Goal: Task Accomplishment & Management: Use online tool/utility

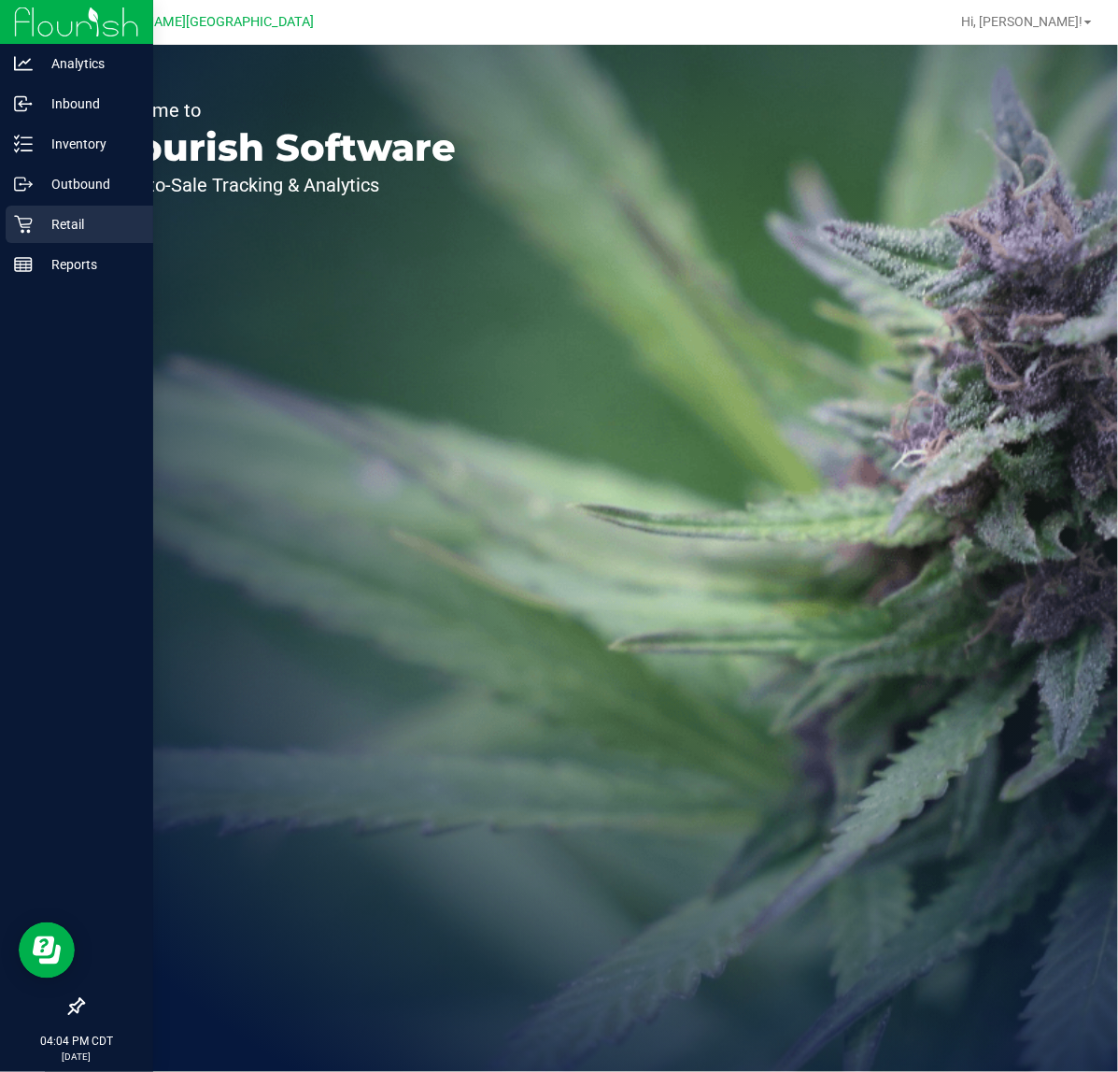
click at [33, 221] on p "Retail" at bounding box center [89, 224] width 112 height 22
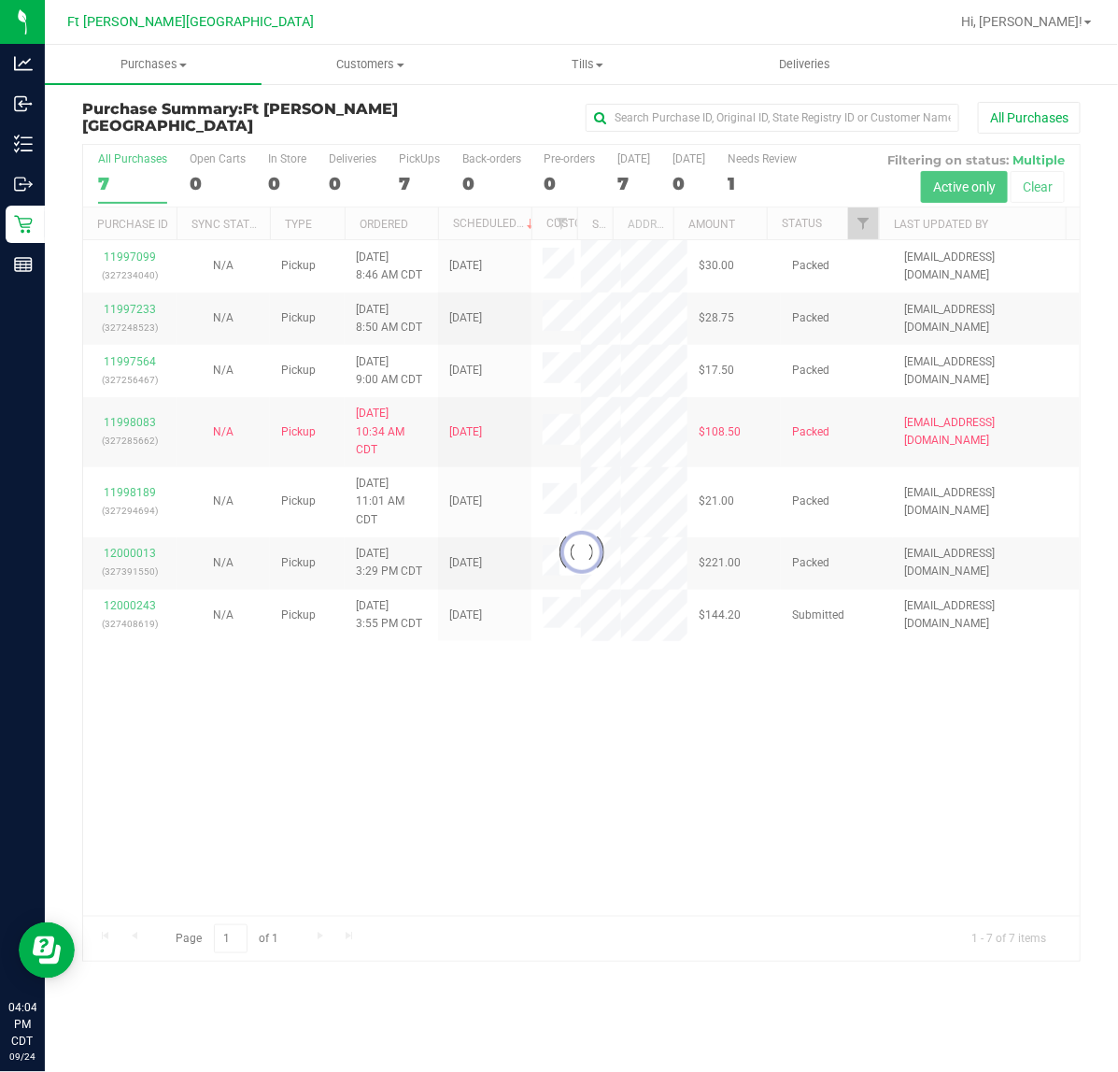
click at [305, 719] on div at bounding box center [581, 553] width 997 height 816
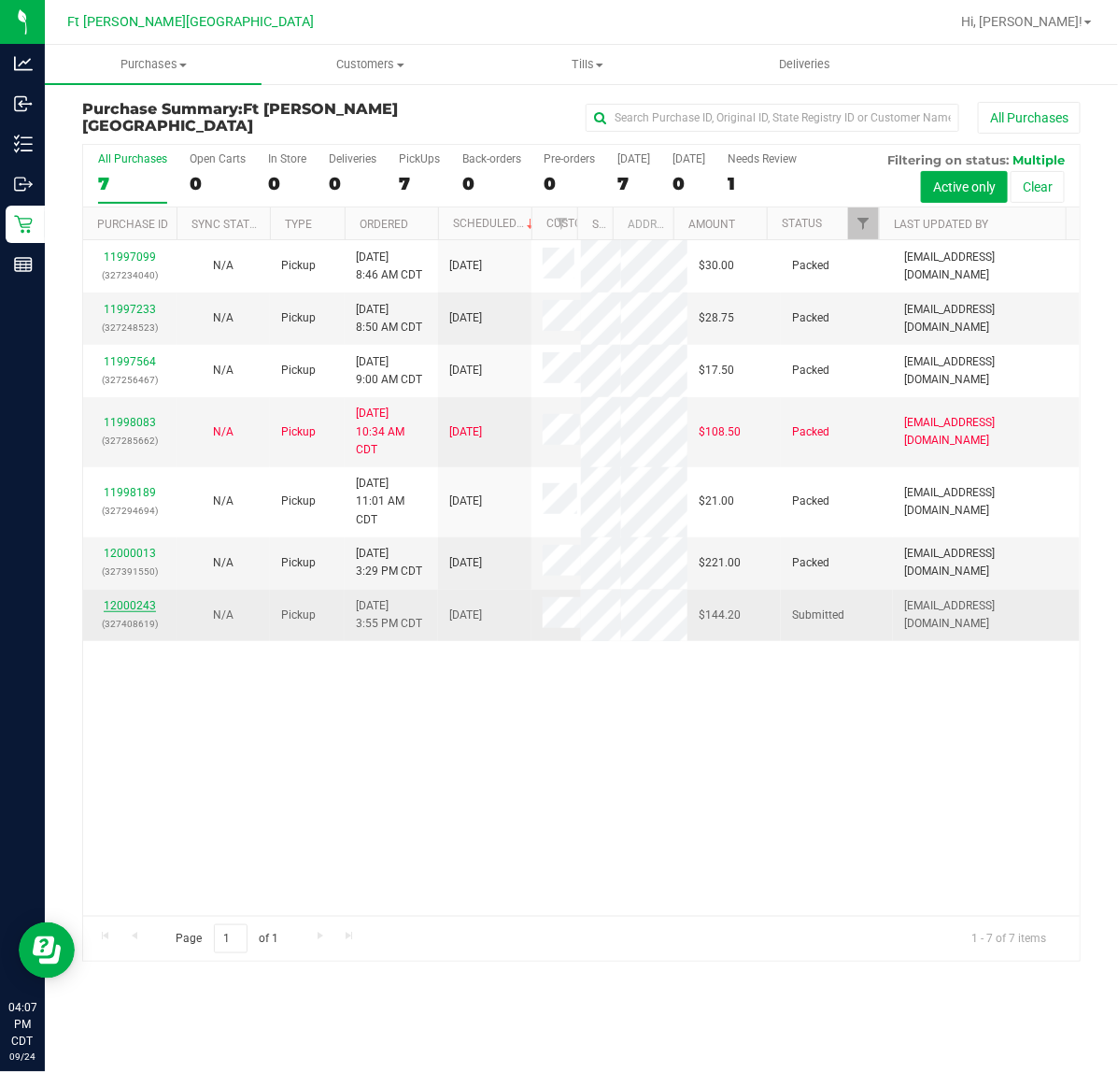
click at [120, 600] on link "12000243" at bounding box center [130, 605] width 52 height 13
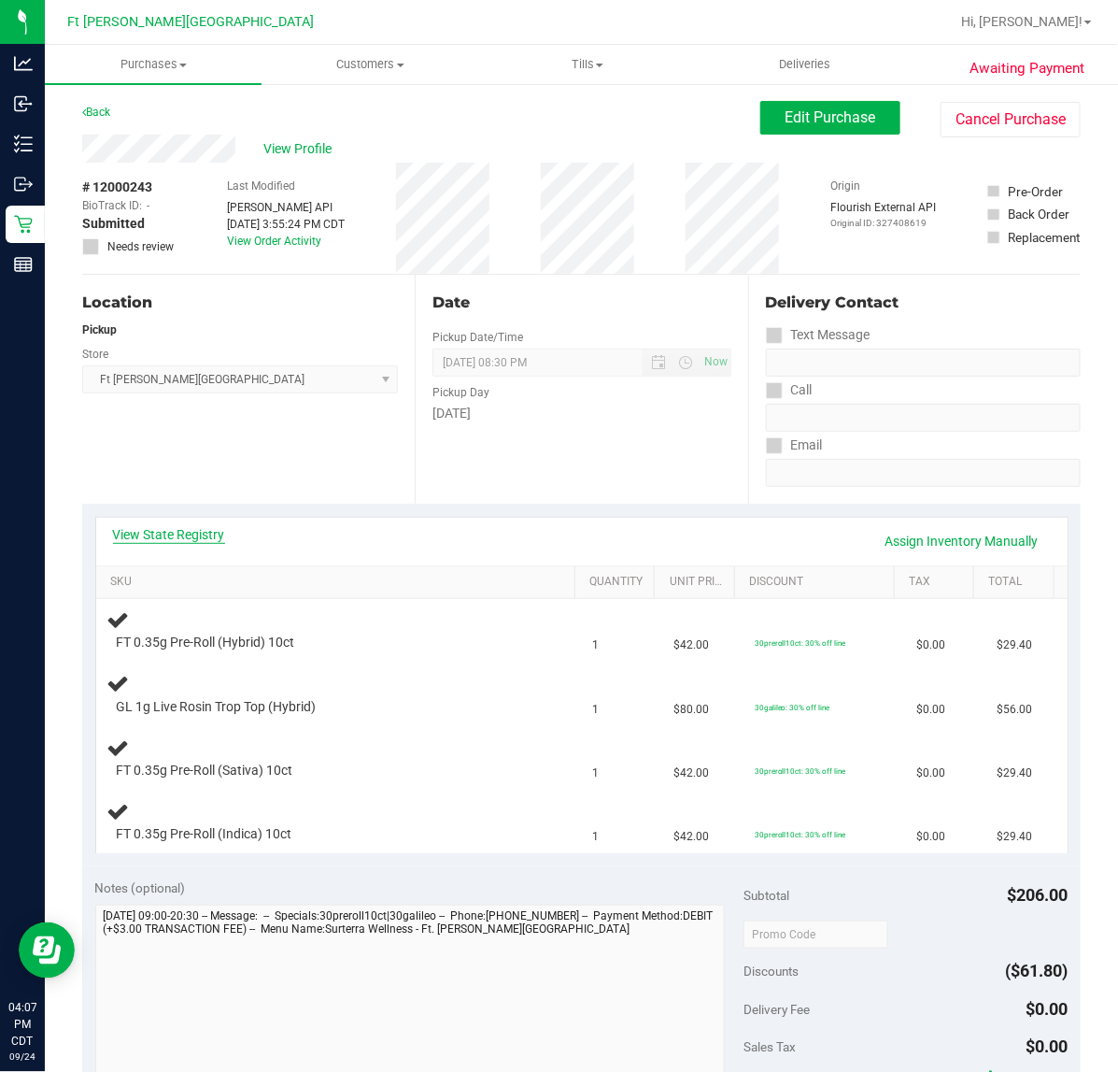
click at [148, 542] on link "View State Registry" at bounding box center [169, 534] width 112 height 19
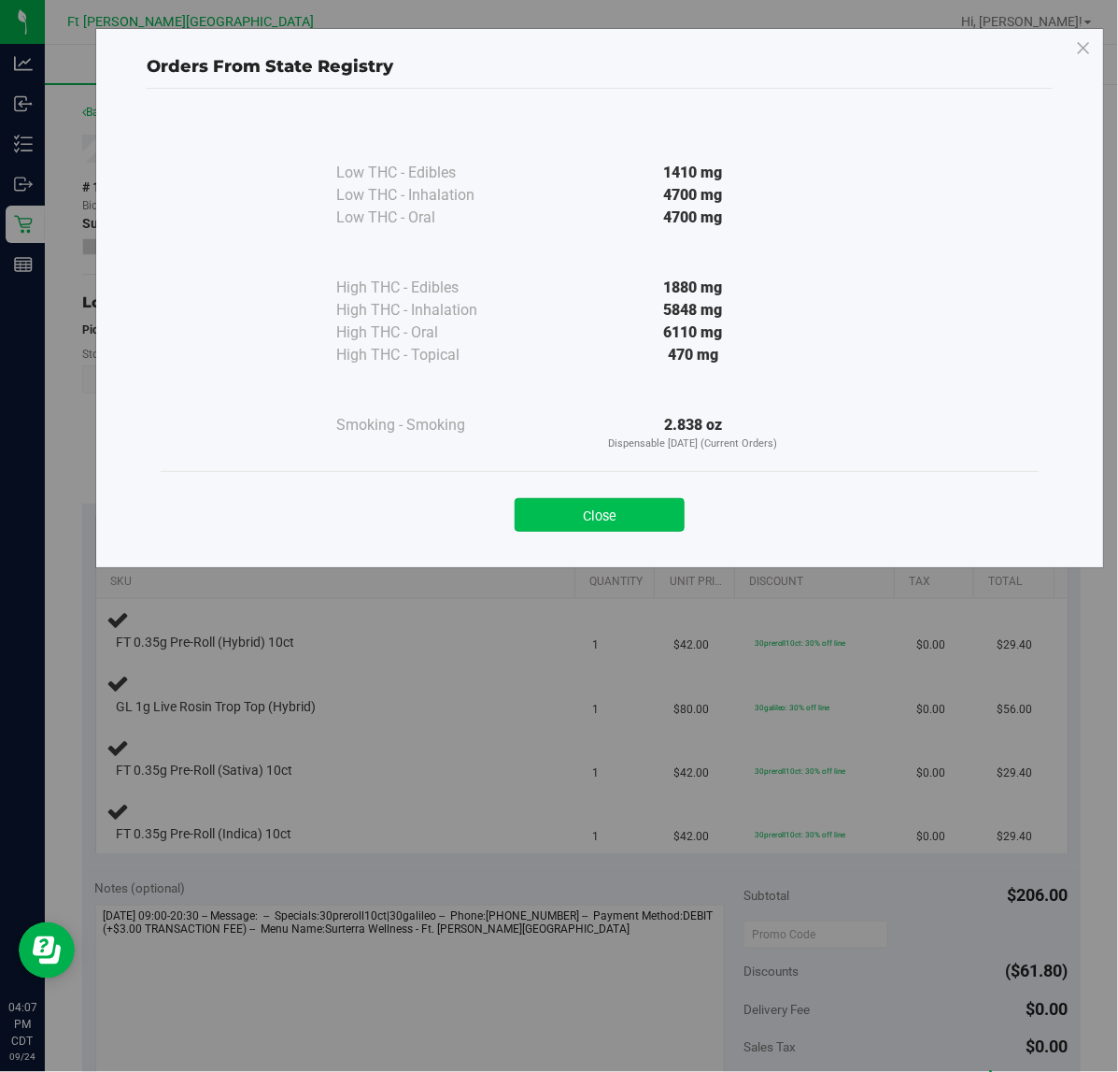
click at [590, 526] on button "Close" at bounding box center [600, 515] width 170 height 34
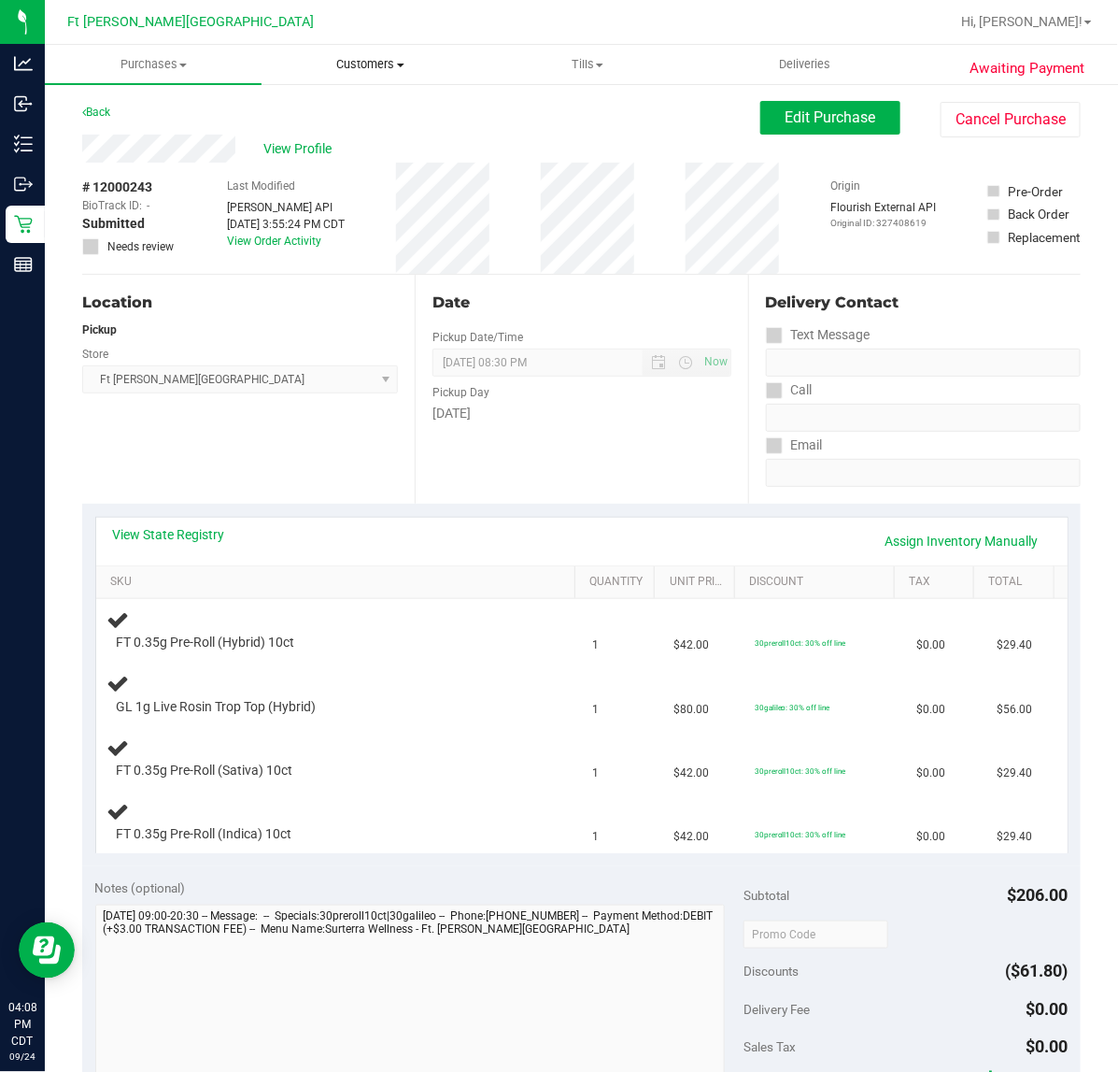
click at [343, 78] on uib-tab-heading "Customers All customers Add a new customer All physicians" at bounding box center [370, 64] width 215 height 37
click at [334, 107] on span "All customers" at bounding box center [329, 113] width 135 height 16
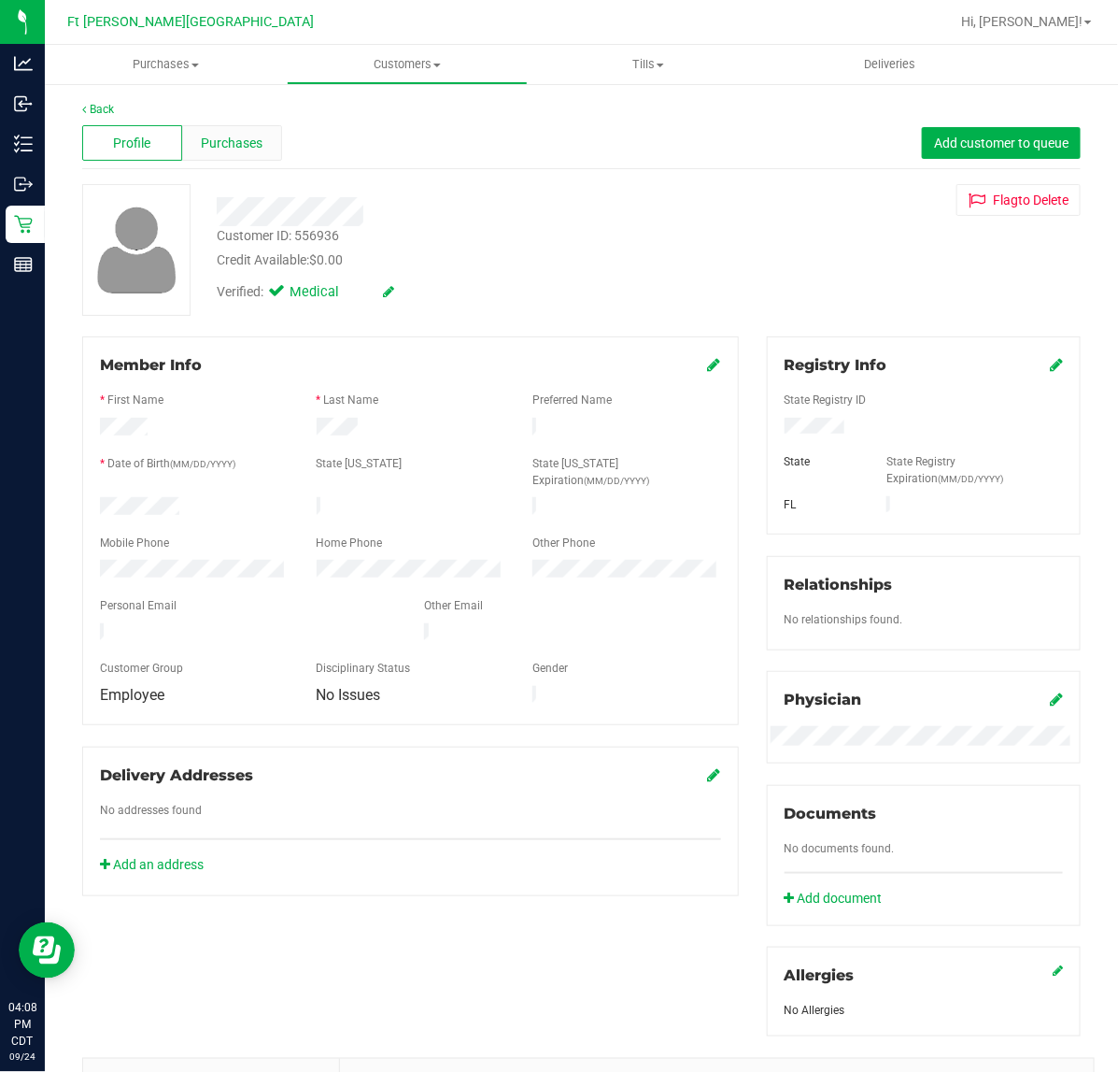
click at [220, 143] on span "Purchases" at bounding box center [232, 144] width 62 height 20
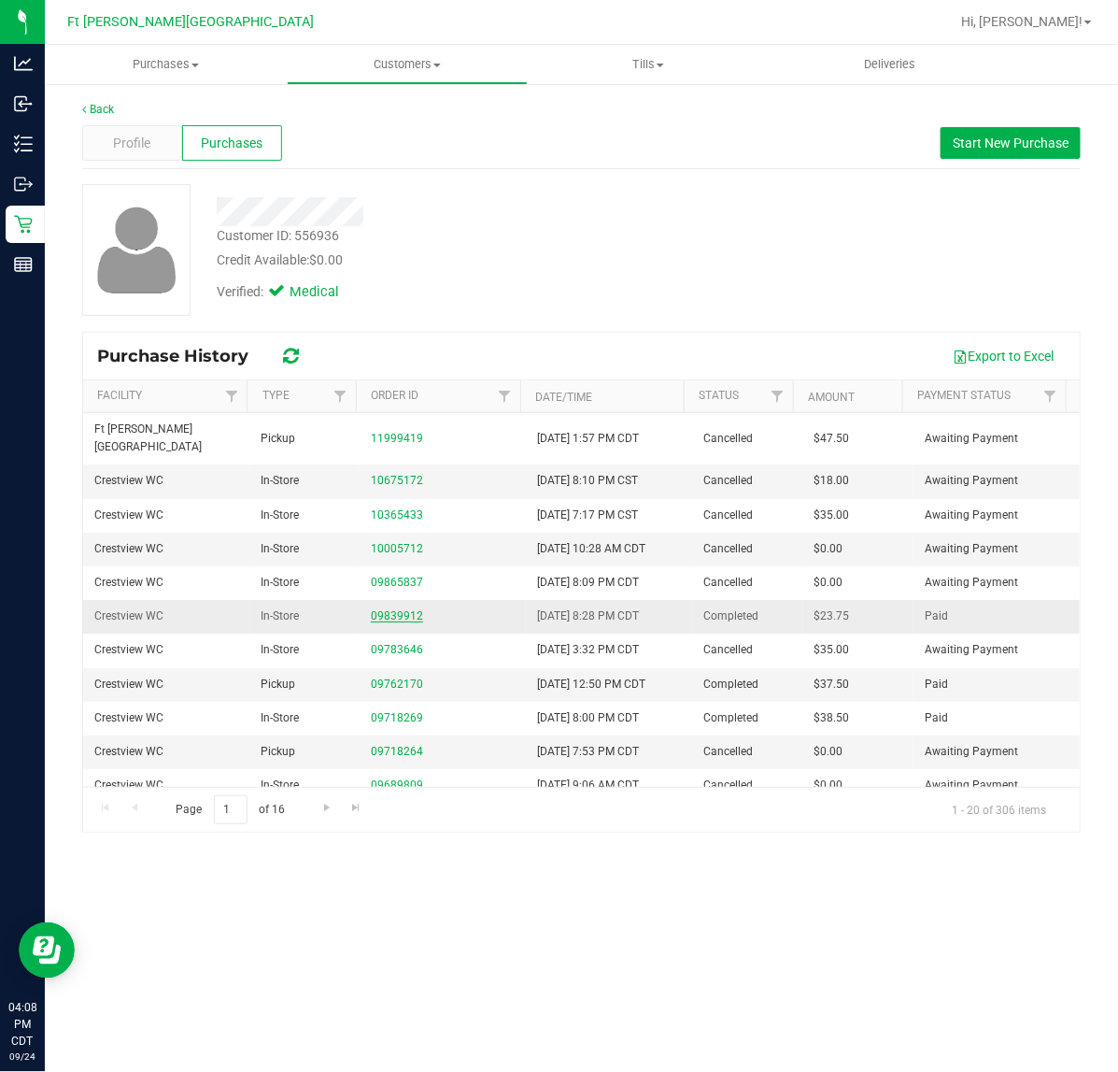
click at [383, 609] on link "09839912" at bounding box center [397, 615] width 52 height 13
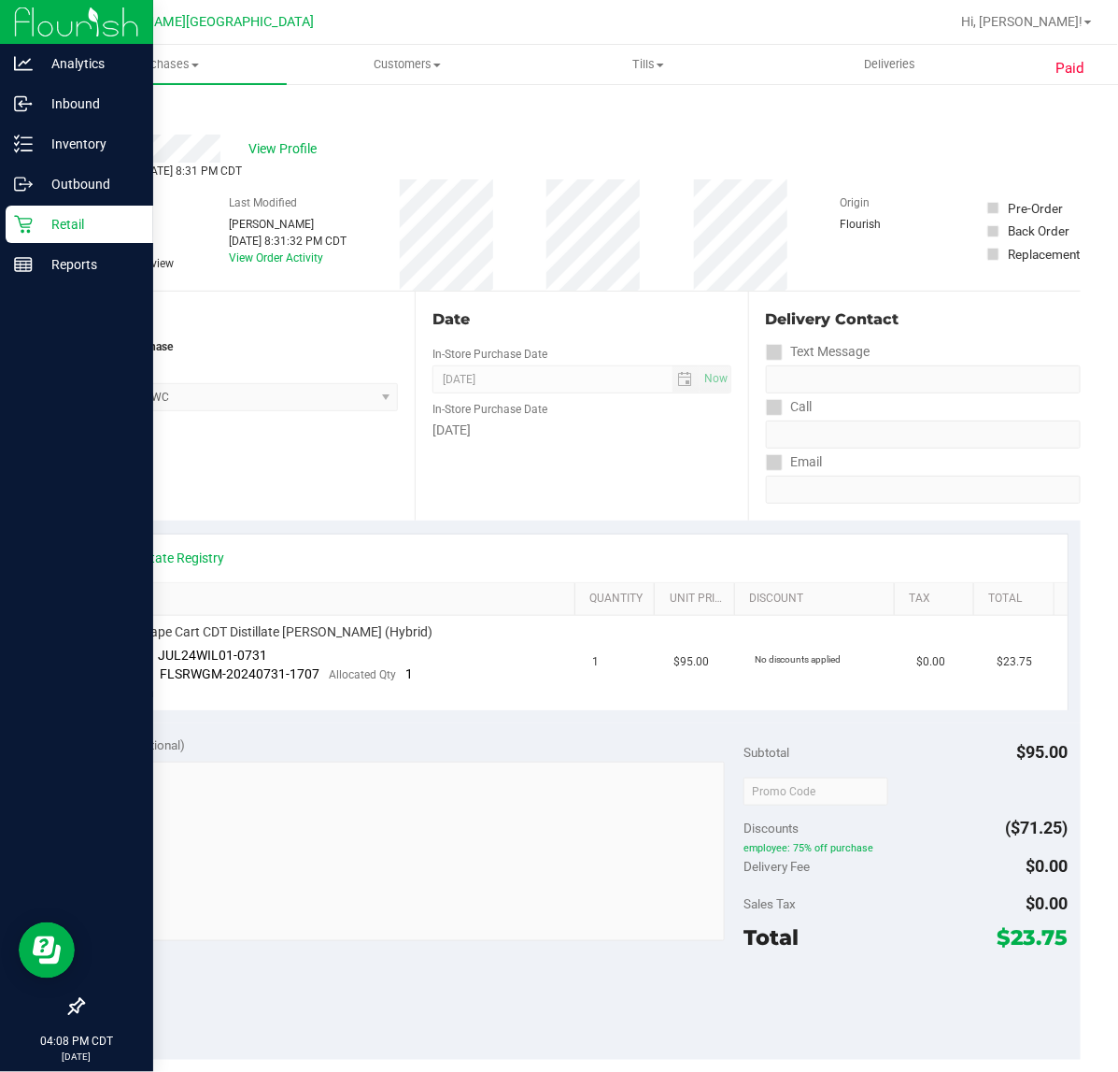
drag, startPoint x: 37, startPoint y: 225, endPoint x: 56, endPoint y: 235, distance: 21.3
click at [39, 229] on p "Retail" at bounding box center [89, 224] width 112 height 22
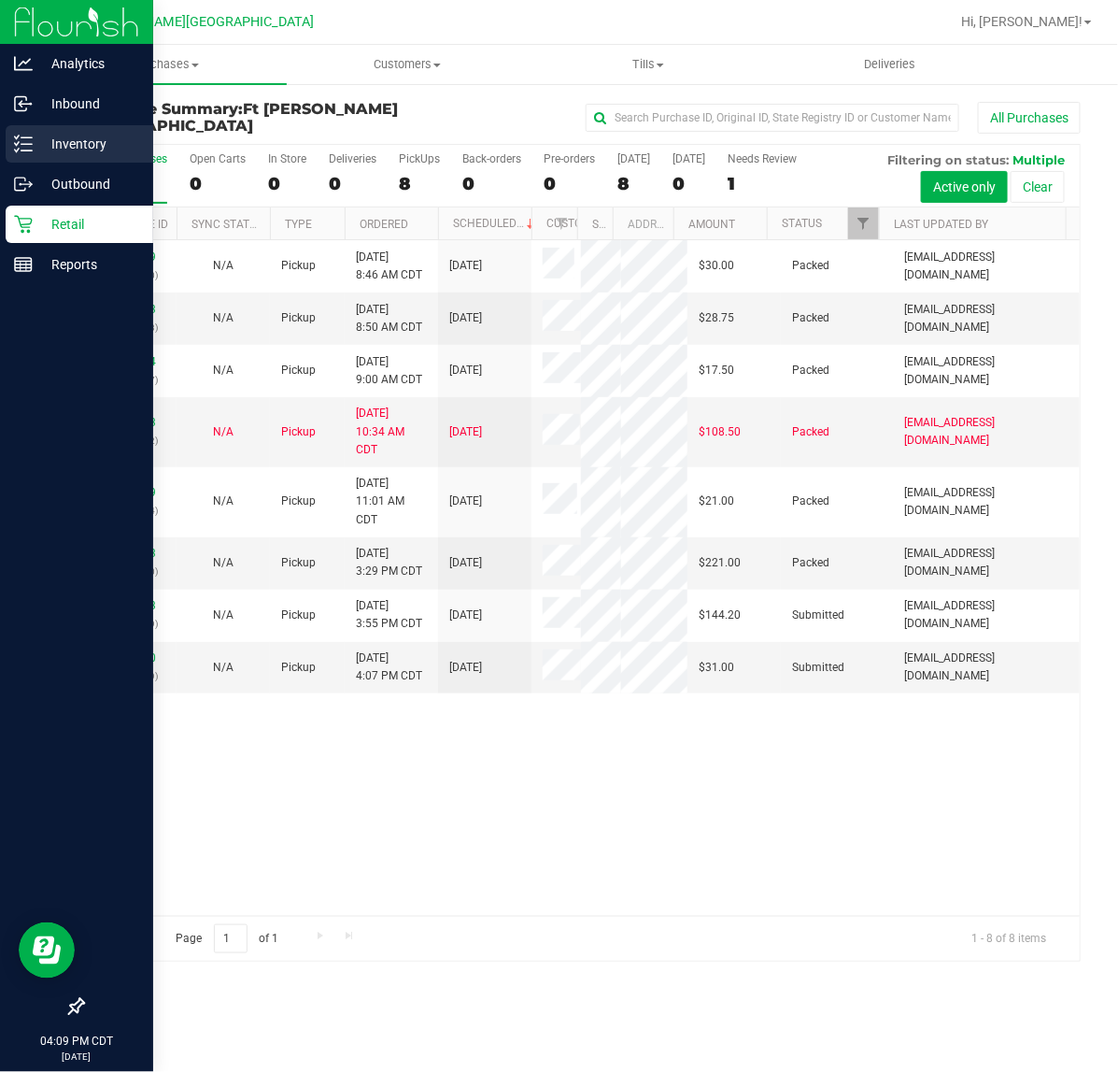
click at [25, 144] on line at bounding box center [26, 144] width 10 height 0
click at [23, 144] on line at bounding box center [26, 144] width 10 height 0
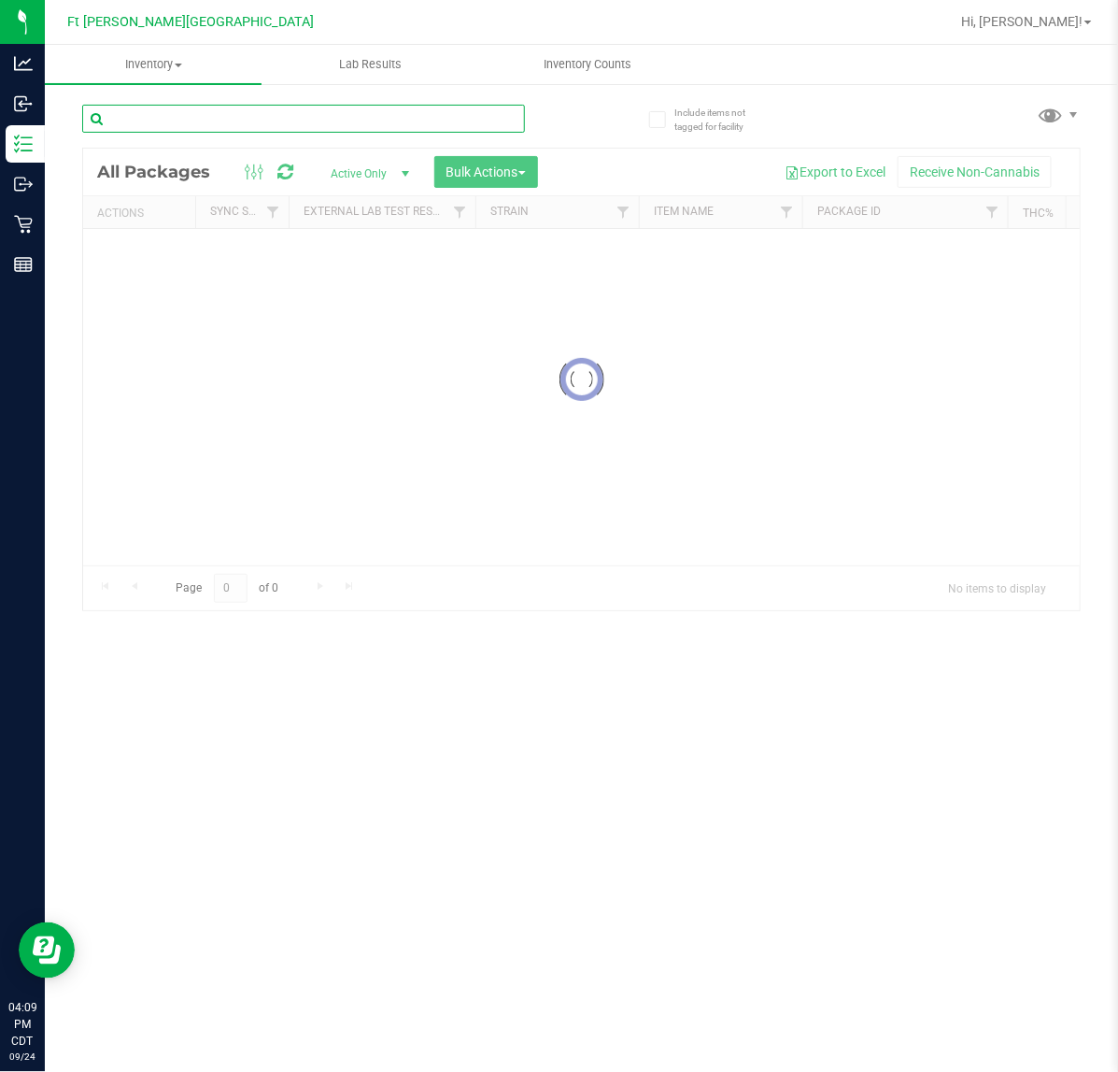
click at [187, 124] on input "text" at bounding box center [303, 119] width 443 height 28
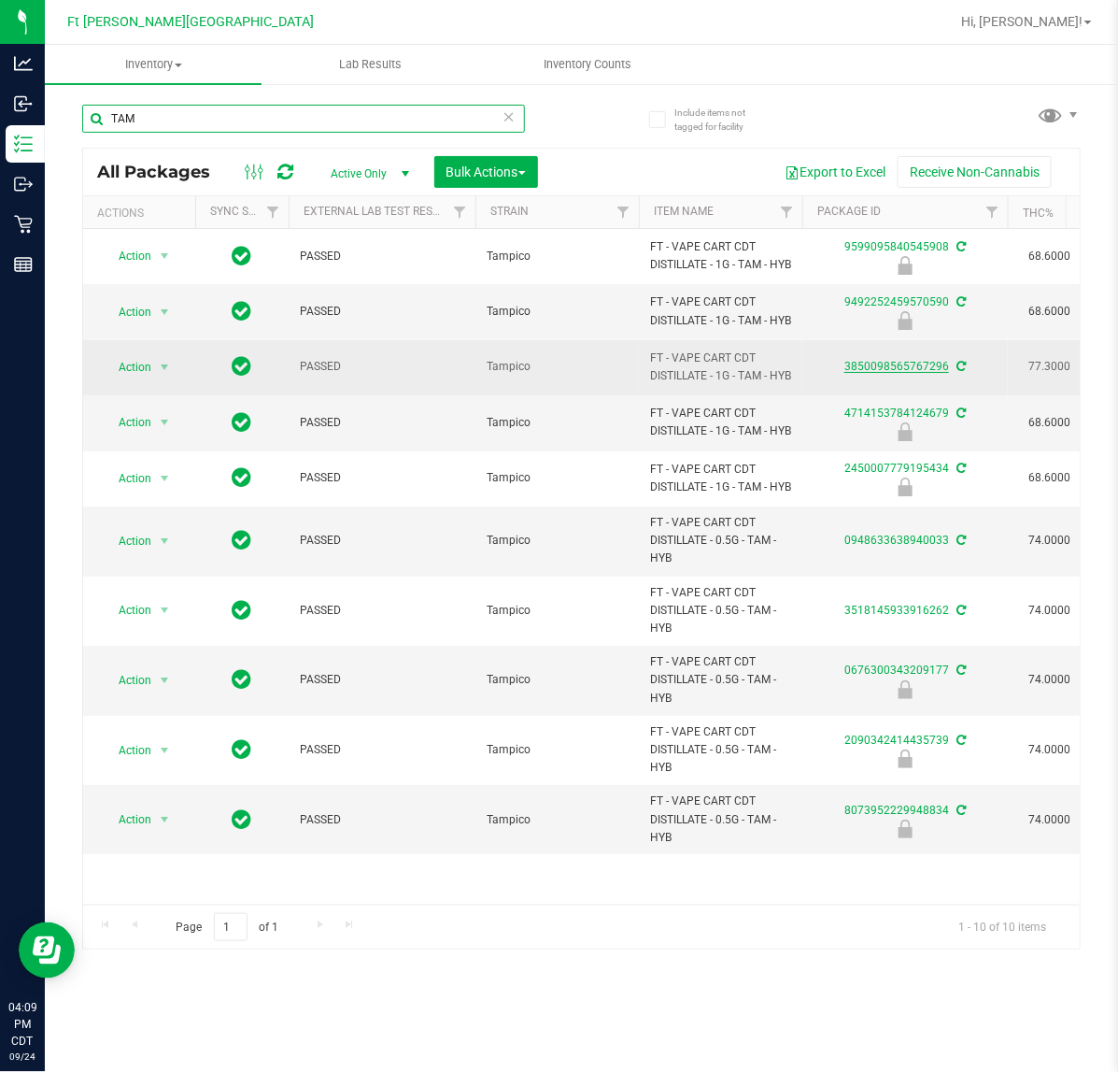
type input "TAM"
click at [881, 373] on link "3850098565767296" at bounding box center [897, 366] width 105 height 13
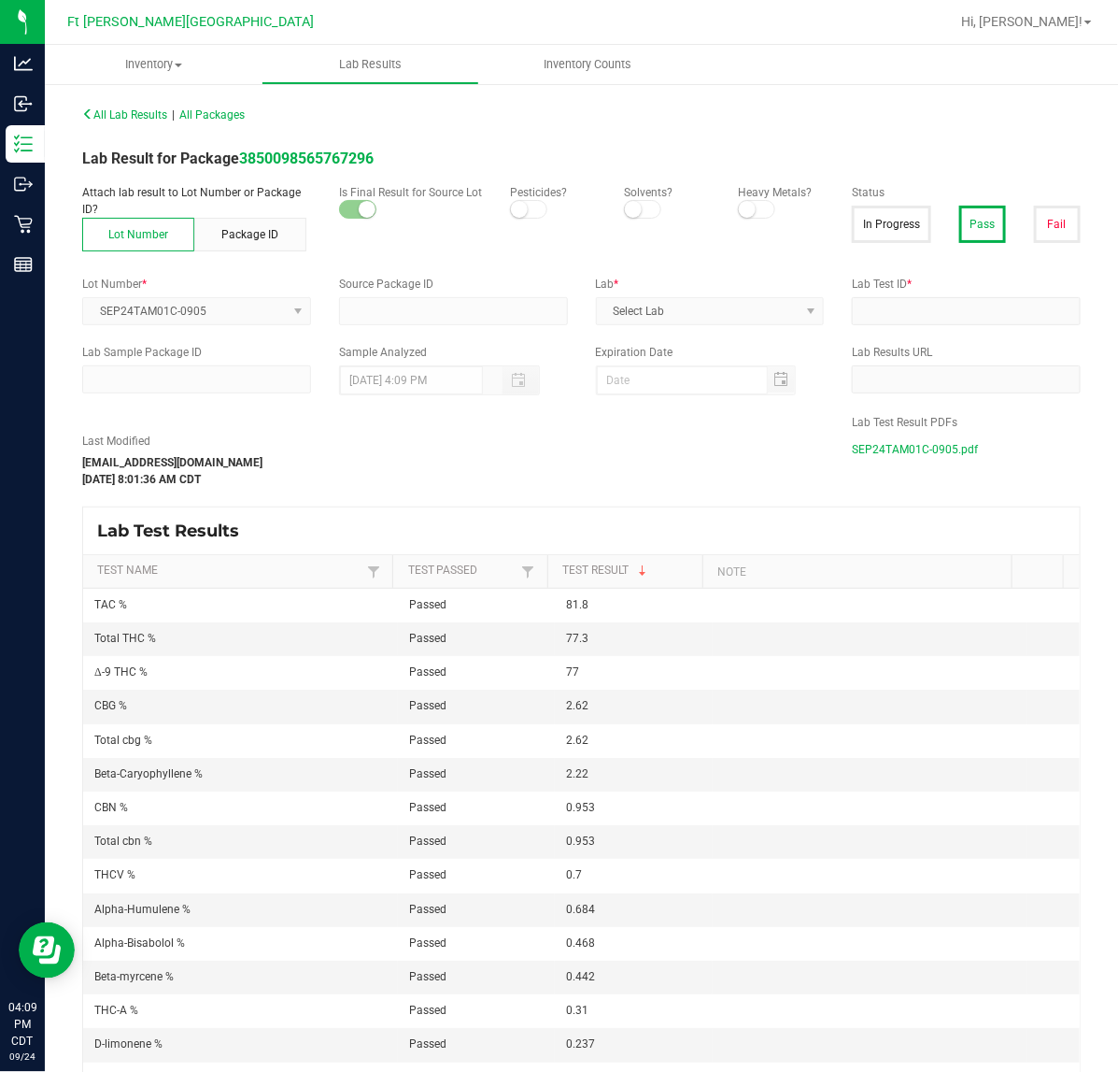
type input "3850098565767296"
type input "II06004-04"
type input "[DATE] 8:29 AM"
click at [872, 446] on span "SEP24TAM01C-0905.pdf" at bounding box center [915, 449] width 126 height 28
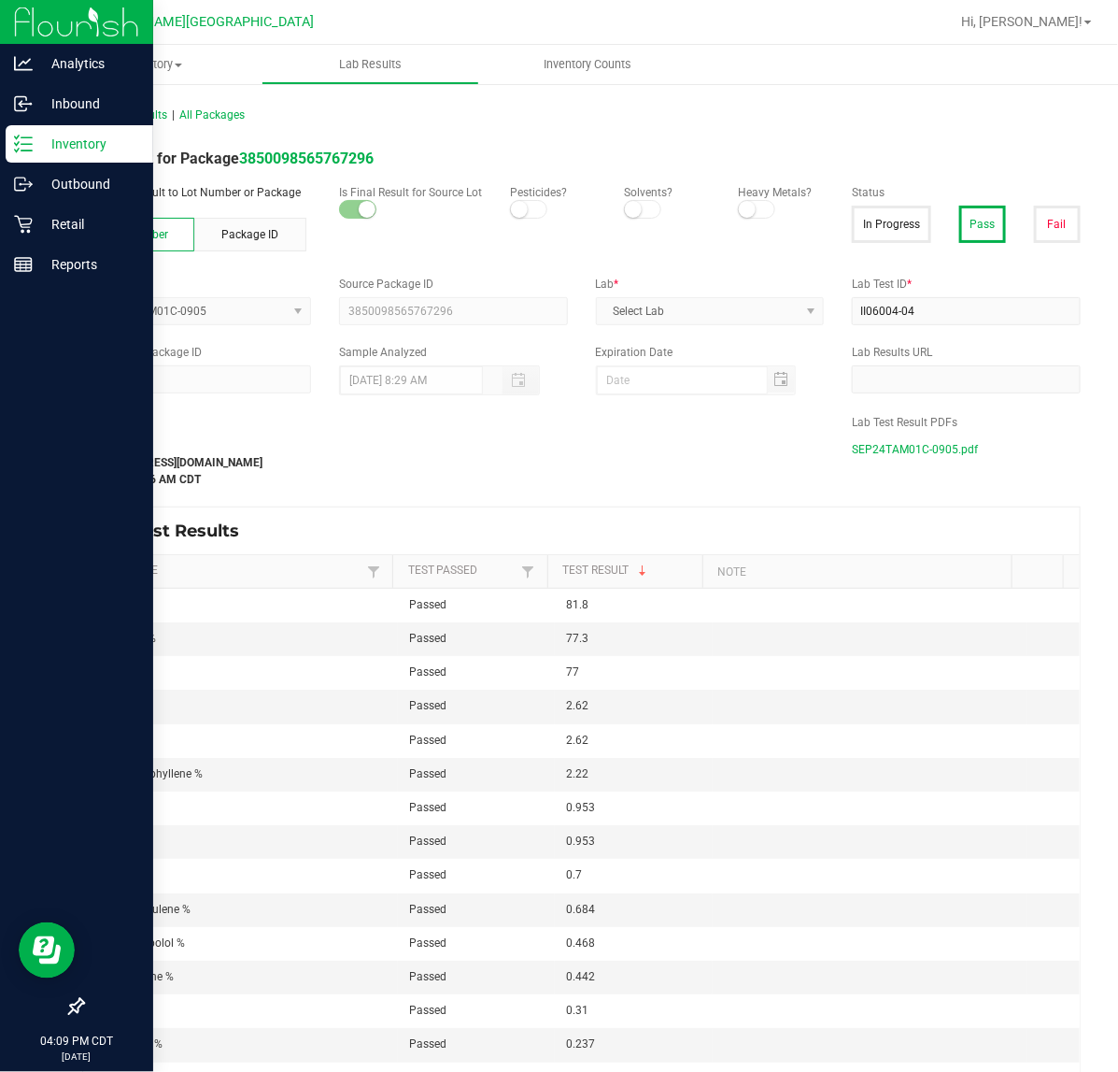
click at [30, 141] on icon at bounding box center [23, 144] width 19 height 19
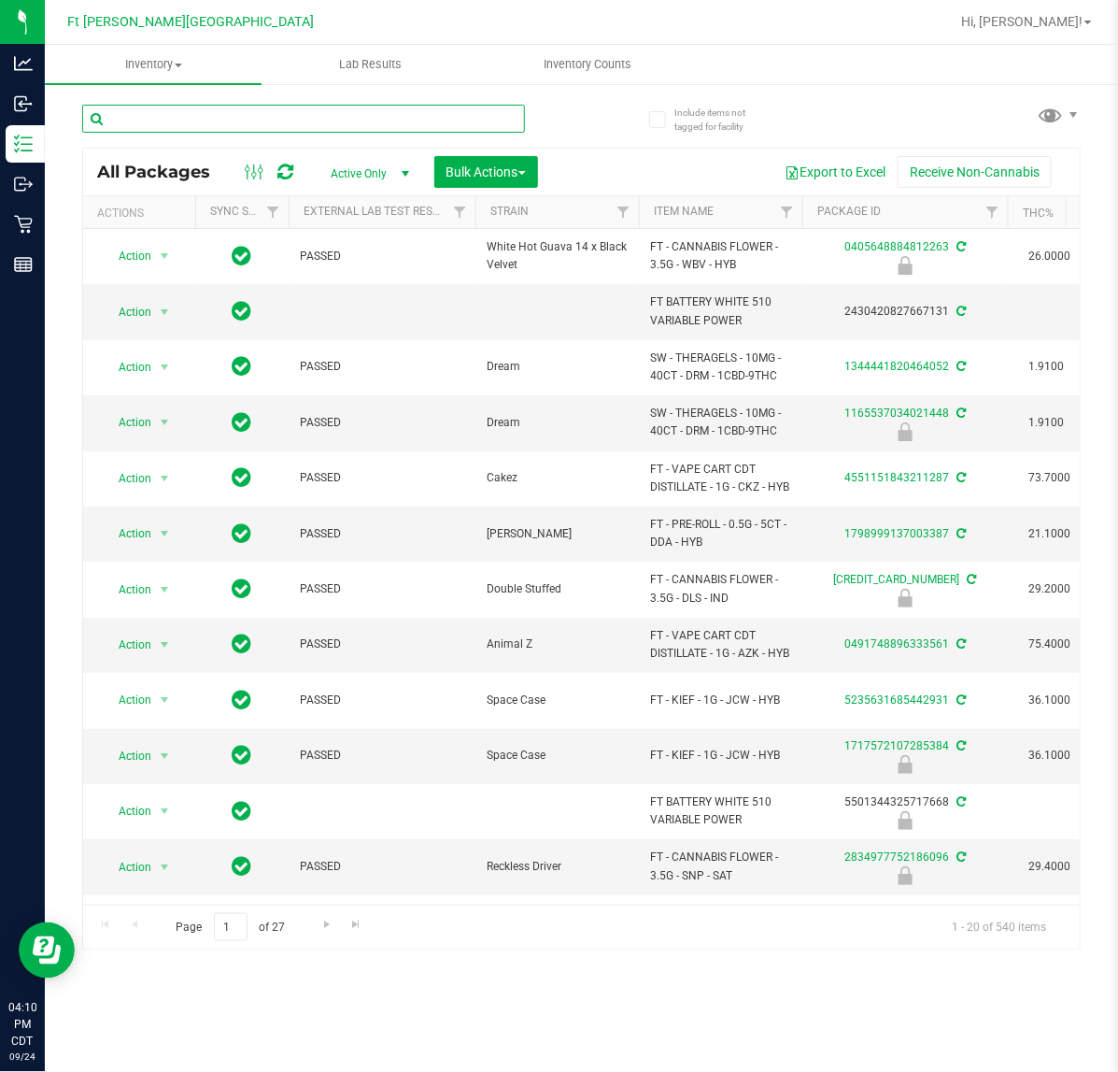
click at [146, 115] on input "text" at bounding box center [303, 119] width 443 height 28
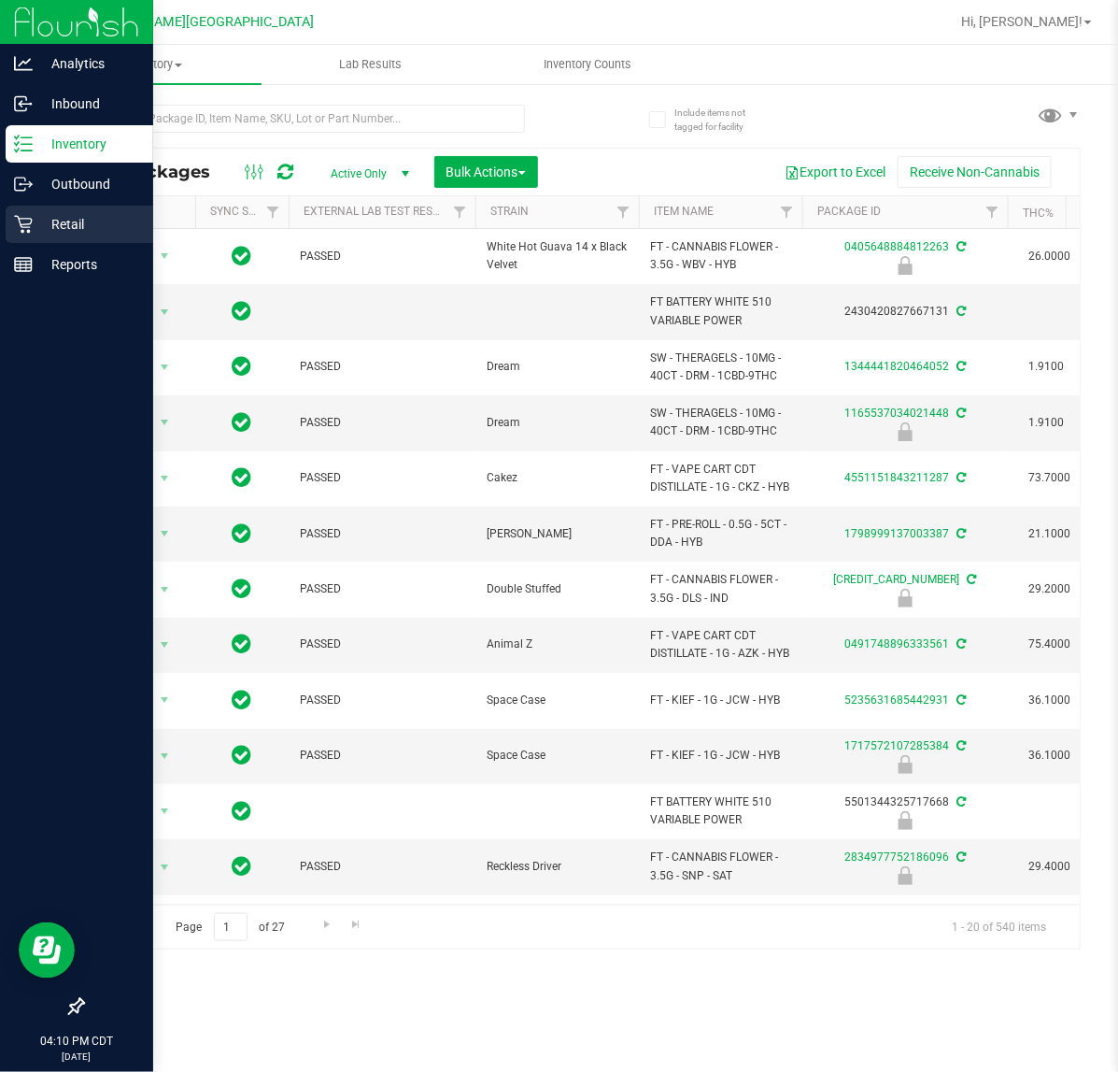
click at [21, 222] on icon at bounding box center [23, 224] width 19 height 19
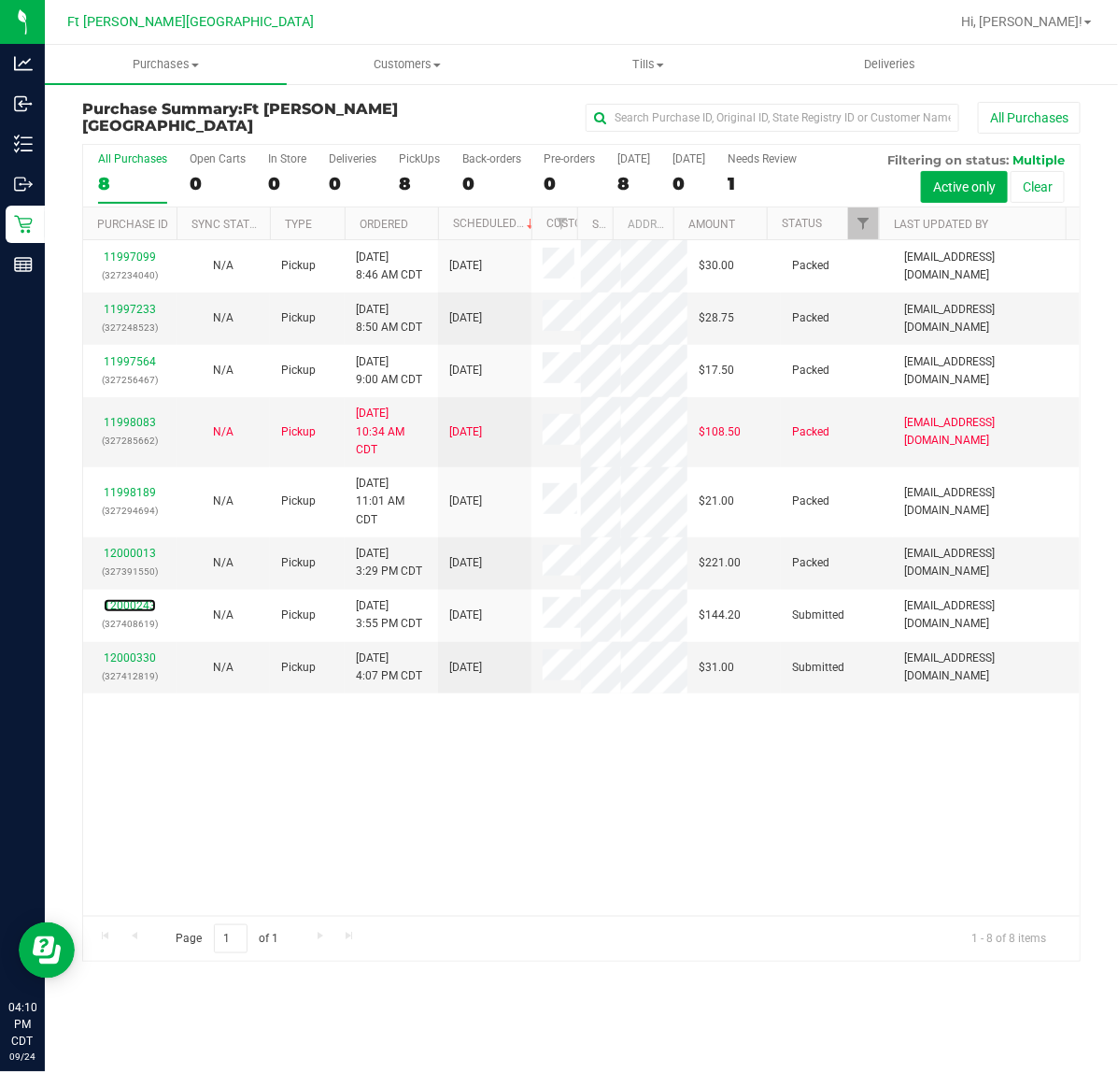
click at [124, 604] on link "12000243" at bounding box center [130, 605] width 52 height 13
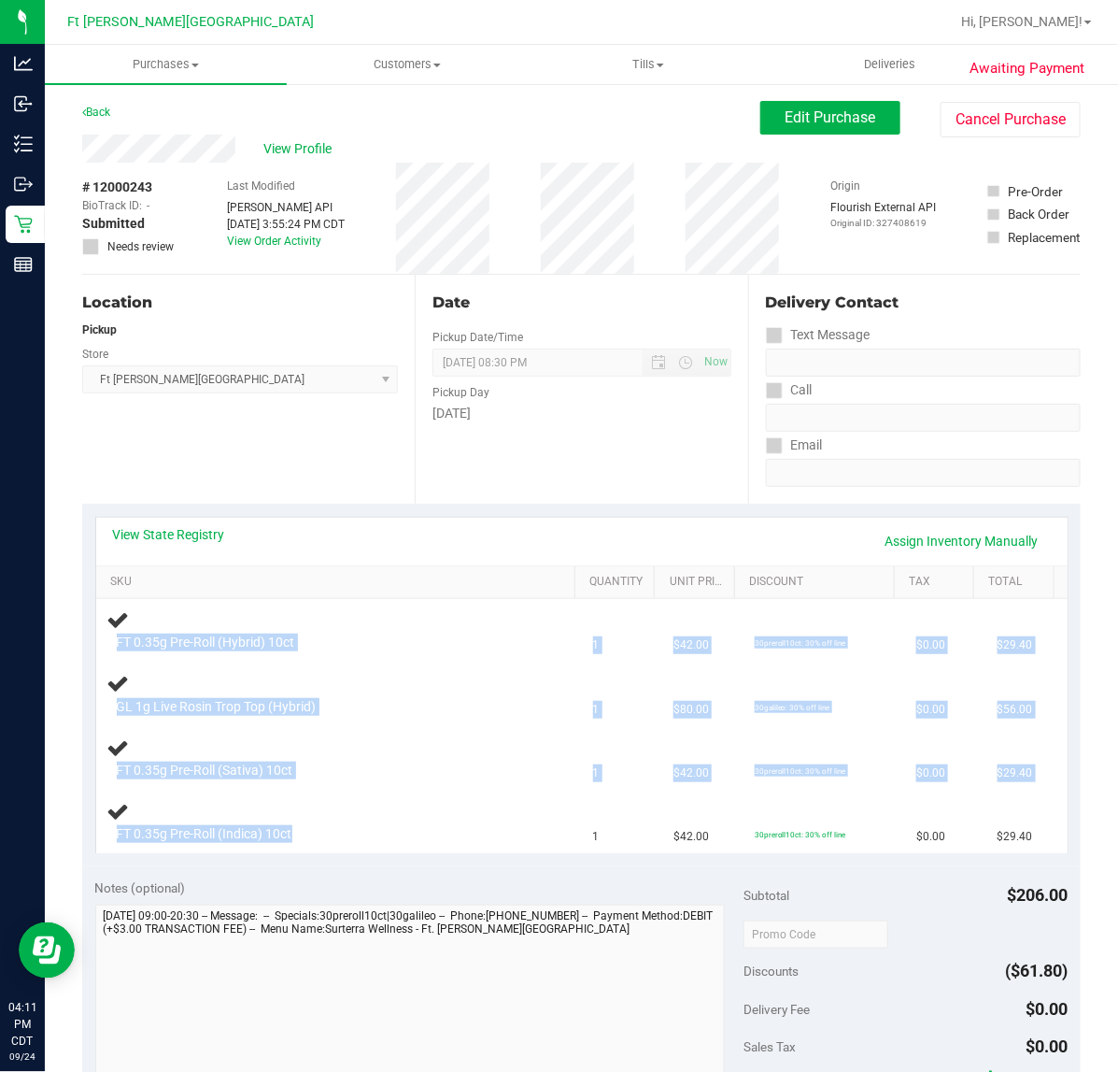
drag, startPoint x: 315, startPoint y: 830, endPoint x: 75, endPoint y: 836, distance: 240.2
click at [75, 836] on div "Awaiting Payment Back Edit Purchase Cancel Purchase View Profile # 12000243 Bio…" at bounding box center [581, 878] width 1073 height 1593
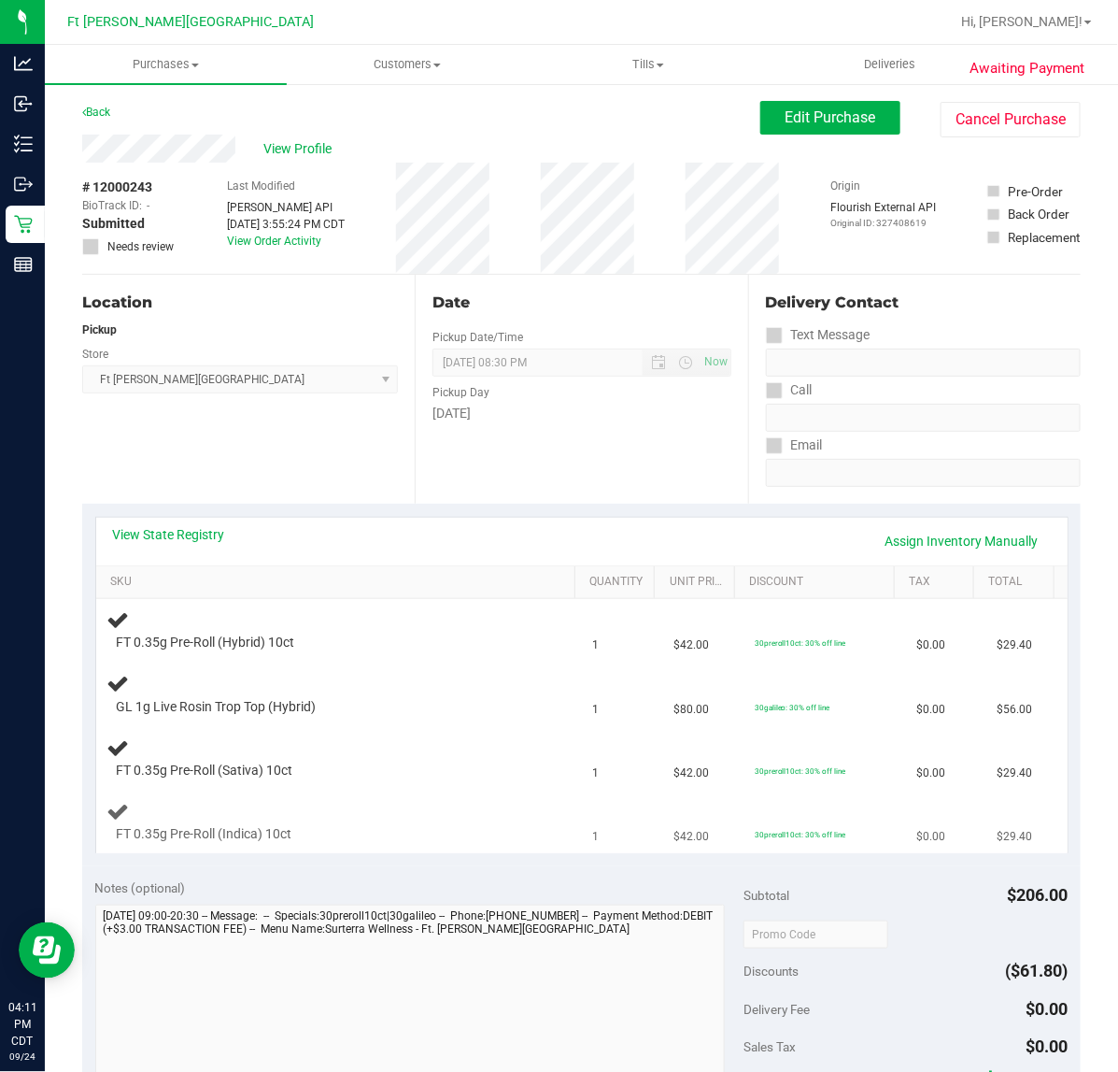
click at [257, 815] on div "FT 0.35g Pre-Roll (Indica) 10ct" at bounding box center [338, 822] width 463 height 44
drag, startPoint x: 319, startPoint y: 828, endPoint x: 112, endPoint y: 838, distance: 206.7
click at [112, 838] on div "FT 0.35g Pre-Roll (Indica) 10ct" at bounding box center [320, 834] width 426 height 19
copy span "FT 0.35g Pre-Roll (Indica) 10ct"
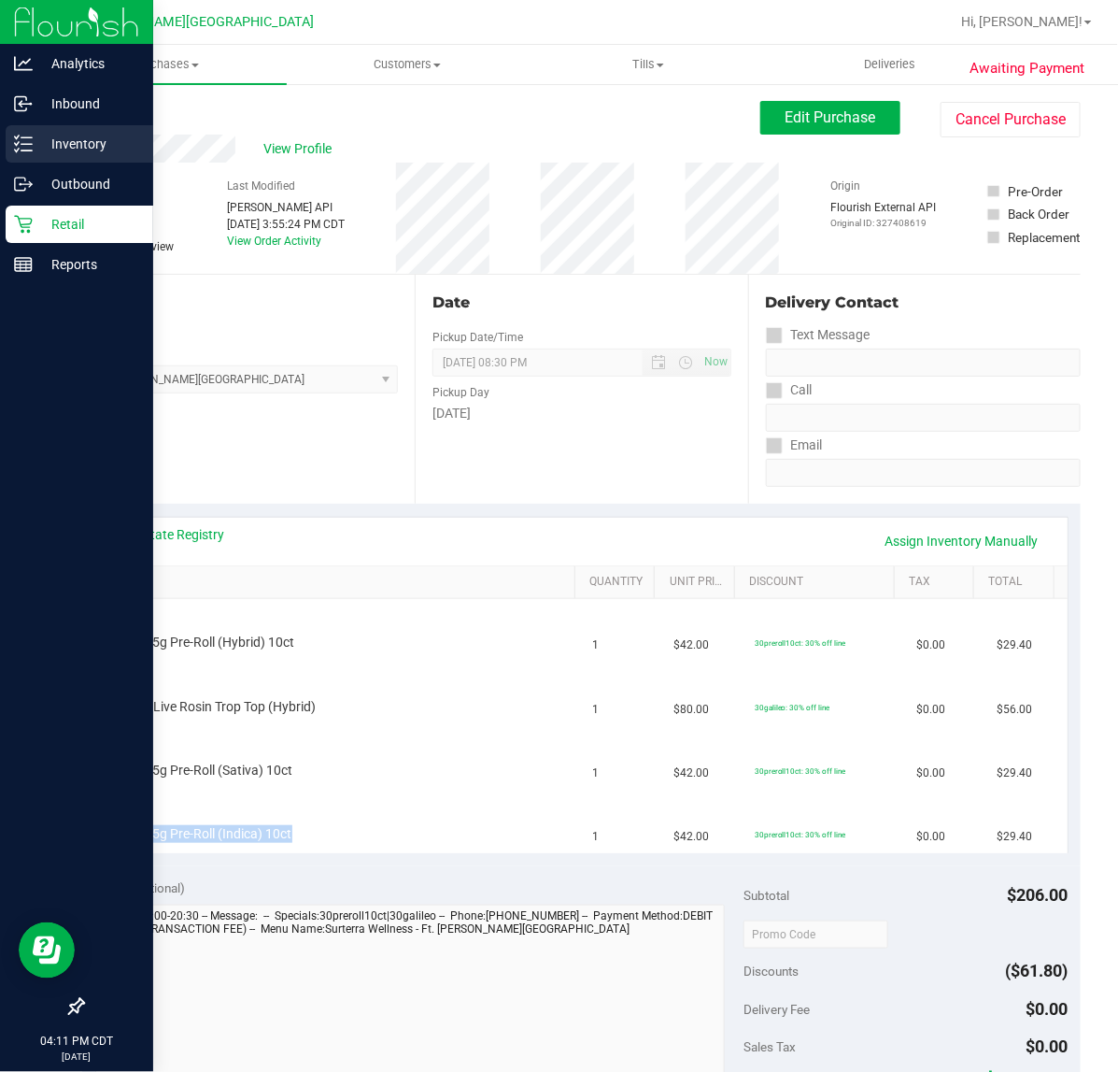
click at [29, 146] on icon at bounding box center [23, 144] width 19 height 19
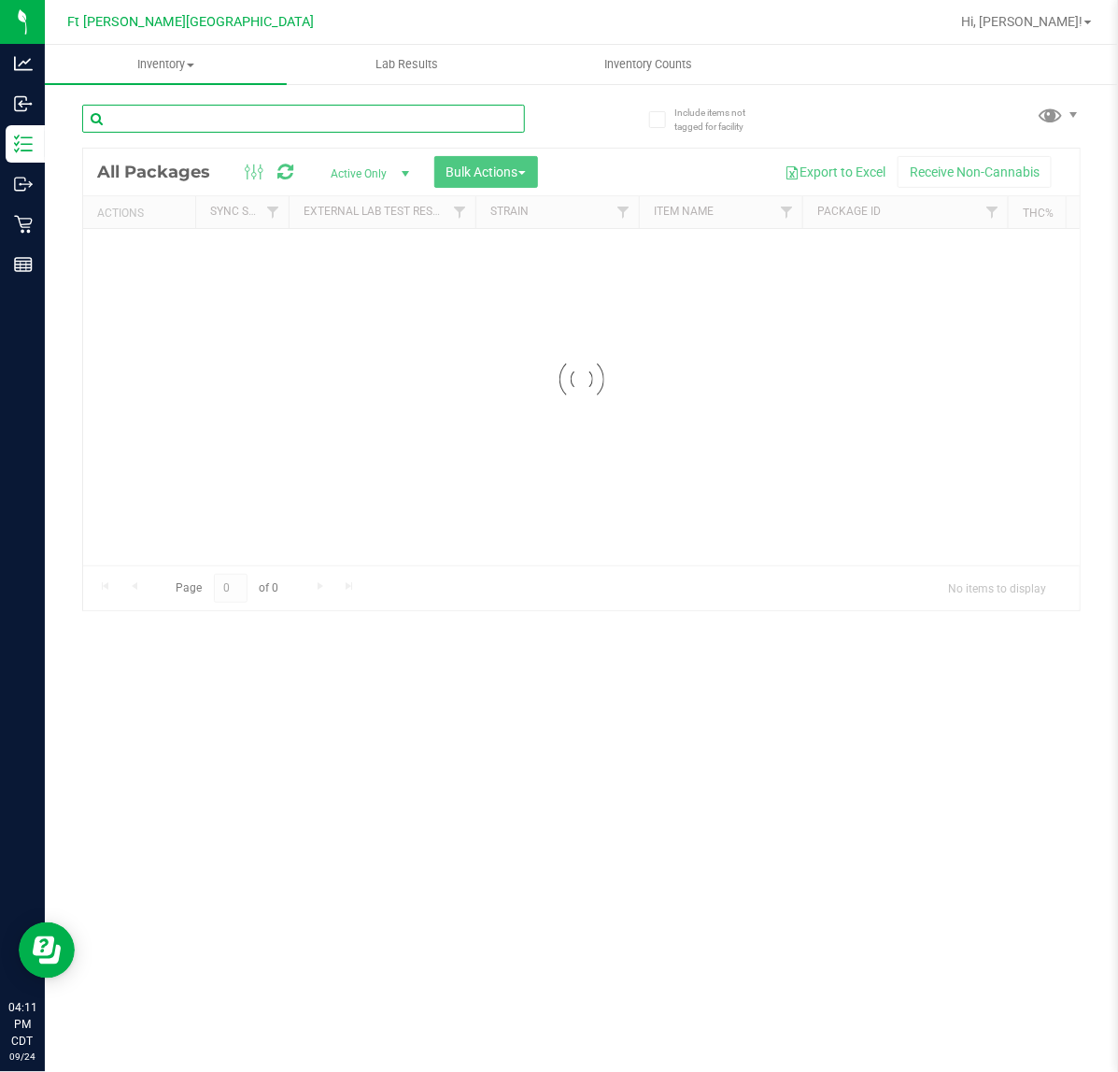
click at [258, 118] on input "text" at bounding box center [303, 119] width 443 height 28
paste input "FT 0.35g Pre-Roll (Indica) 10ct"
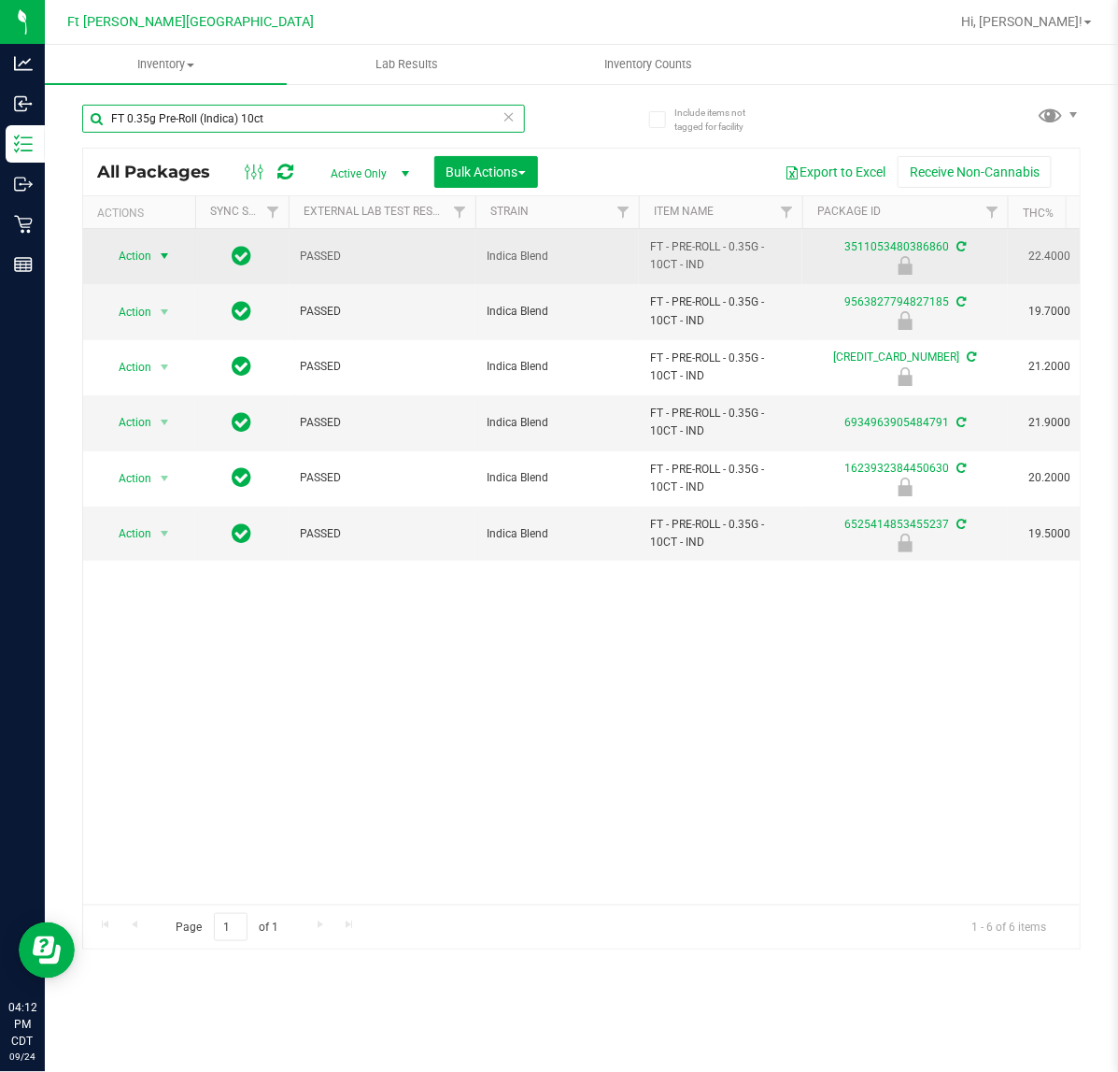
type input "FT 0.35g Pre-Roll (Indica) 10ct"
click at [149, 263] on span "Action" at bounding box center [127, 256] width 50 height 26
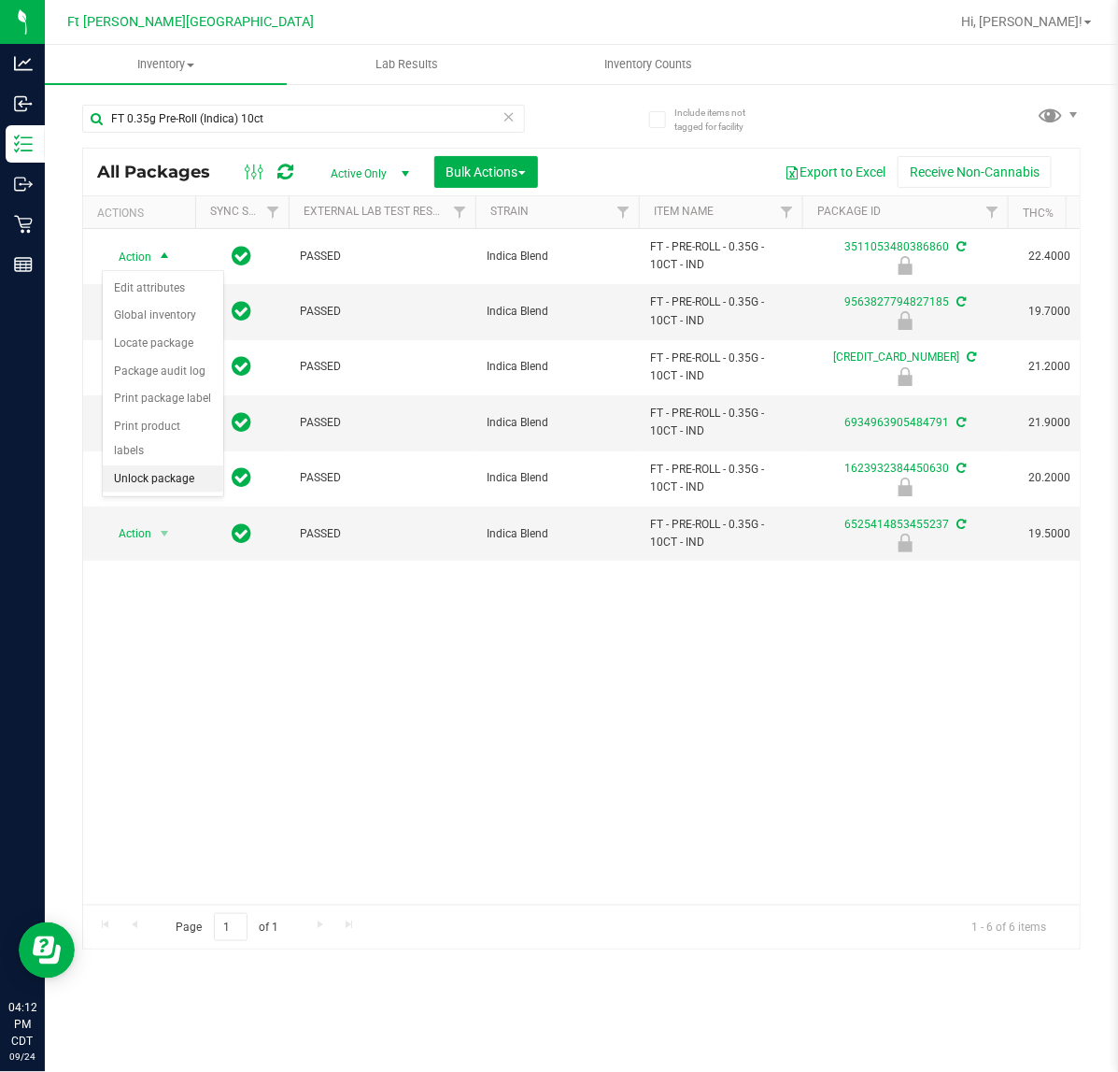
click at [148, 465] on li "Unlock package" at bounding box center [163, 479] width 121 height 28
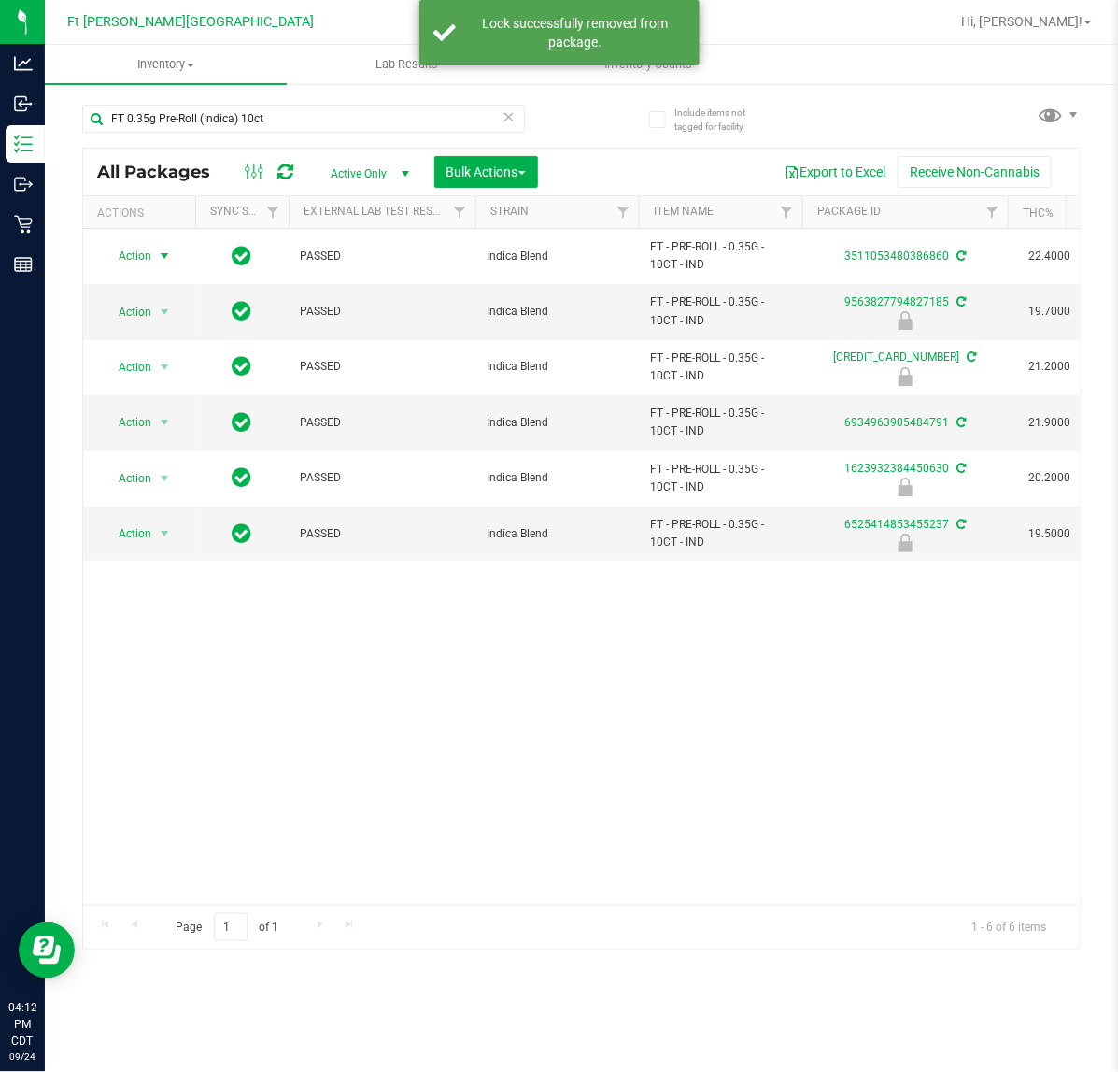
click at [150, 250] on span "Action" at bounding box center [127, 256] width 50 height 26
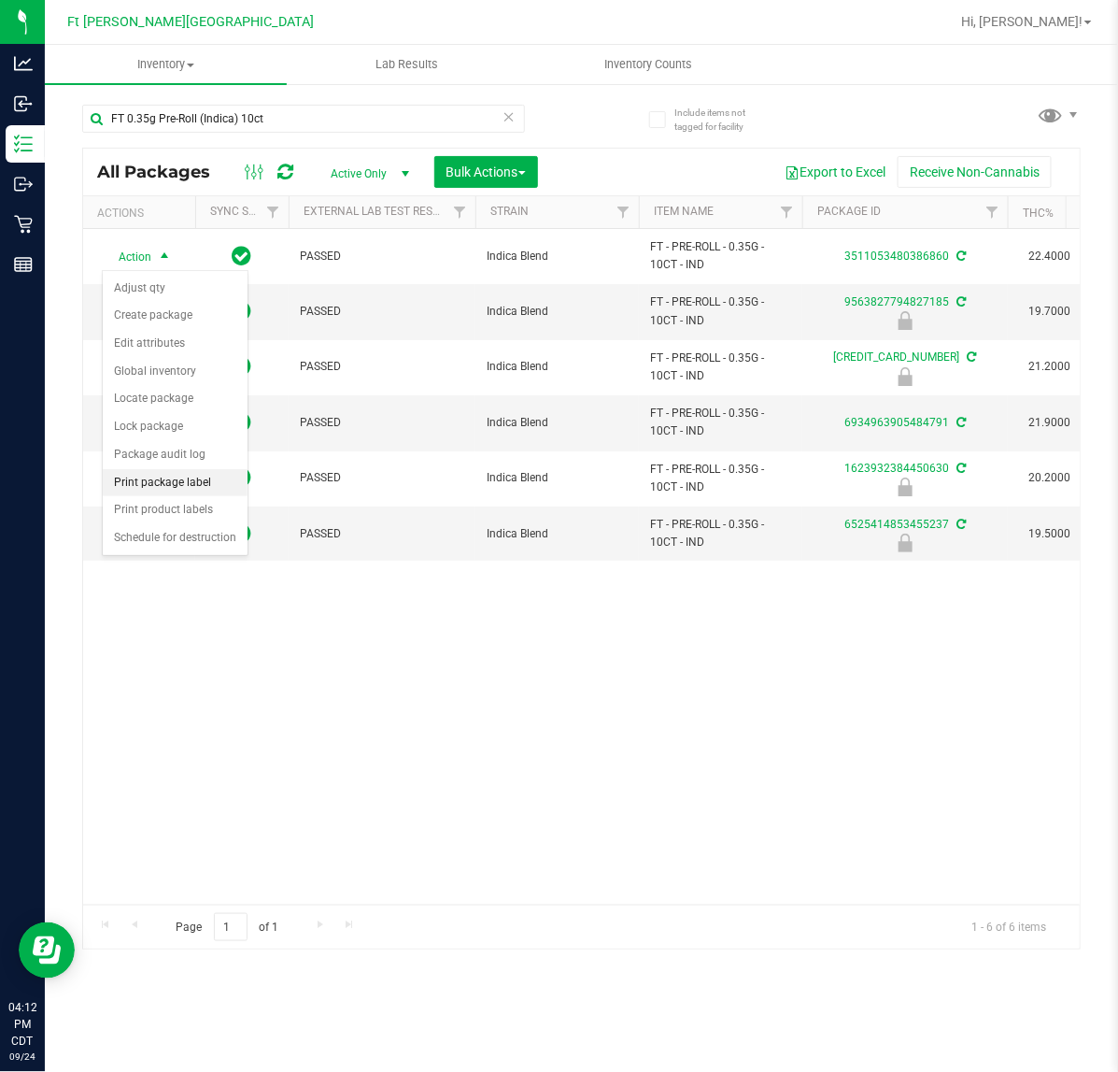
drag, startPoint x: 171, startPoint y: 483, endPoint x: 180, endPoint y: 495, distance: 15.3
click at [173, 483] on li "Print package label" at bounding box center [175, 483] width 145 height 28
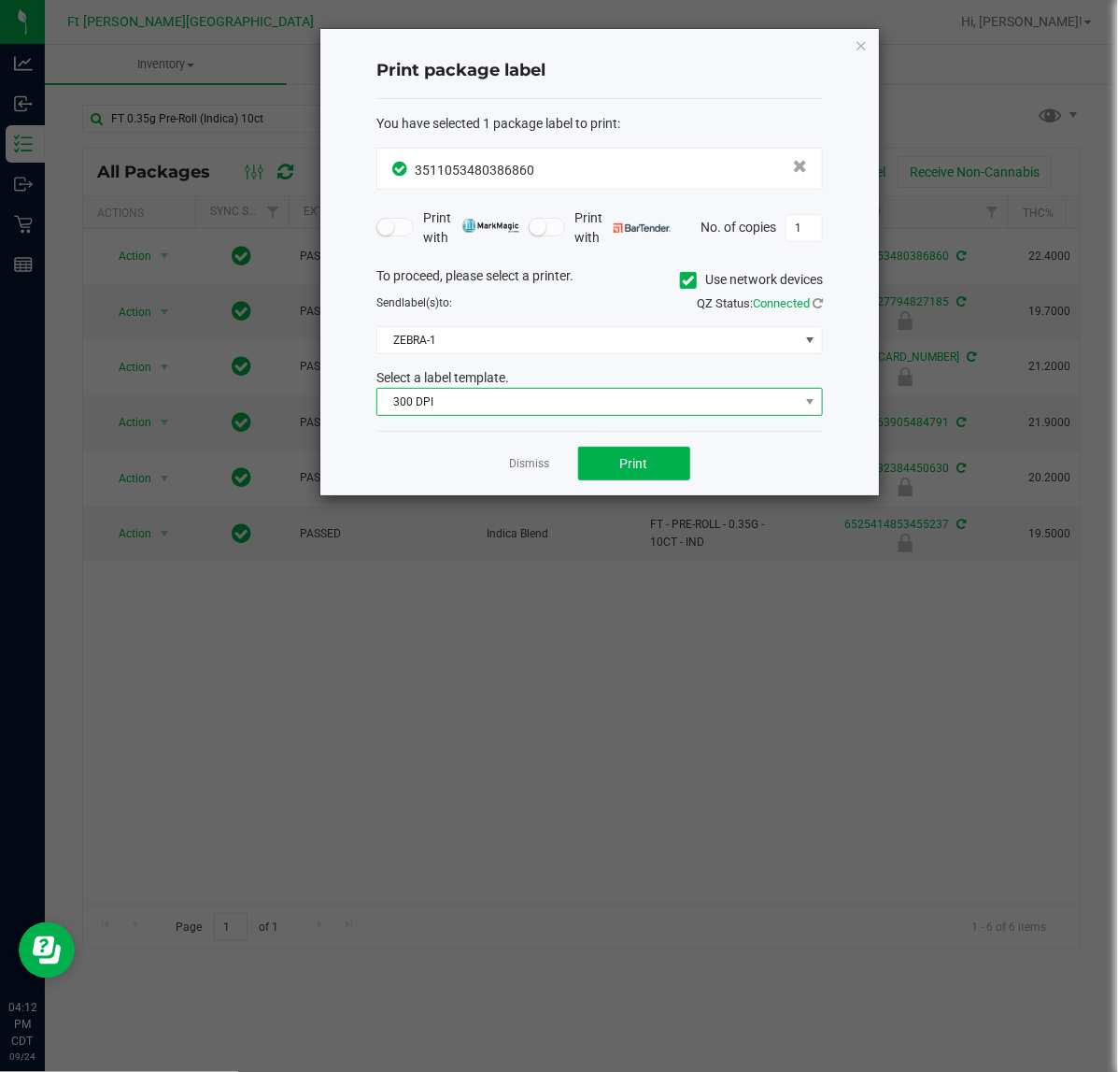
drag, startPoint x: 544, startPoint y: 404, endPoint x: 532, endPoint y: 416, distance: 16.5
click at [543, 406] on span "300 DPI" at bounding box center [587, 402] width 421 height 26
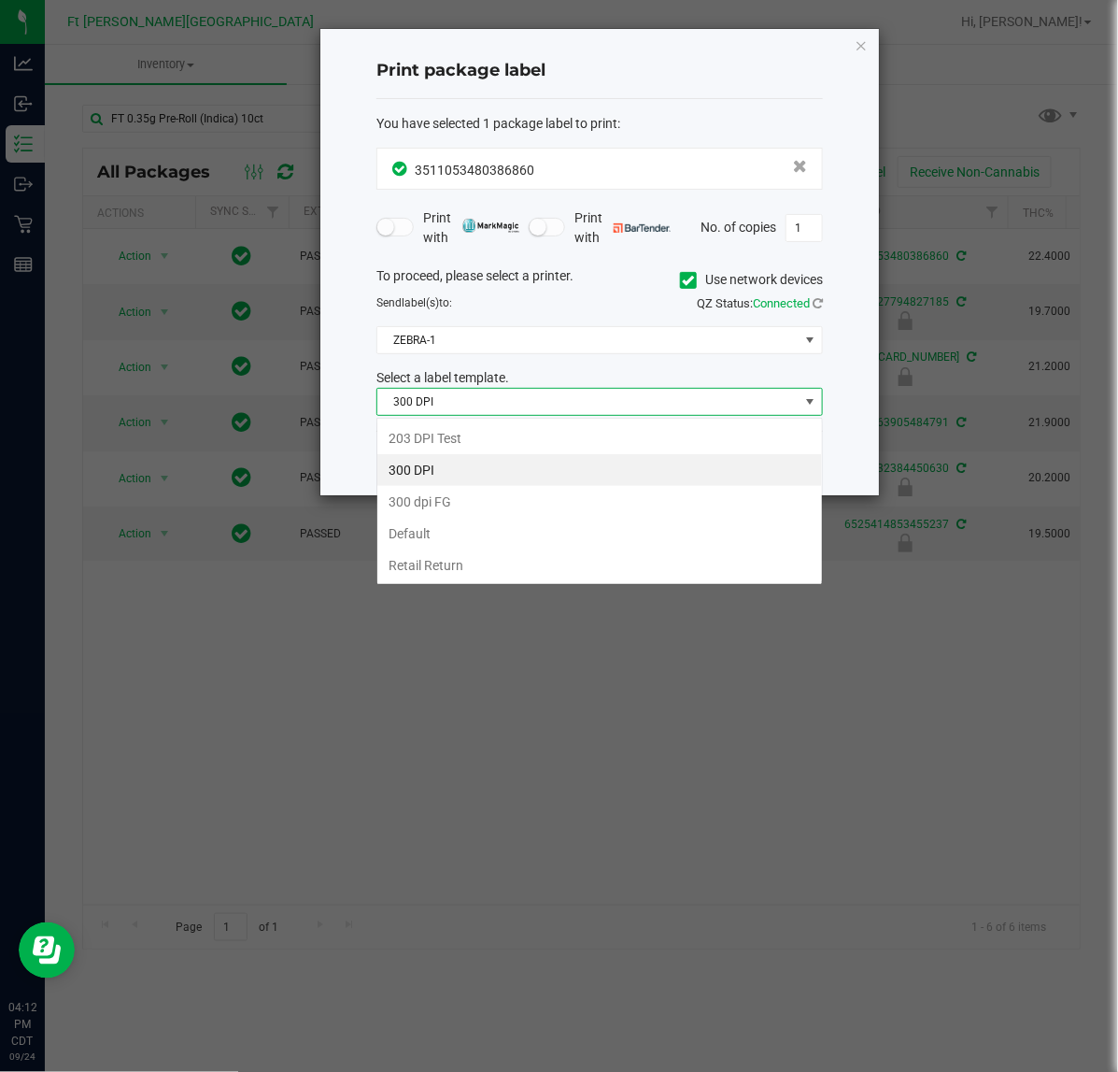
scroll to position [29, 446]
click at [433, 436] on li "203 DPI Test" at bounding box center [599, 438] width 445 height 32
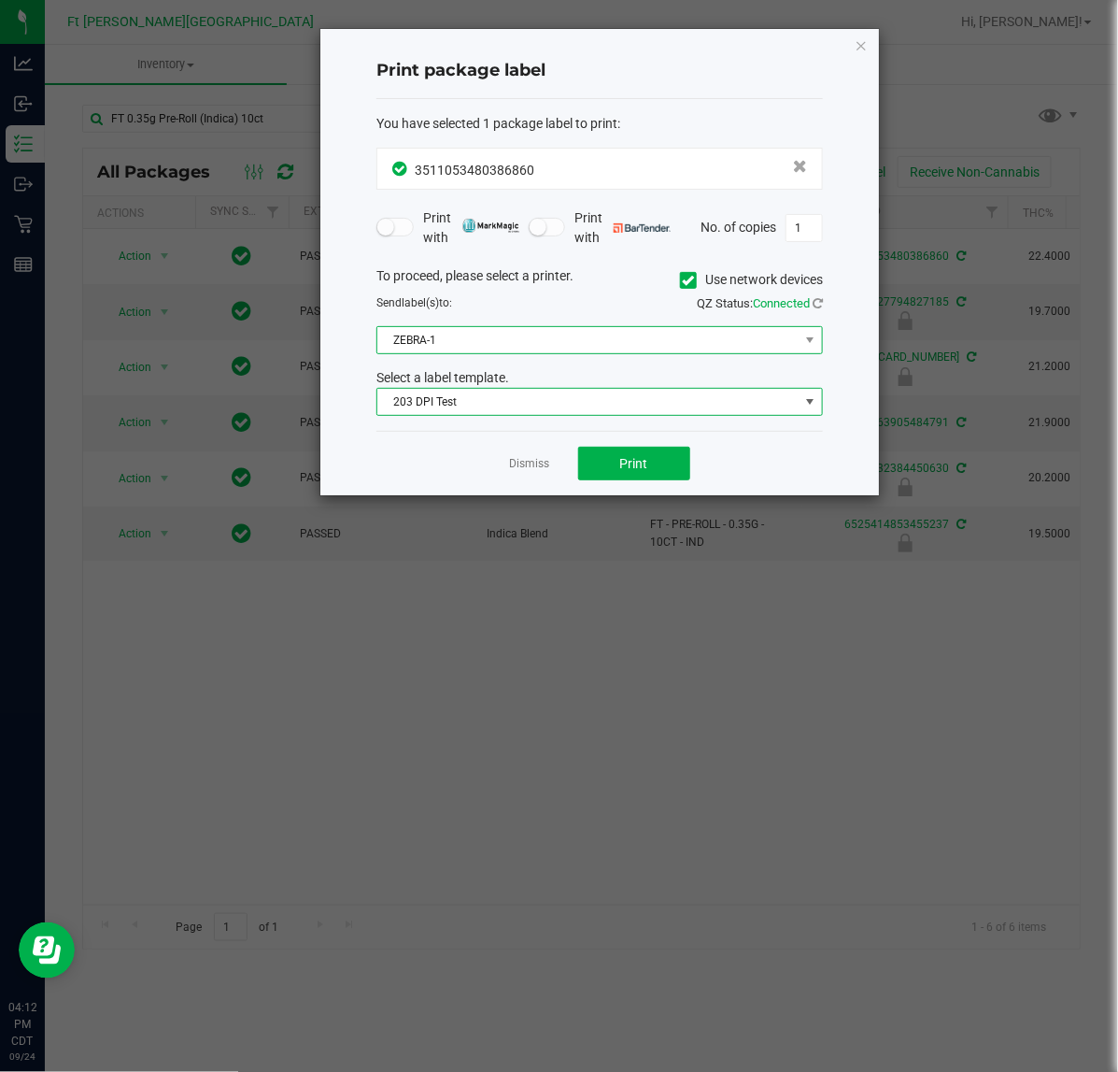
click at [437, 350] on span "ZEBRA-1" at bounding box center [587, 340] width 421 height 26
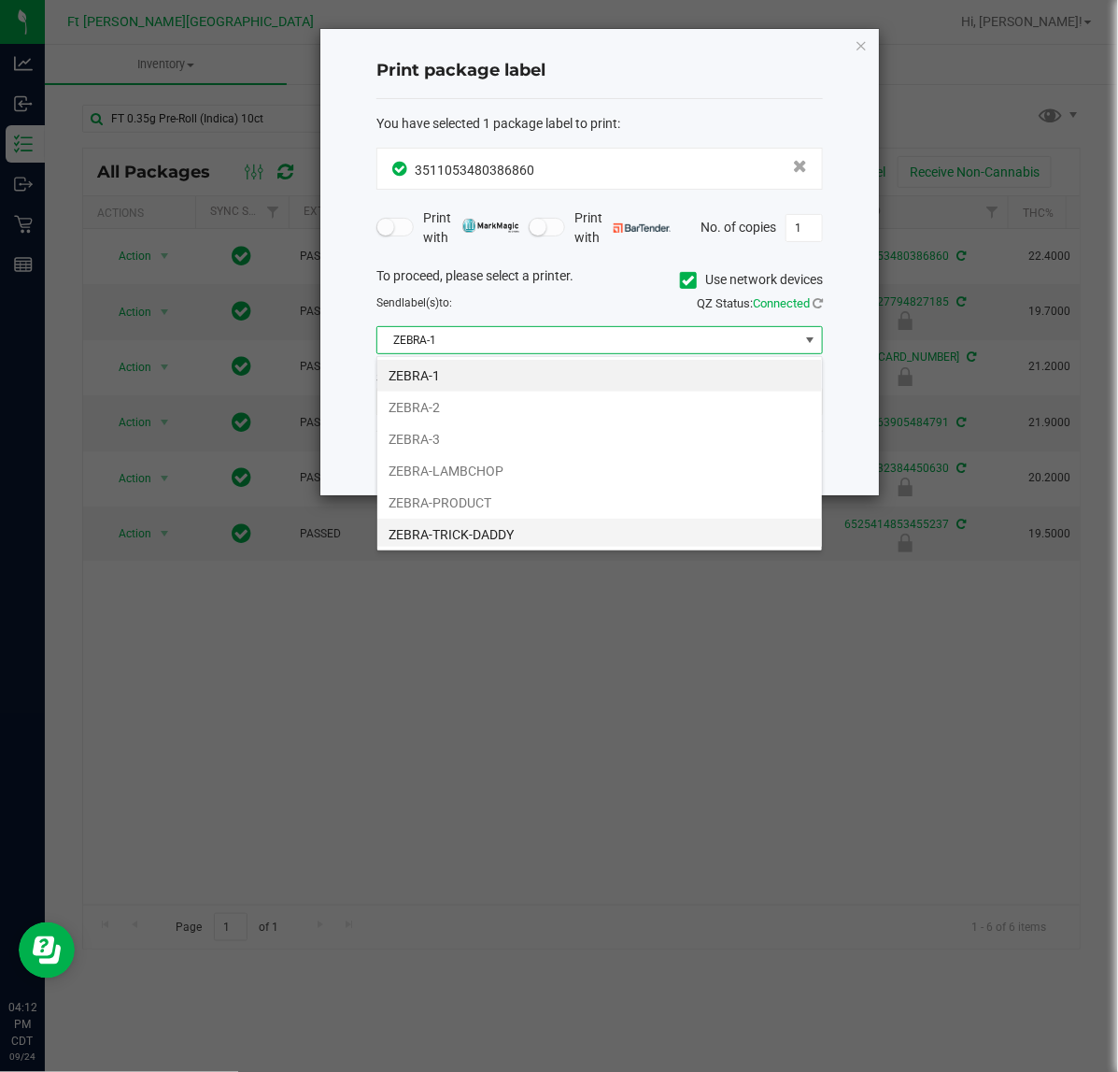
click at [434, 530] on li "ZEBRA-TRICK-DADDY" at bounding box center [599, 534] width 445 height 32
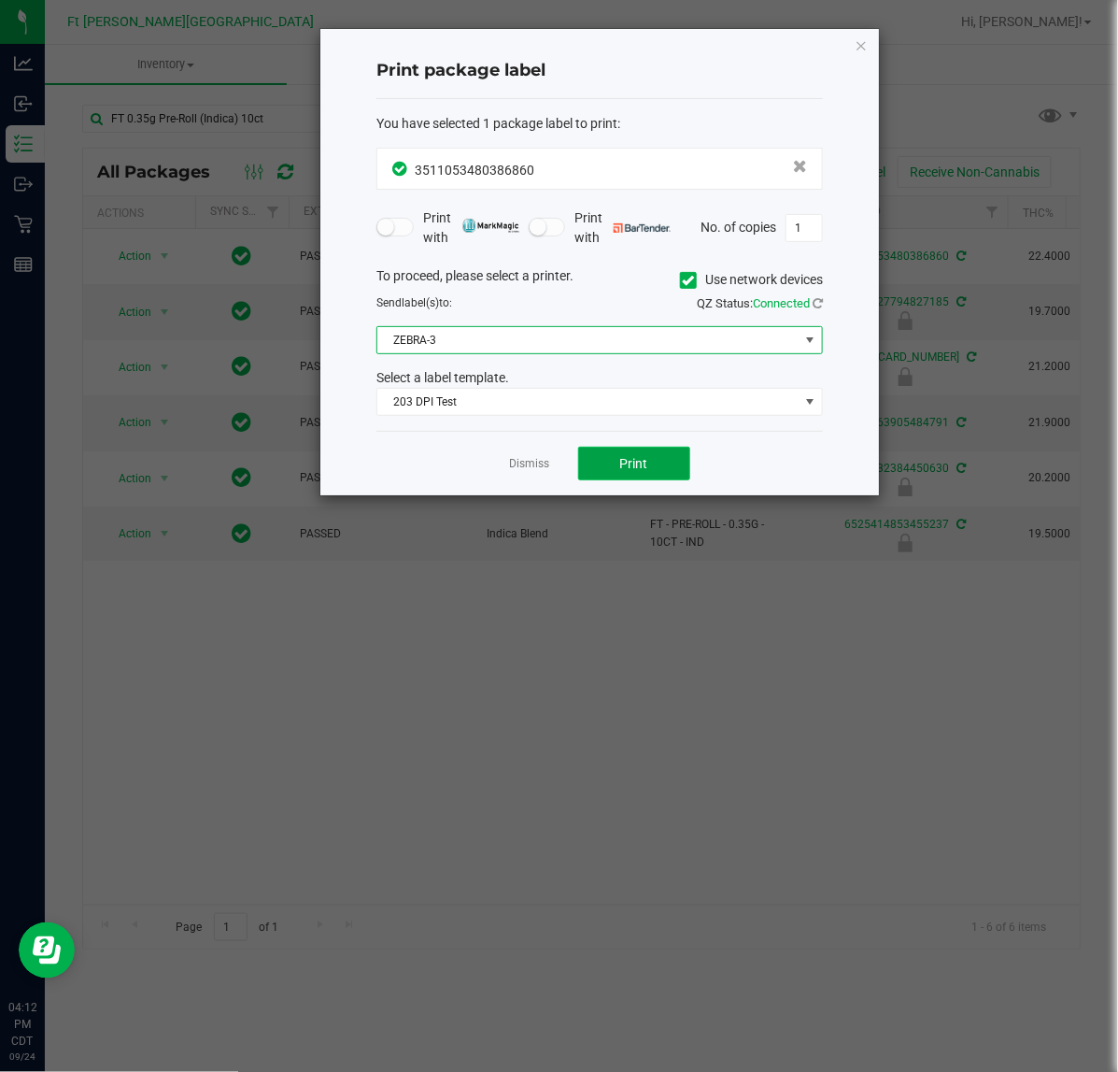
click at [633, 468] on span "Print" at bounding box center [634, 463] width 28 height 15
click at [544, 460] on link "Dismiss" at bounding box center [530, 464] width 40 height 16
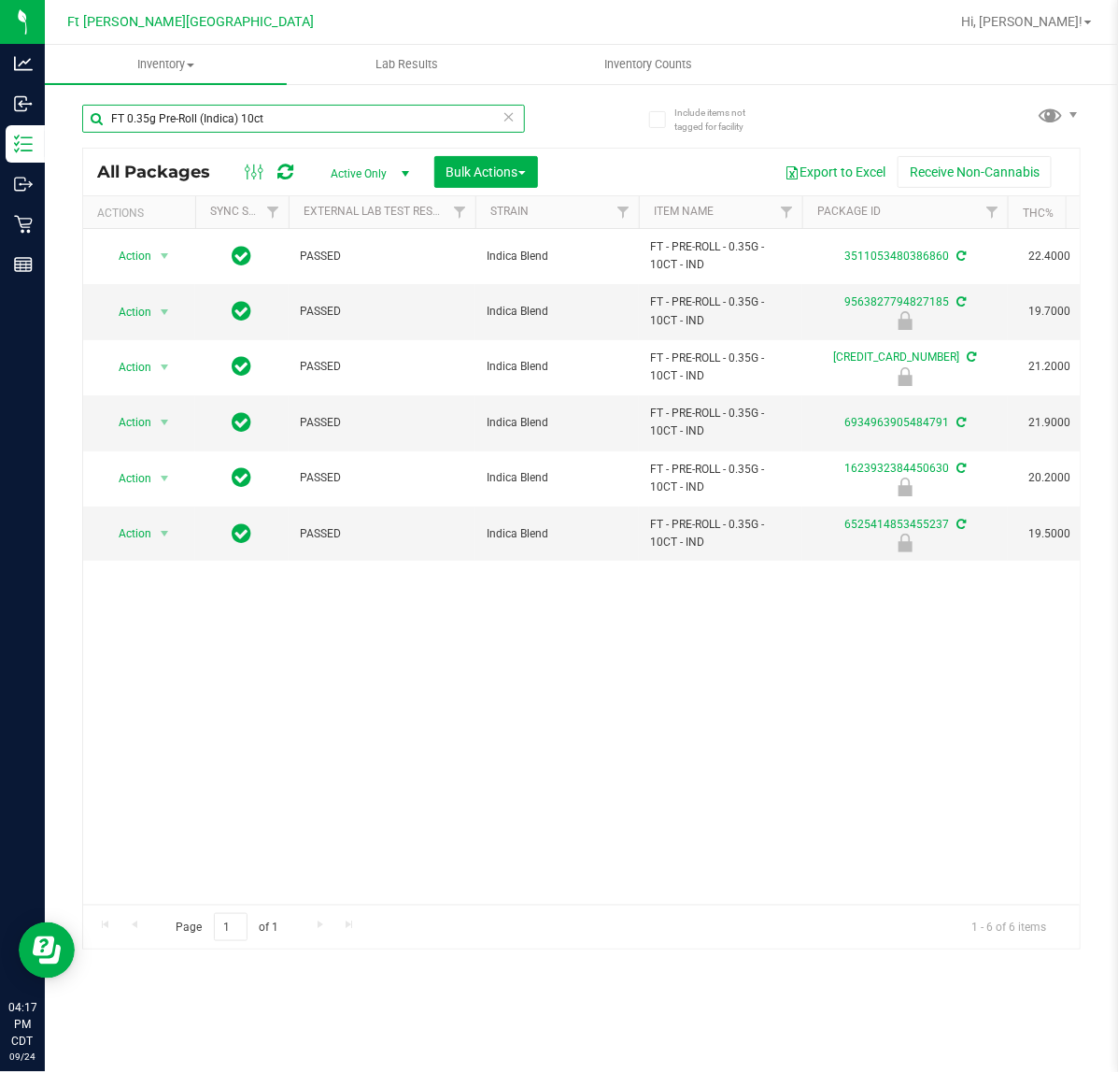
drag, startPoint x: 297, startPoint y: 108, endPoint x: -282, endPoint y: 166, distance: 582.1
click at [0, 166] on html "Analytics Inbound Inventory Outbound Retail Reports 04:17 PM CDT [DATE] 09/24 F…" at bounding box center [559, 536] width 1118 height 1072
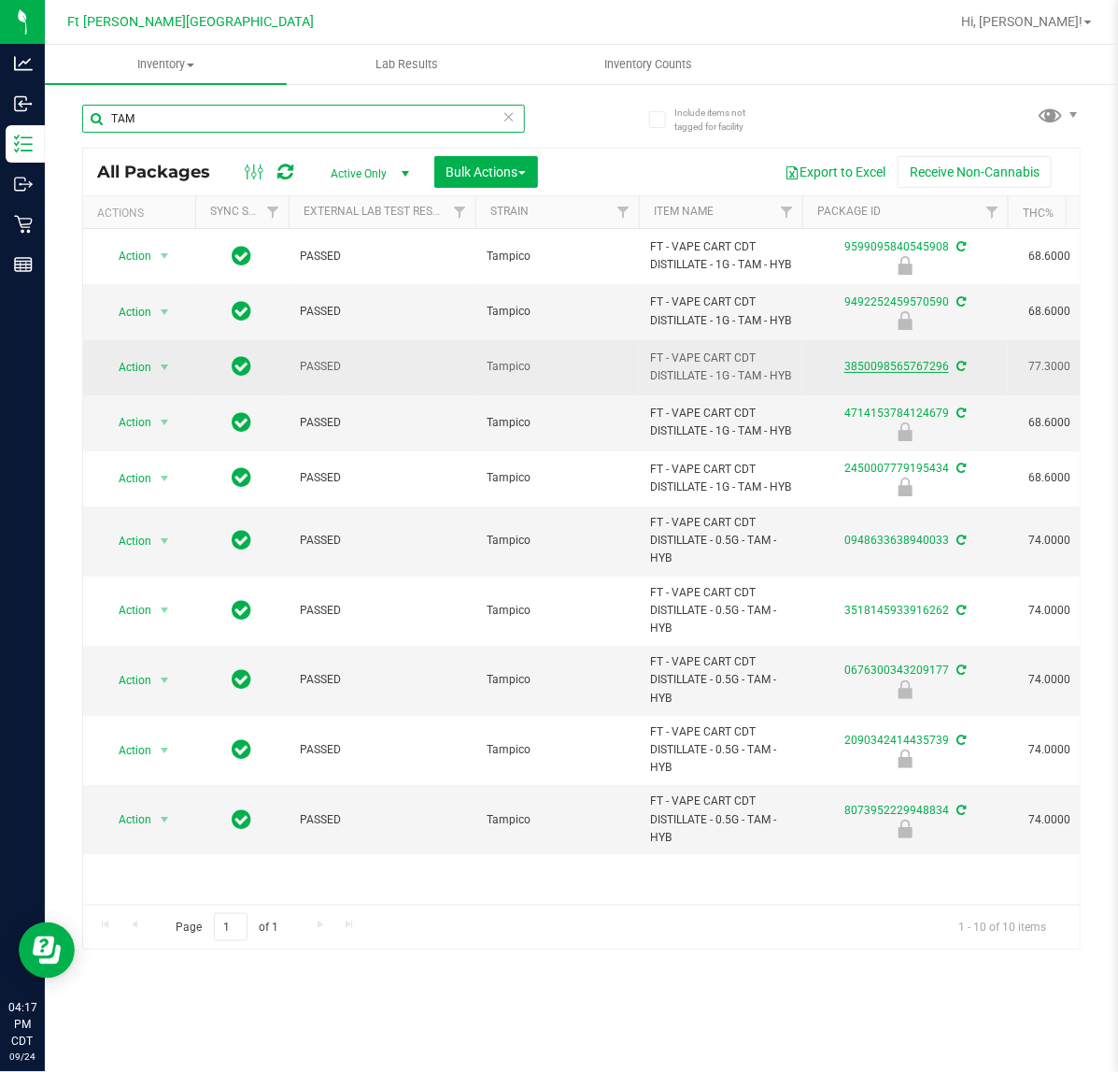
type input "TAM"
click at [876, 373] on link "3850098565767296" at bounding box center [897, 366] width 105 height 13
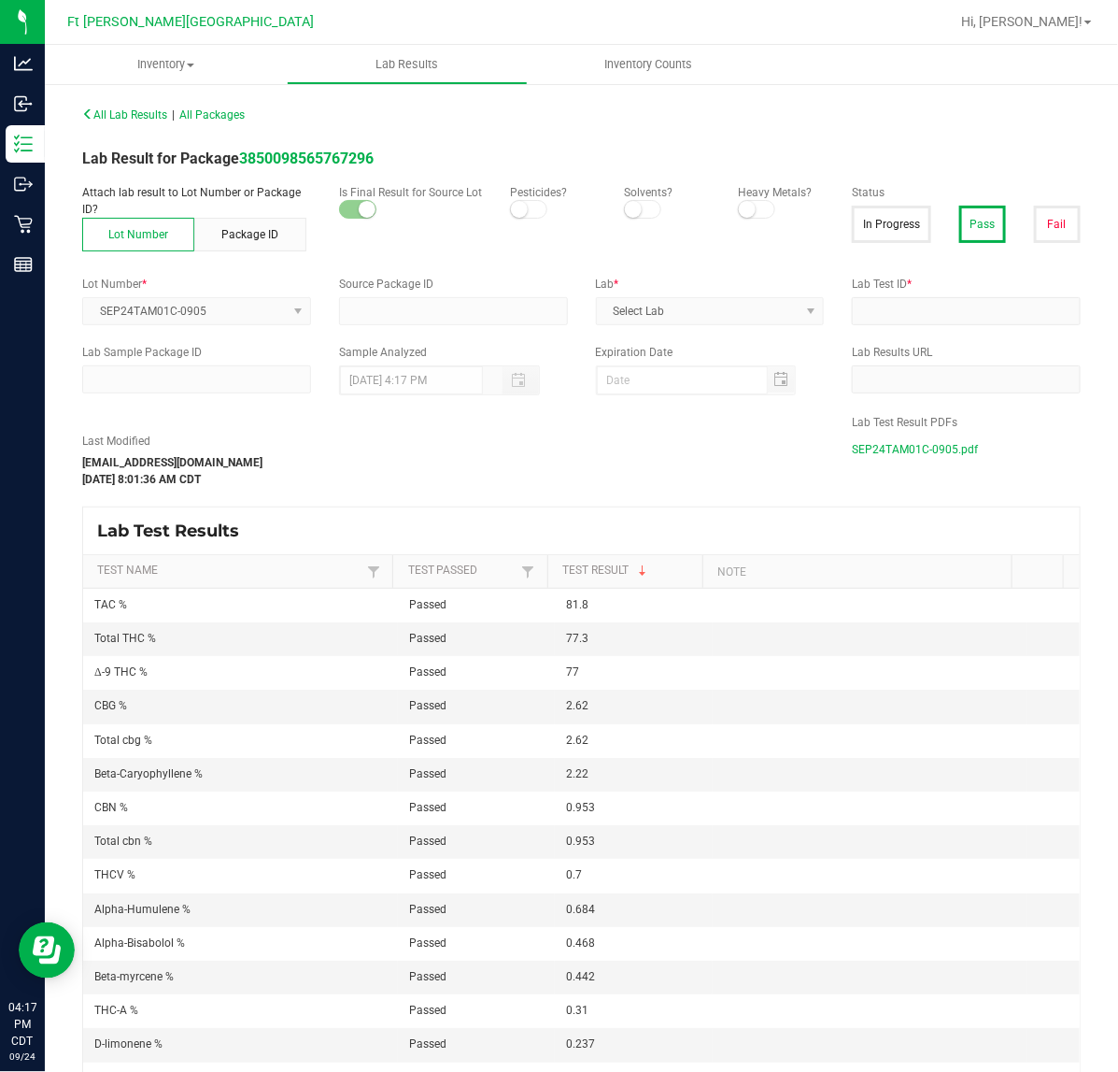
type input "3850098565767296"
type input "II06004-04"
type input "[DATE] 8:29 AM"
click at [893, 449] on span "SEP24TAM01C-0905.pdf" at bounding box center [915, 449] width 126 height 28
click at [893, 451] on span "SEP24TAM01C-0905.pdf" at bounding box center [915, 449] width 126 height 28
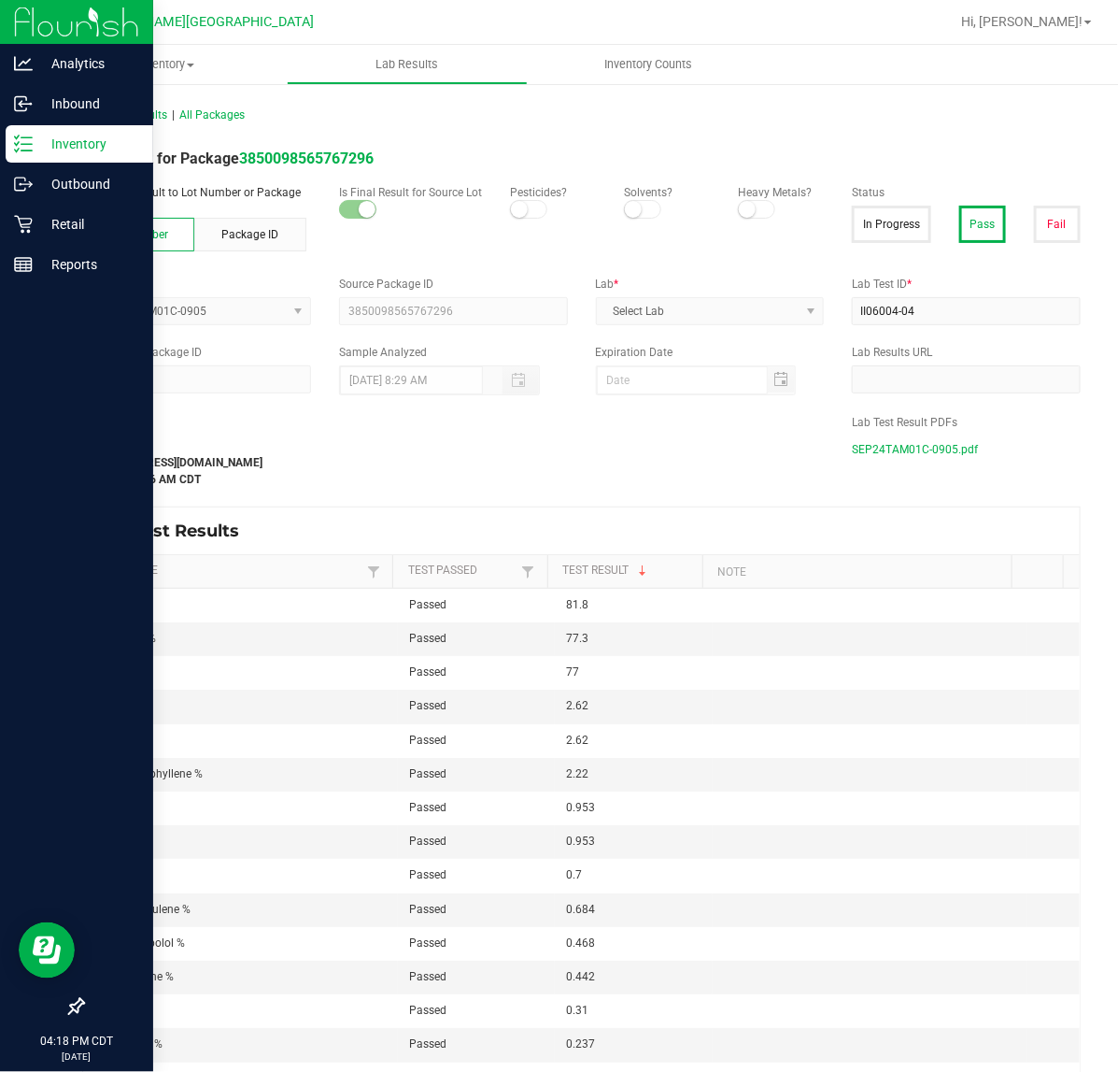
click at [30, 138] on icon at bounding box center [23, 144] width 19 height 19
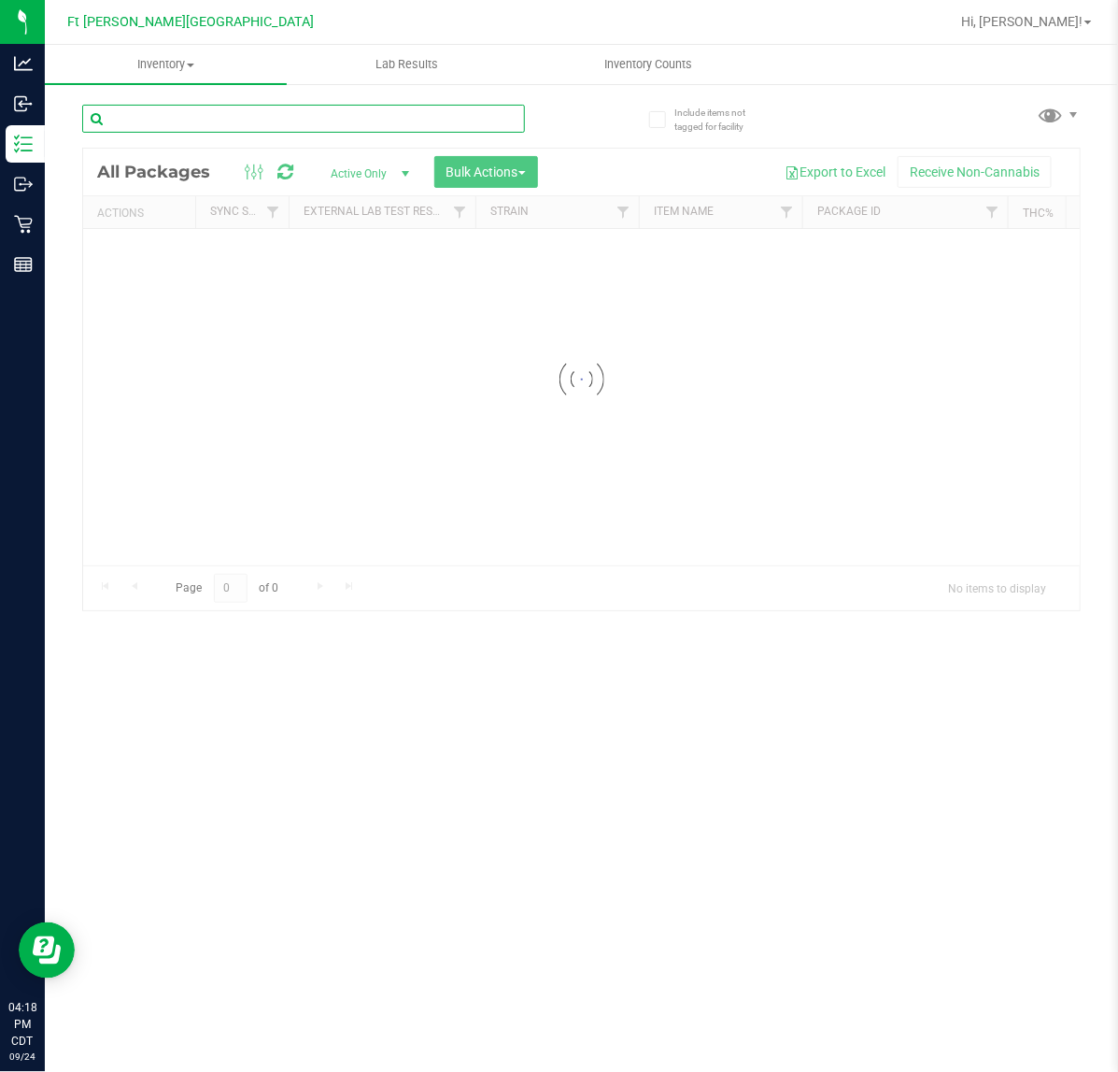
click at [192, 123] on input "text" at bounding box center [303, 119] width 443 height 28
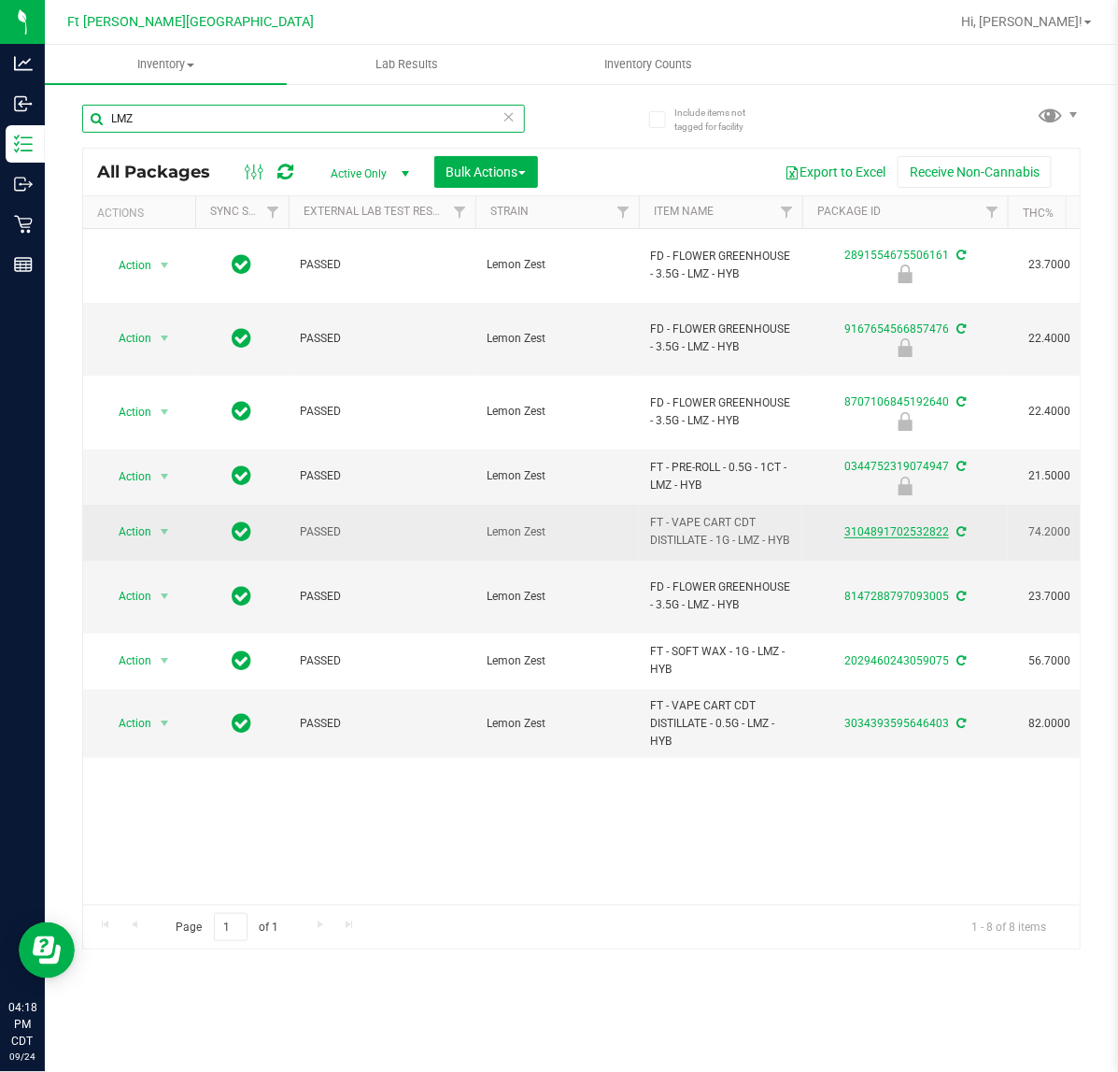
type input "LMZ"
click at [887, 525] on link "3104891702532822" at bounding box center [897, 531] width 105 height 13
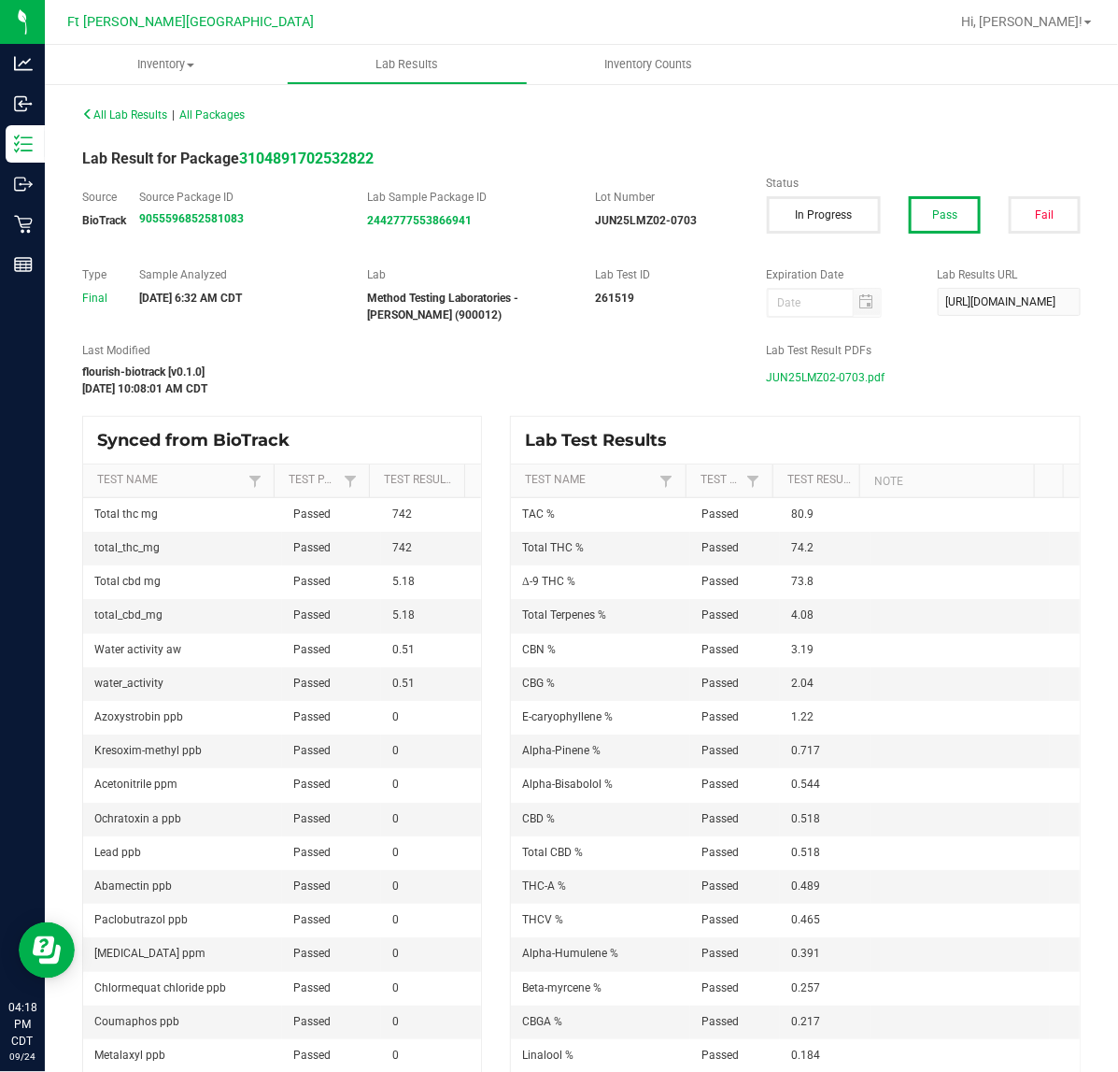
click at [825, 376] on span "JUN25LMZ02-0703.pdf" at bounding box center [826, 377] width 119 height 28
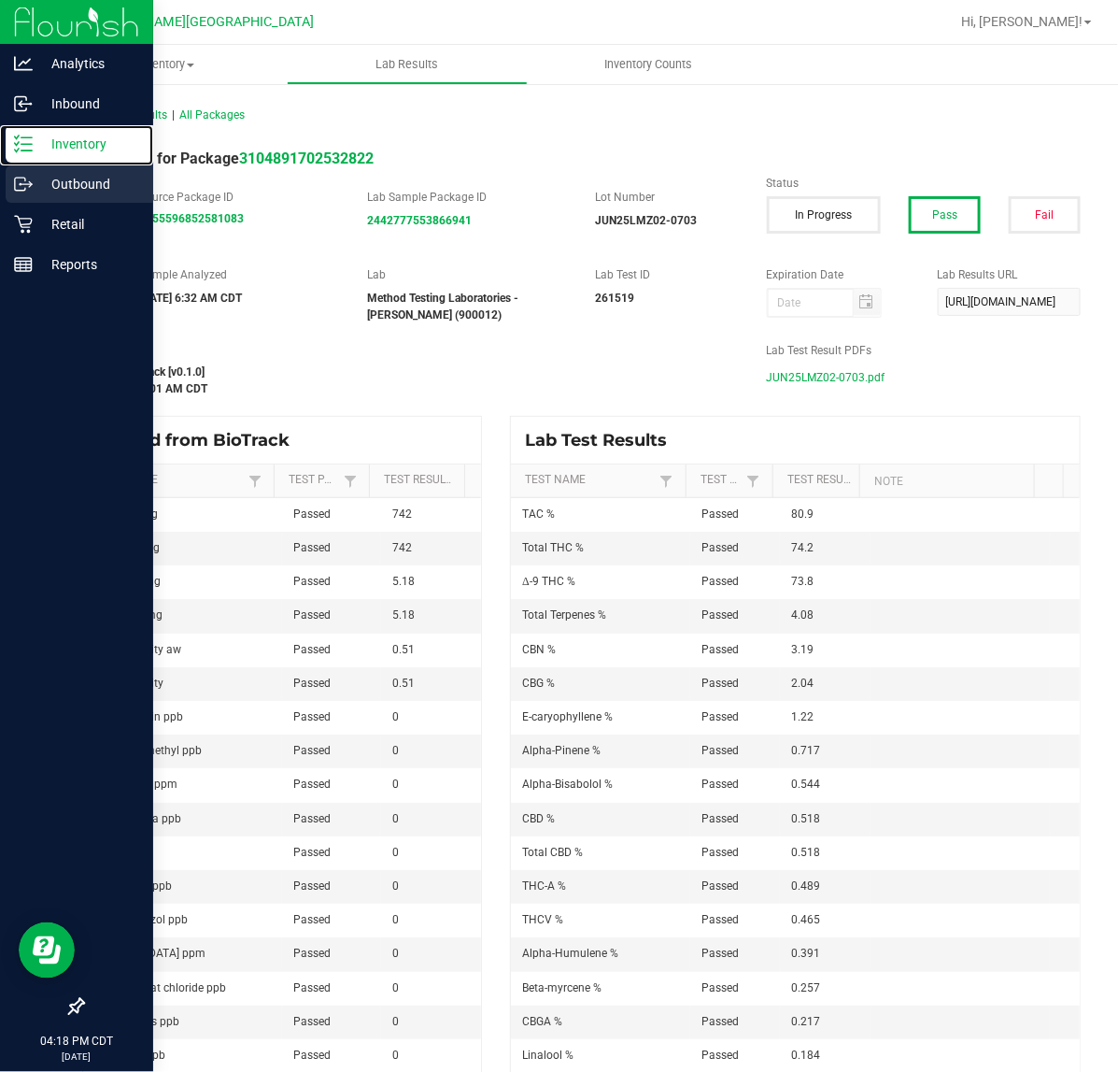
click at [28, 157] on div "Inventory" at bounding box center [80, 143] width 148 height 37
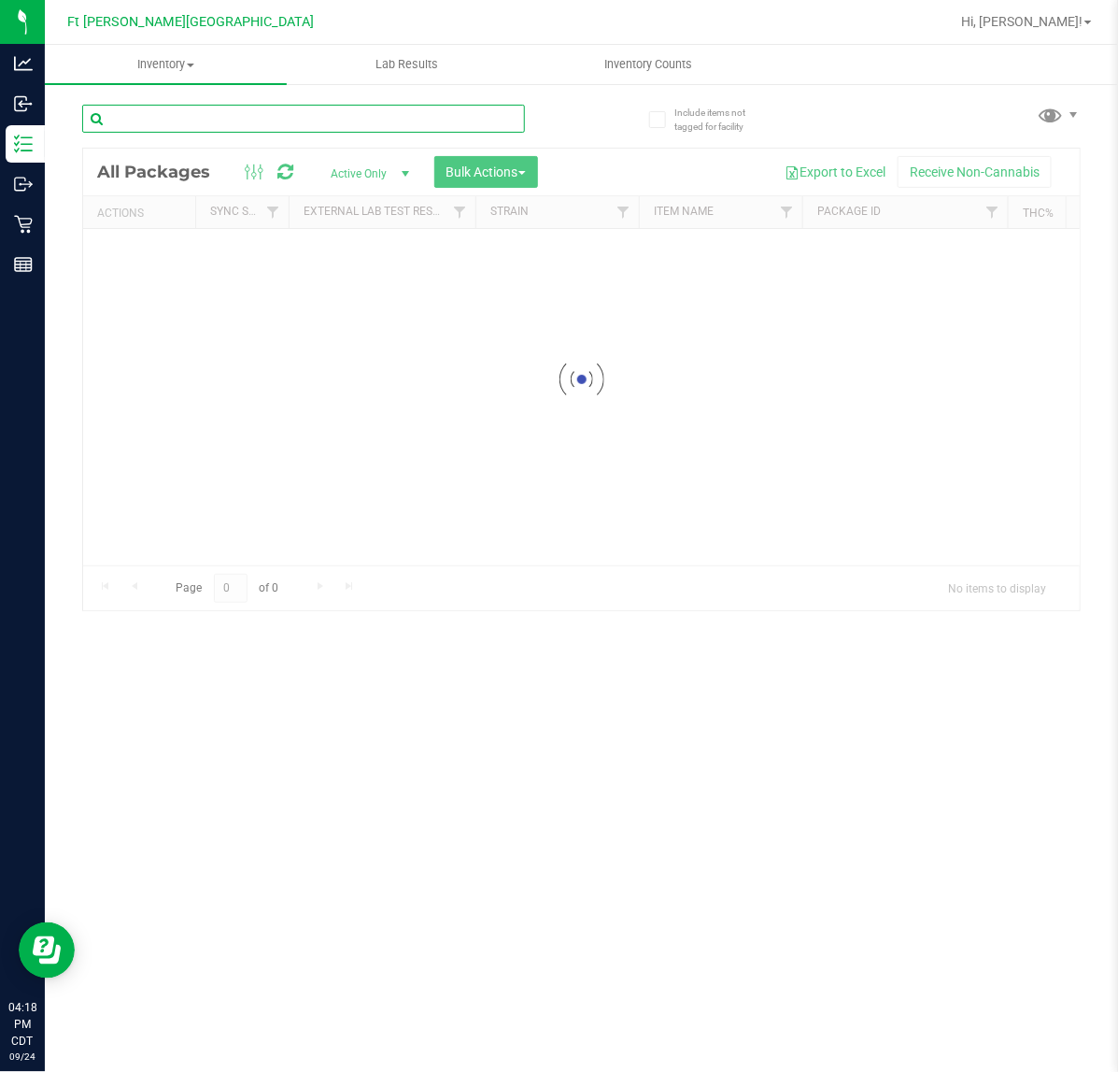
click at [225, 122] on input "text" at bounding box center [303, 119] width 443 height 28
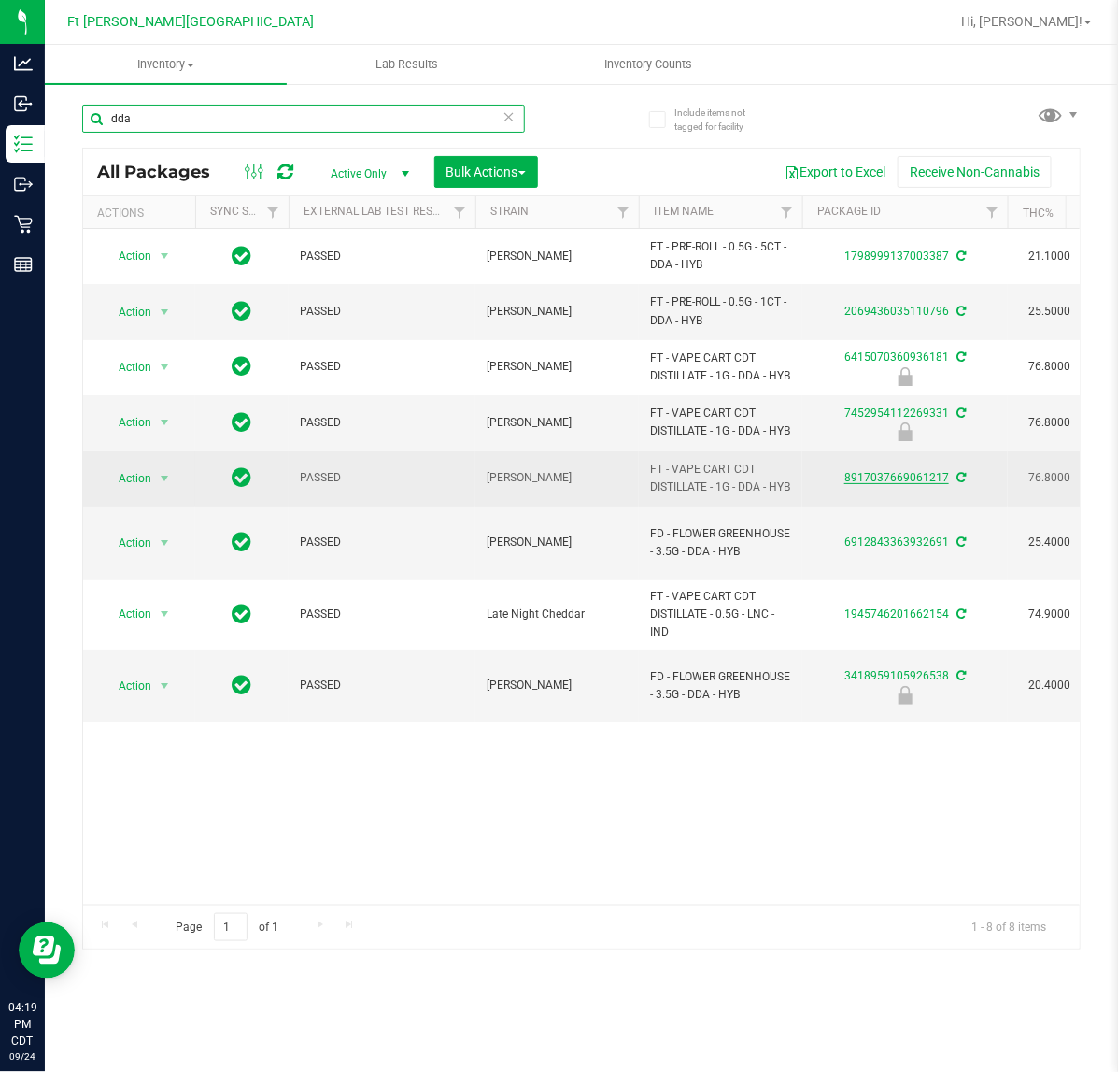
type input "dda"
click at [902, 484] on link "8917037669061217" at bounding box center [897, 477] width 105 height 13
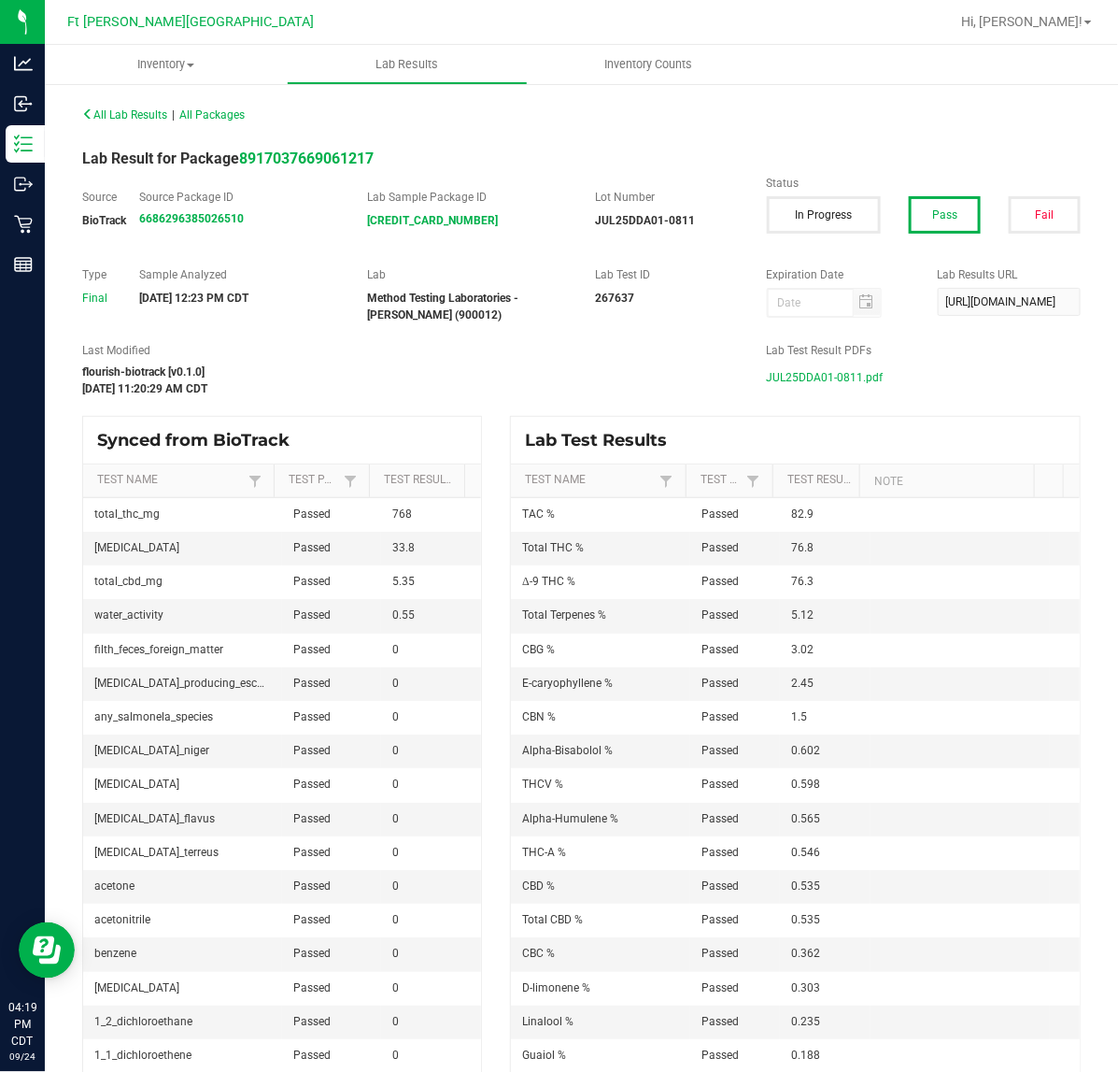
click at [828, 366] on span "JUL25DDA01-0811.pdf" at bounding box center [825, 377] width 117 height 28
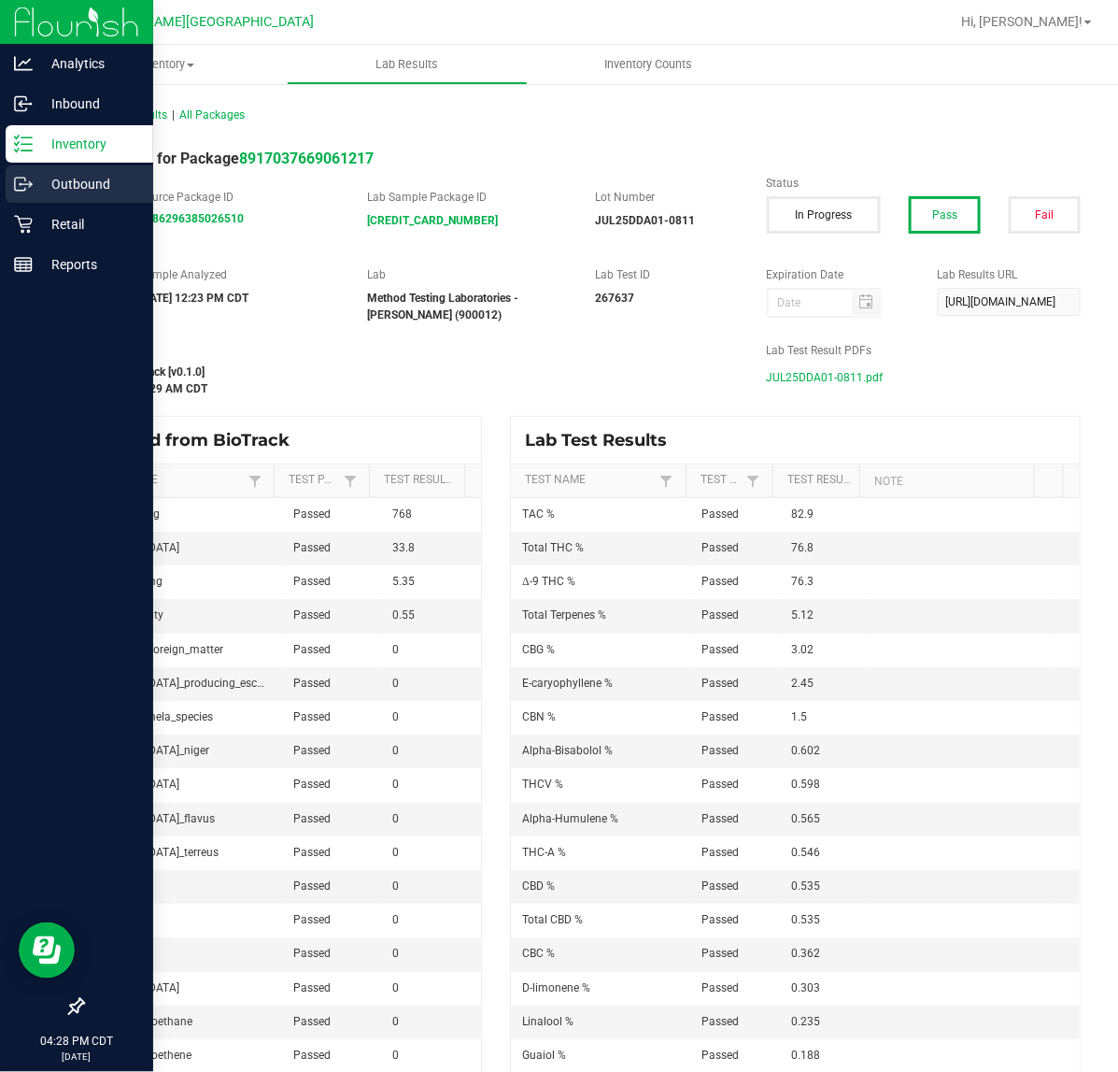
click at [34, 192] on p "Outbound" at bounding box center [89, 184] width 112 height 22
click at [35, 213] on p "Retail" at bounding box center [89, 224] width 112 height 22
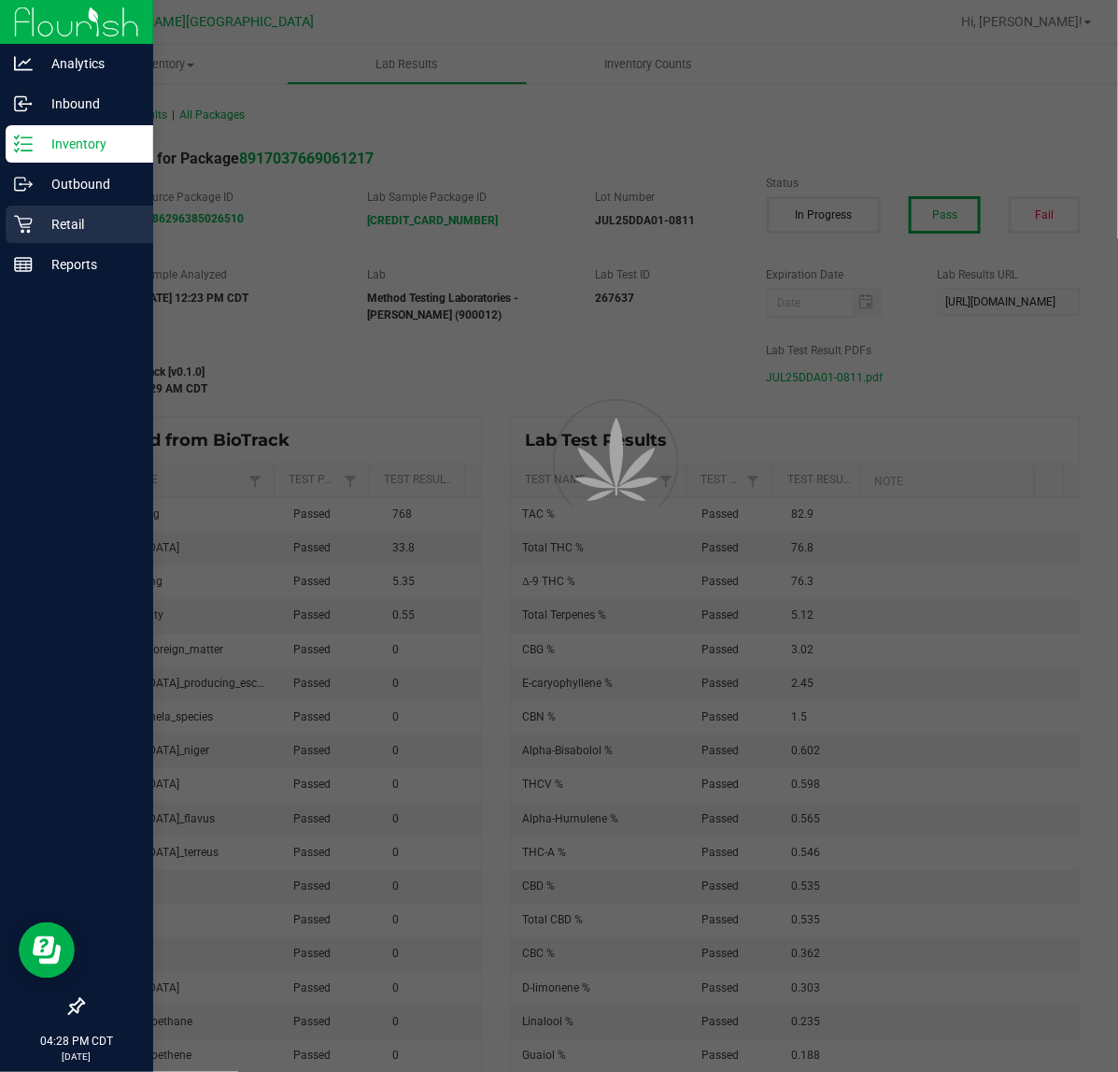
click at [35, 213] on p "Retail" at bounding box center [89, 224] width 112 height 22
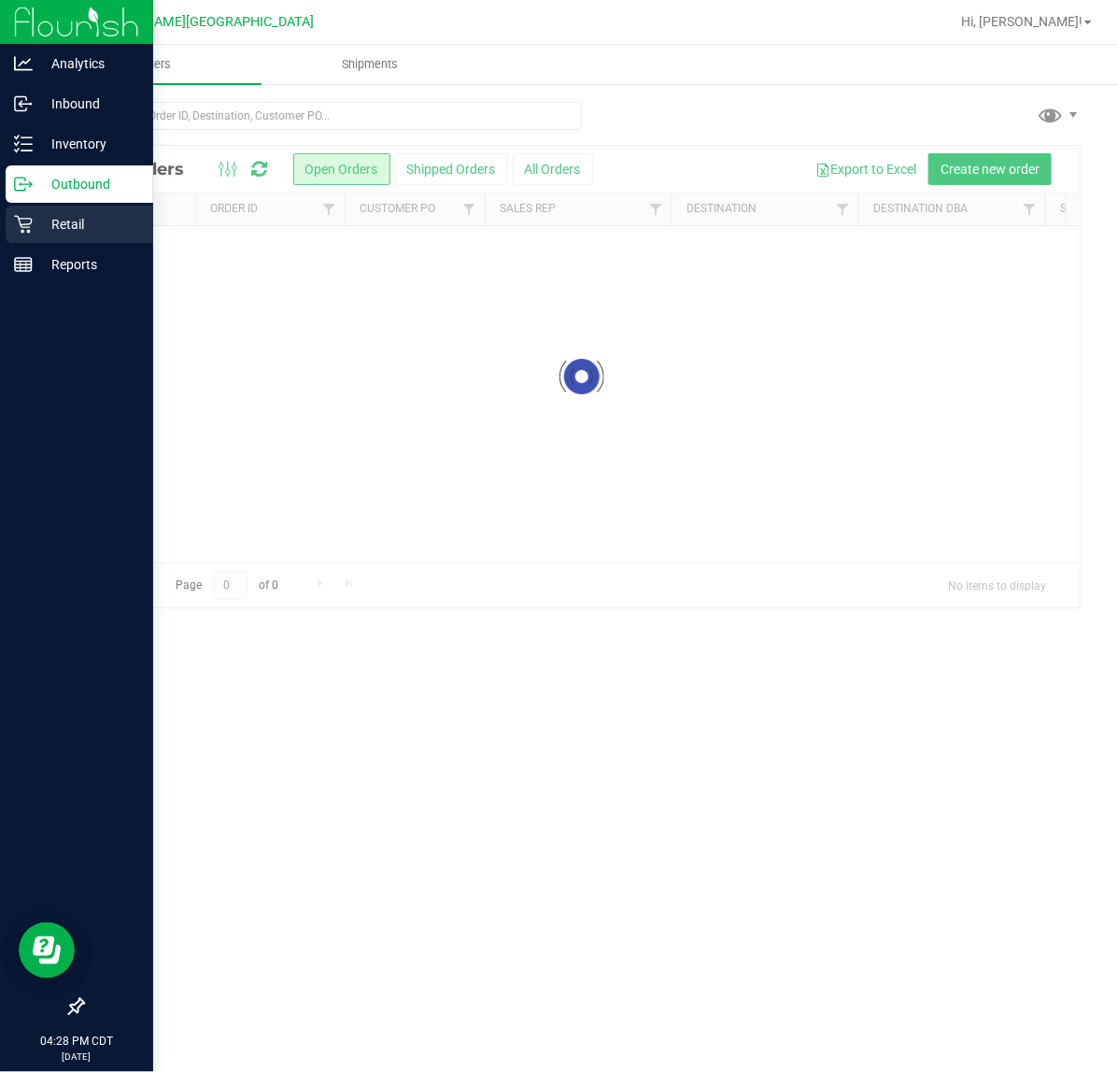
click at [38, 215] on p "Retail" at bounding box center [89, 224] width 112 height 22
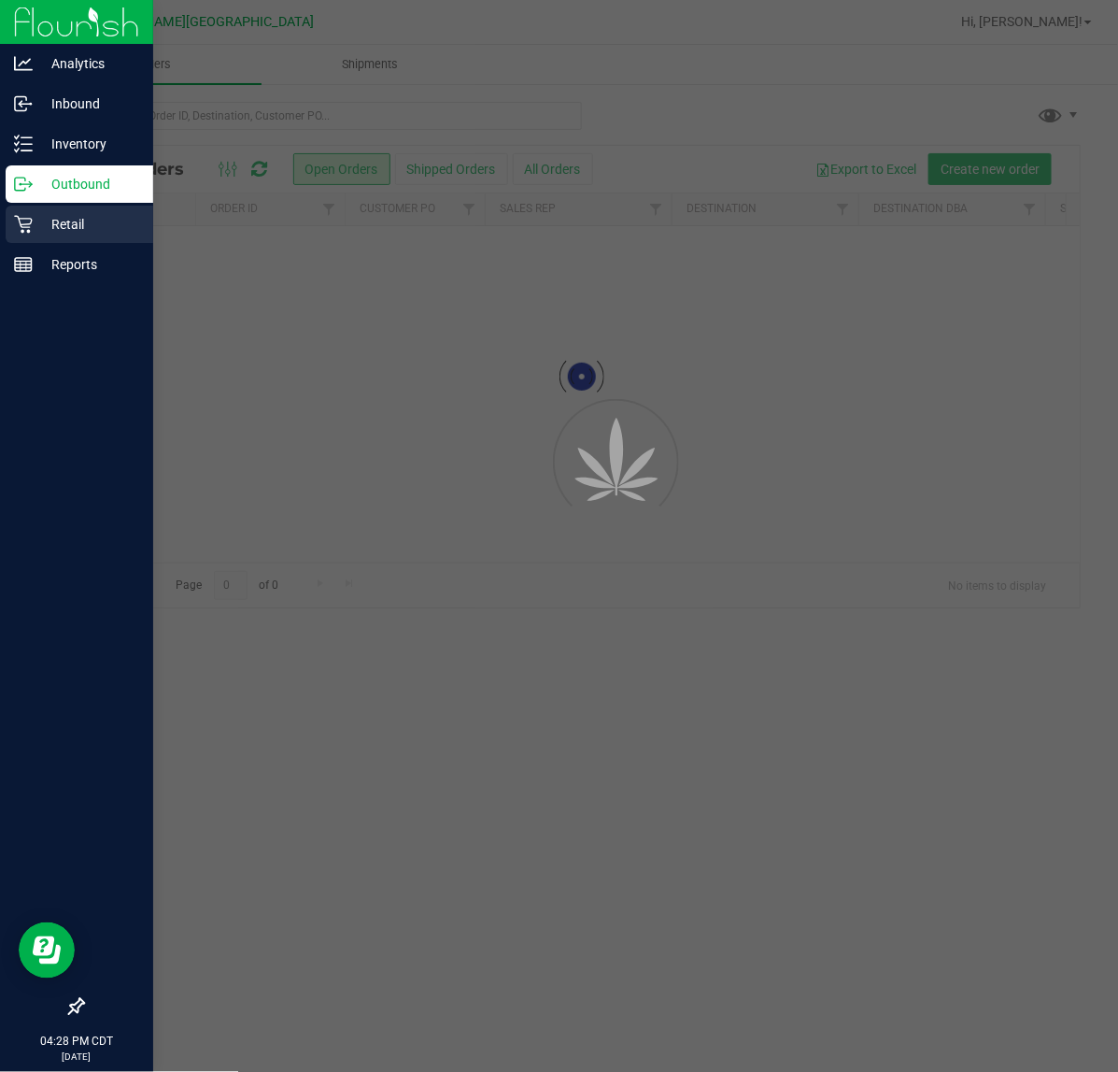
click at [38, 215] on p "Retail" at bounding box center [89, 224] width 112 height 22
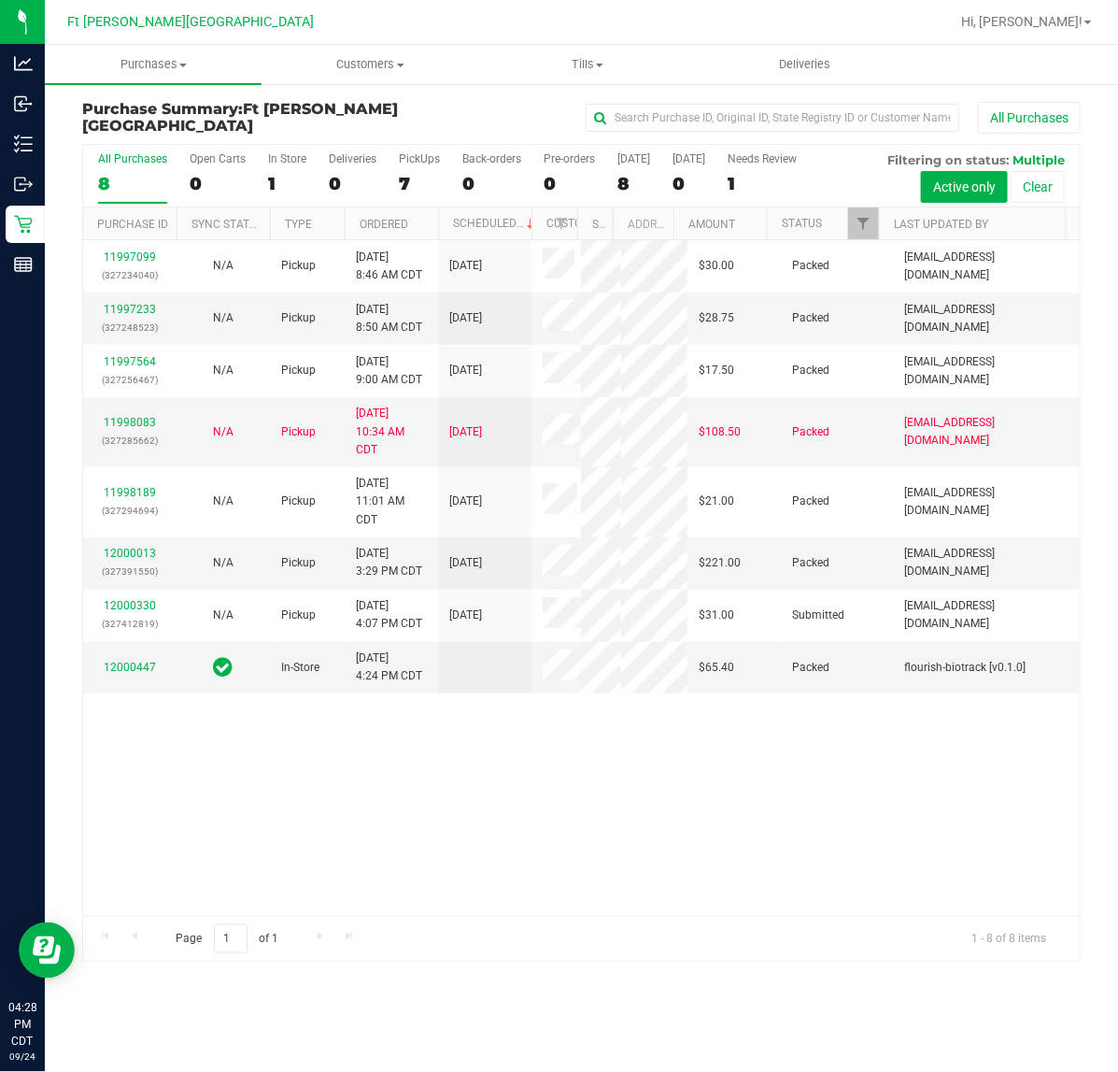
click at [384, 787] on div "11997099 (327234040) N/A Pickup [DATE] 8:46 AM CDT 9/24/2025 $30.00 Packed [EMA…" at bounding box center [581, 577] width 997 height 675
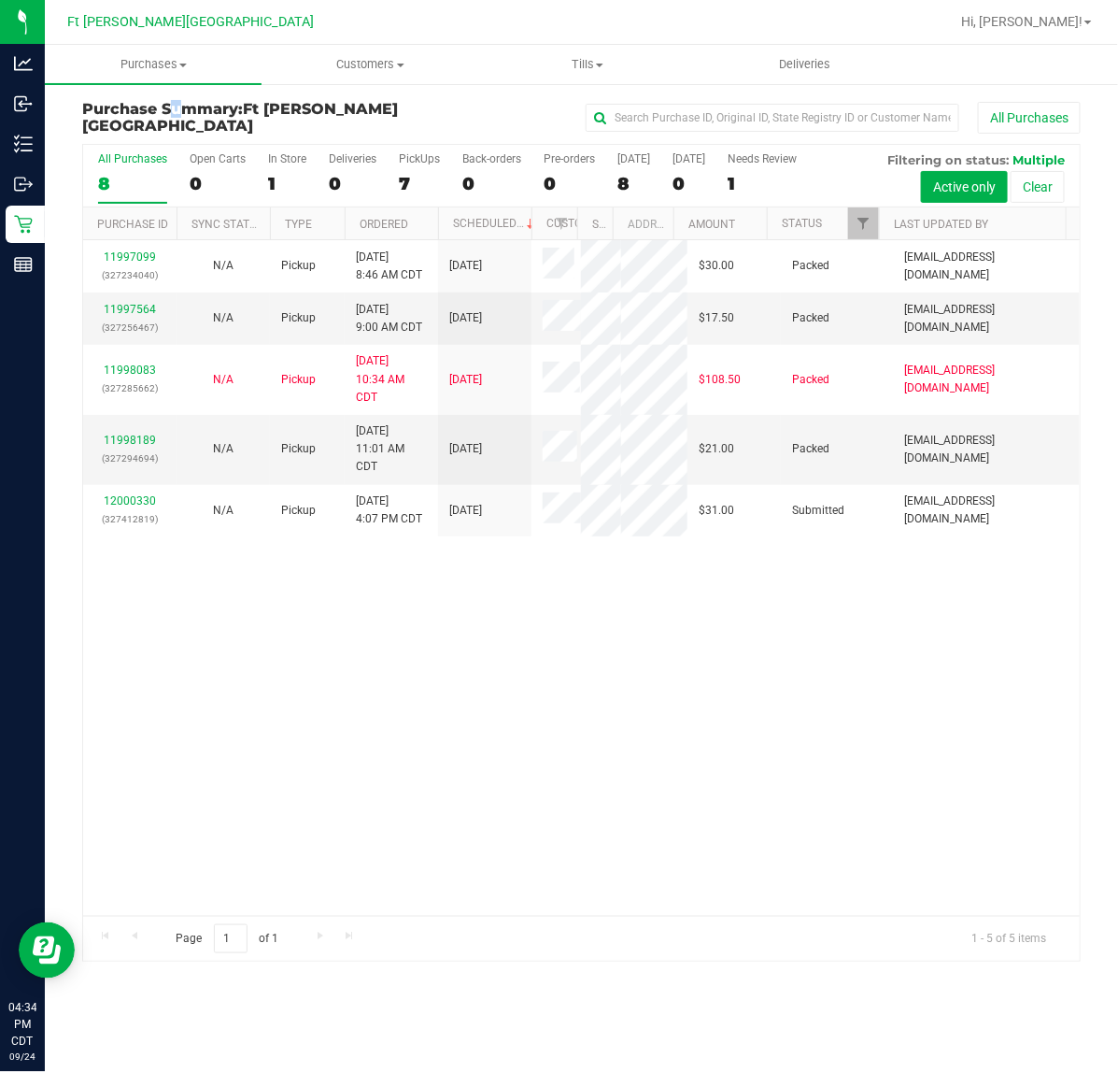
click at [95, 129] on div "Purchase Summary: [GEOGRAPHIC_DATA][PERSON_NAME] All Purchases" at bounding box center [581, 122] width 999 height 42
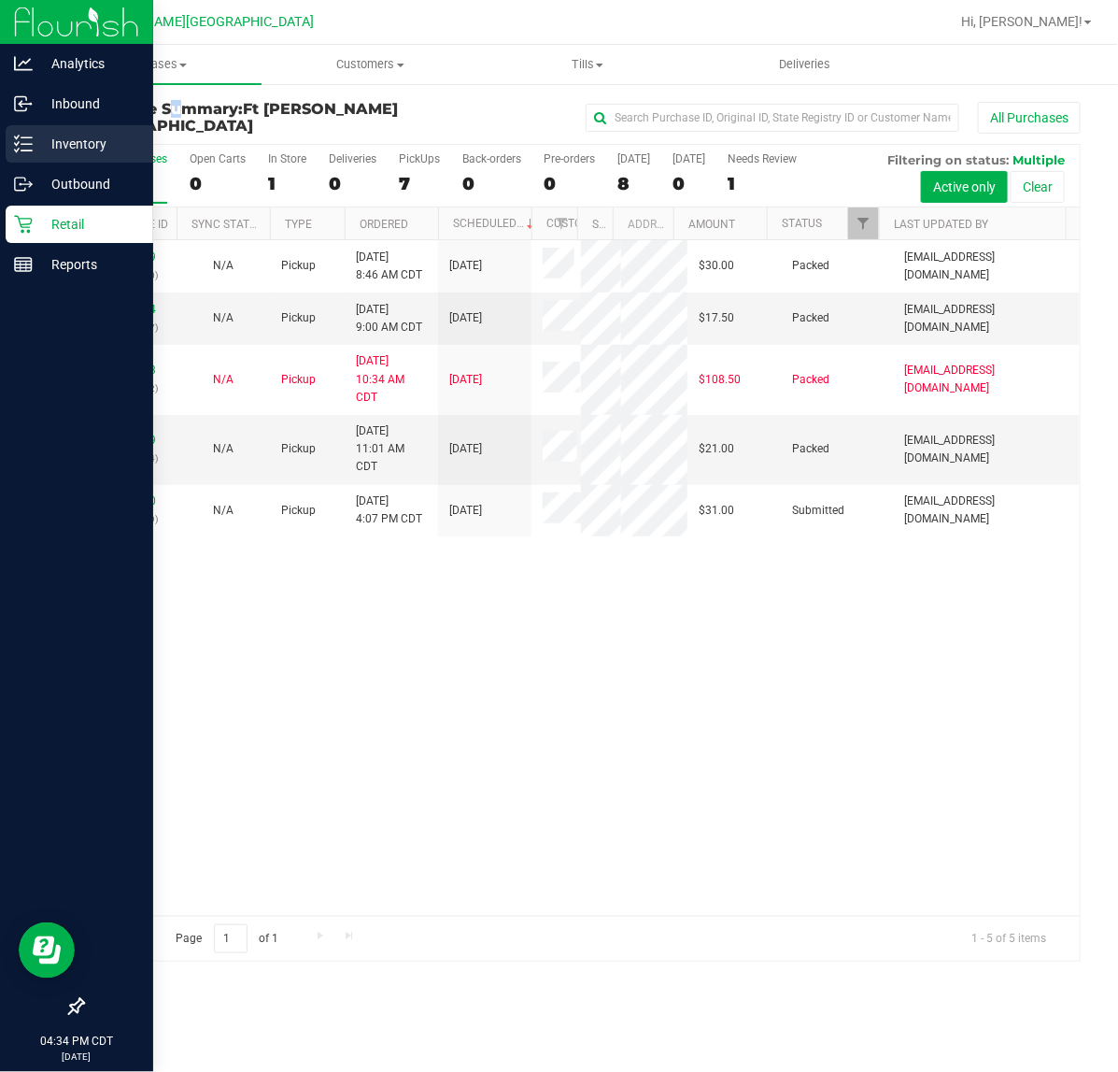
click at [11, 146] on div "Inventory" at bounding box center [80, 143] width 148 height 37
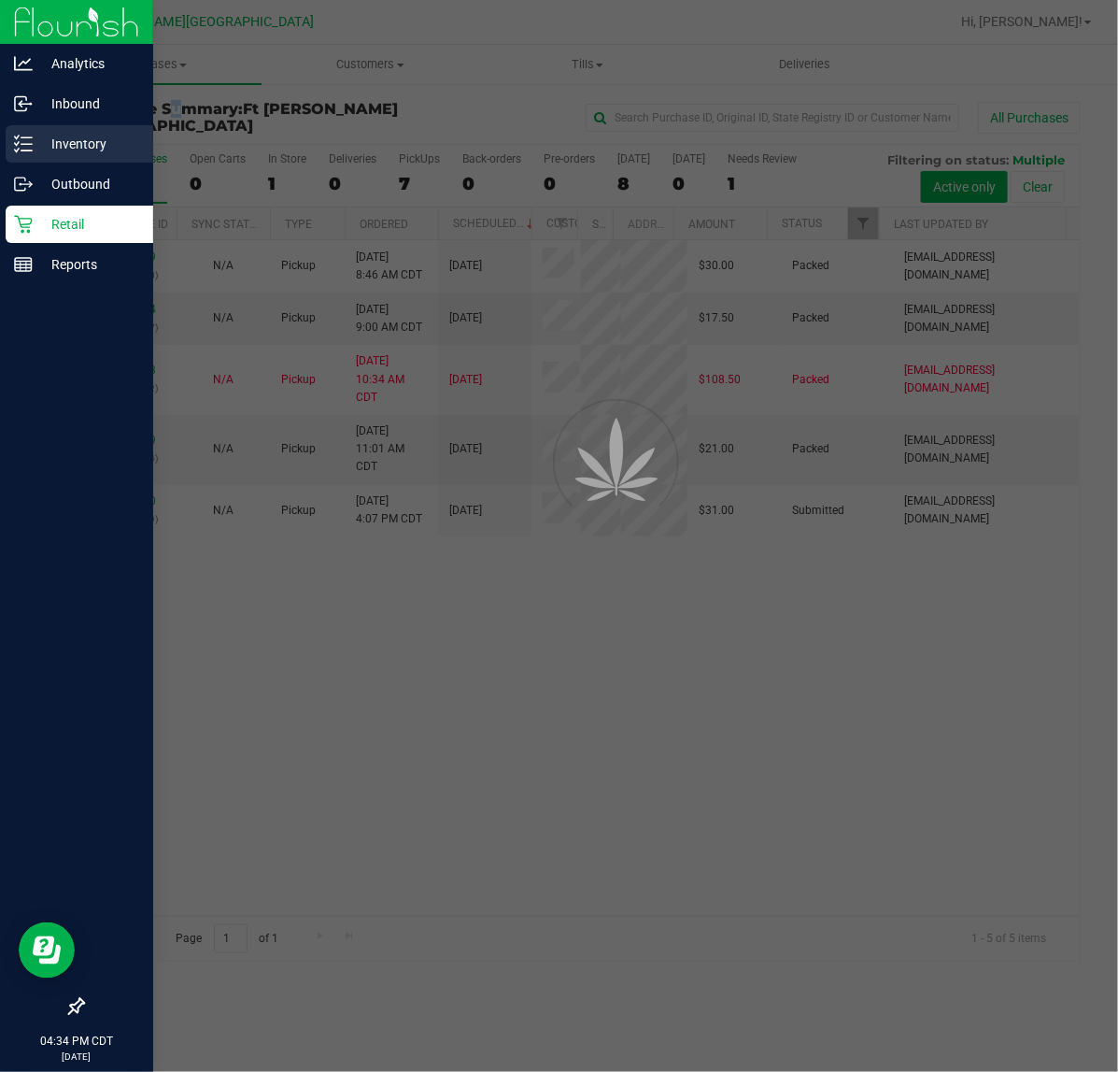
click at [10, 146] on div "Inventory" at bounding box center [80, 143] width 148 height 37
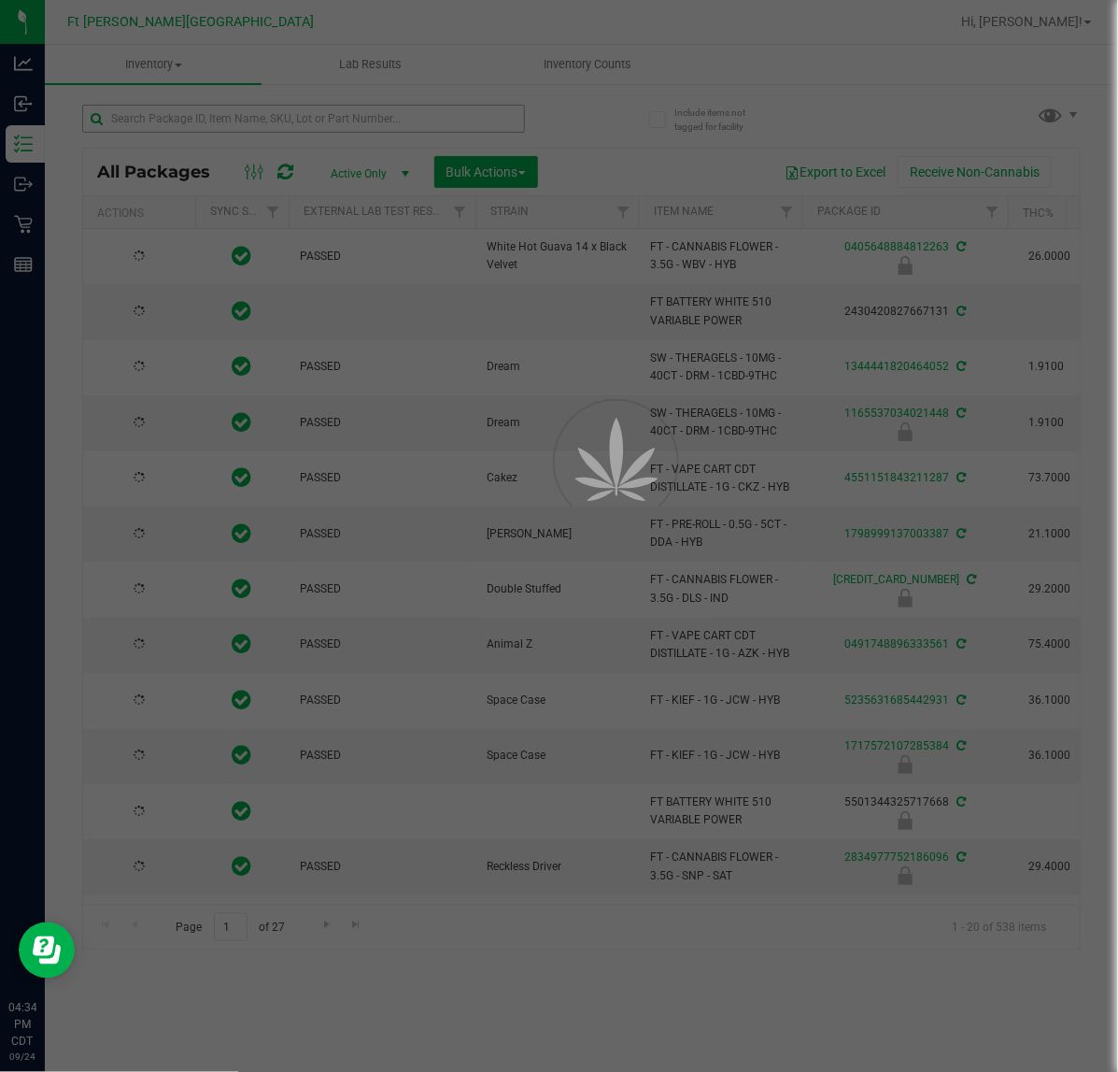
click at [213, 117] on div at bounding box center [559, 536] width 1118 height 1072
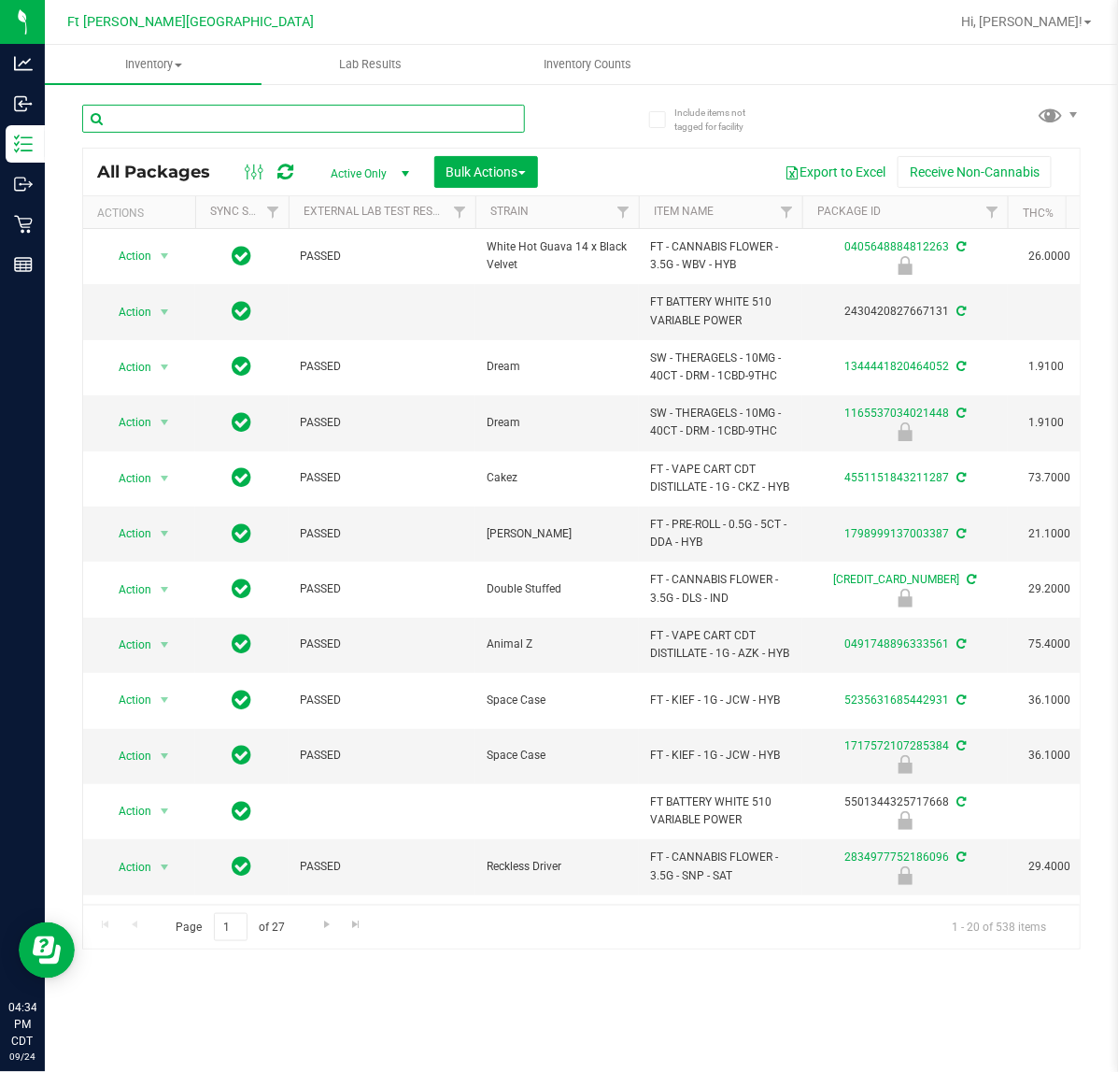
click at [213, 117] on input "text" at bounding box center [303, 119] width 443 height 28
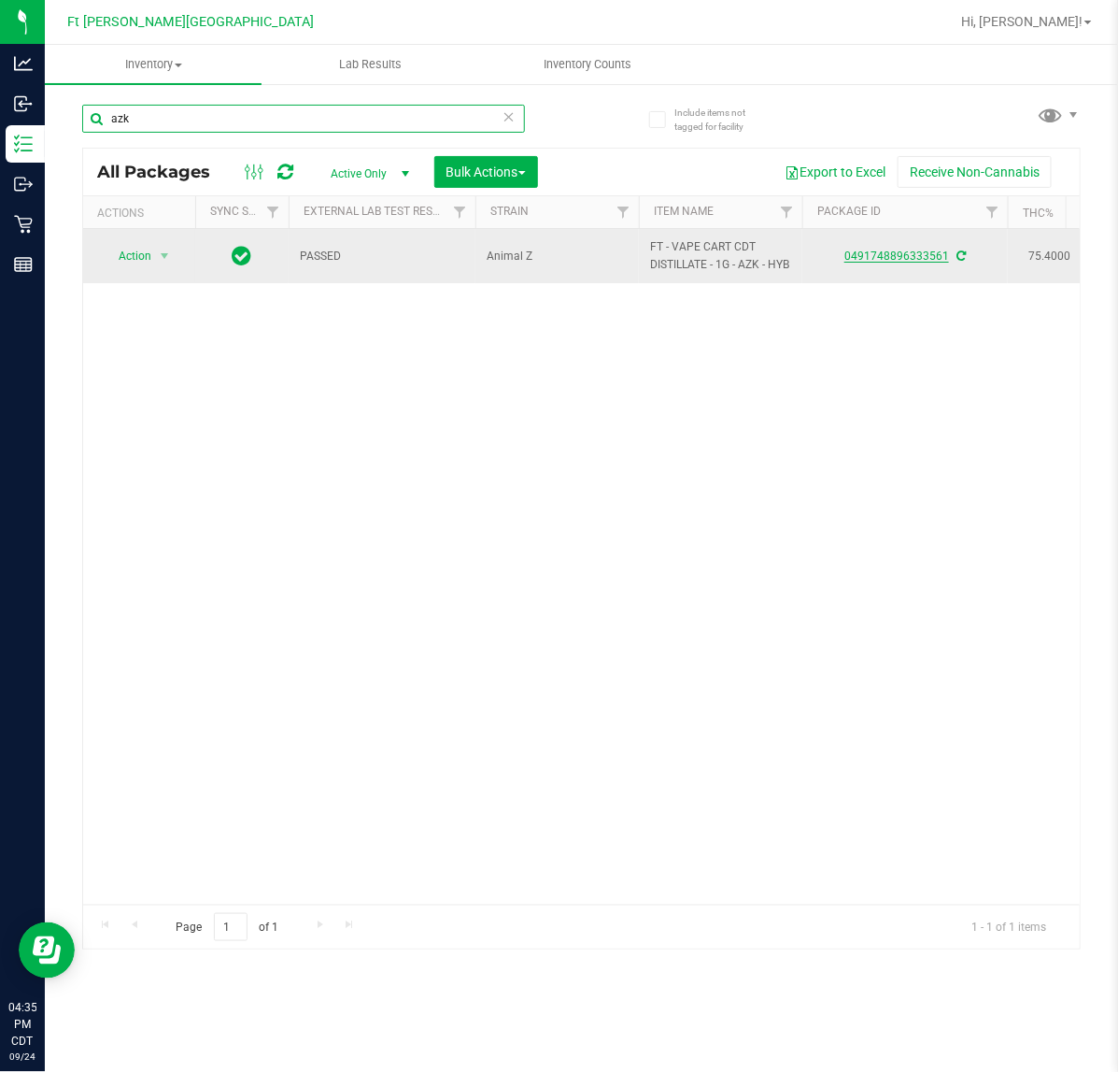
type input "azk"
click at [850, 263] on link "0491748896333561" at bounding box center [897, 255] width 105 height 13
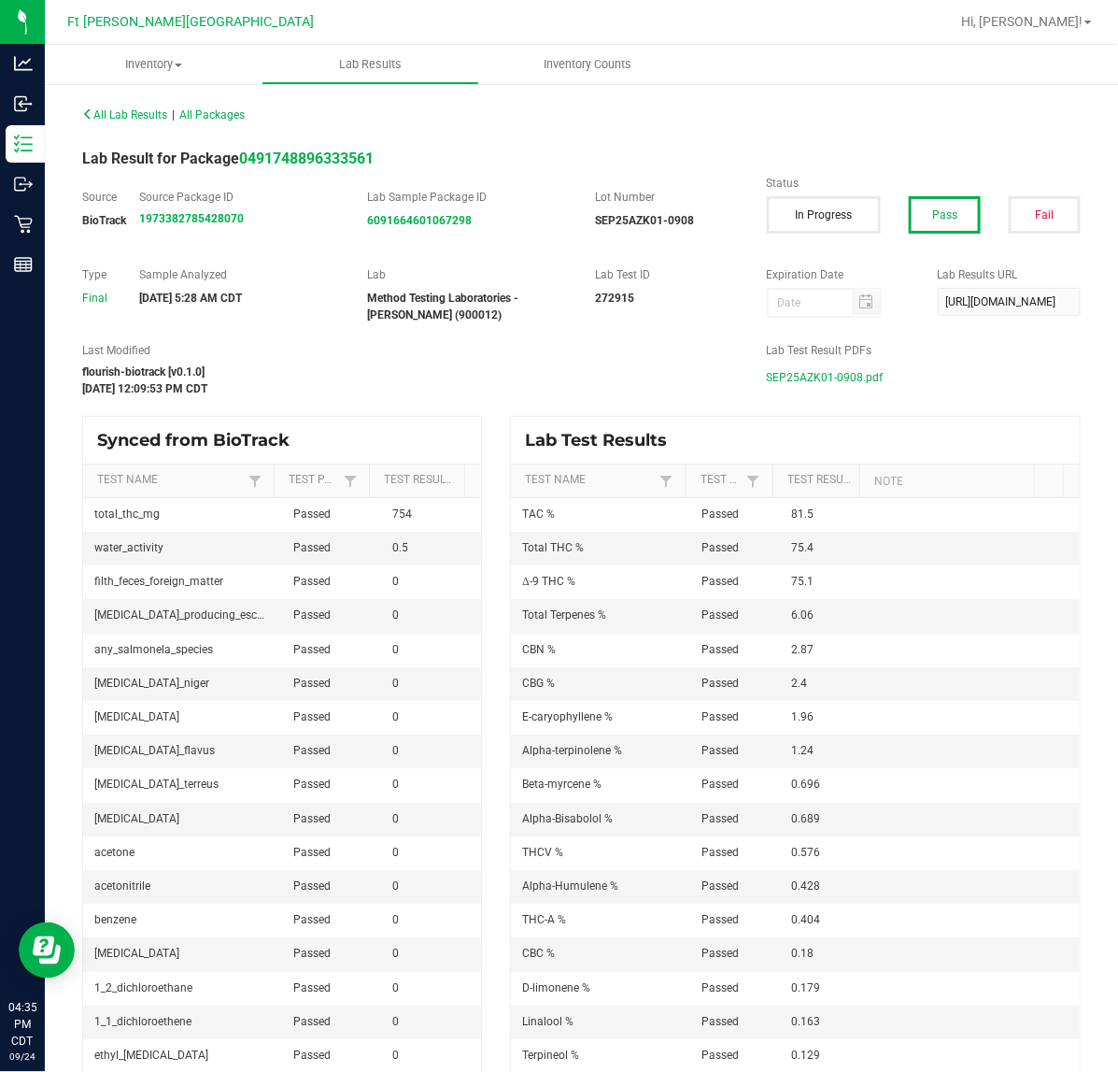
click at [831, 375] on span "SEP25AZK01-0908.pdf" at bounding box center [825, 377] width 117 height 28
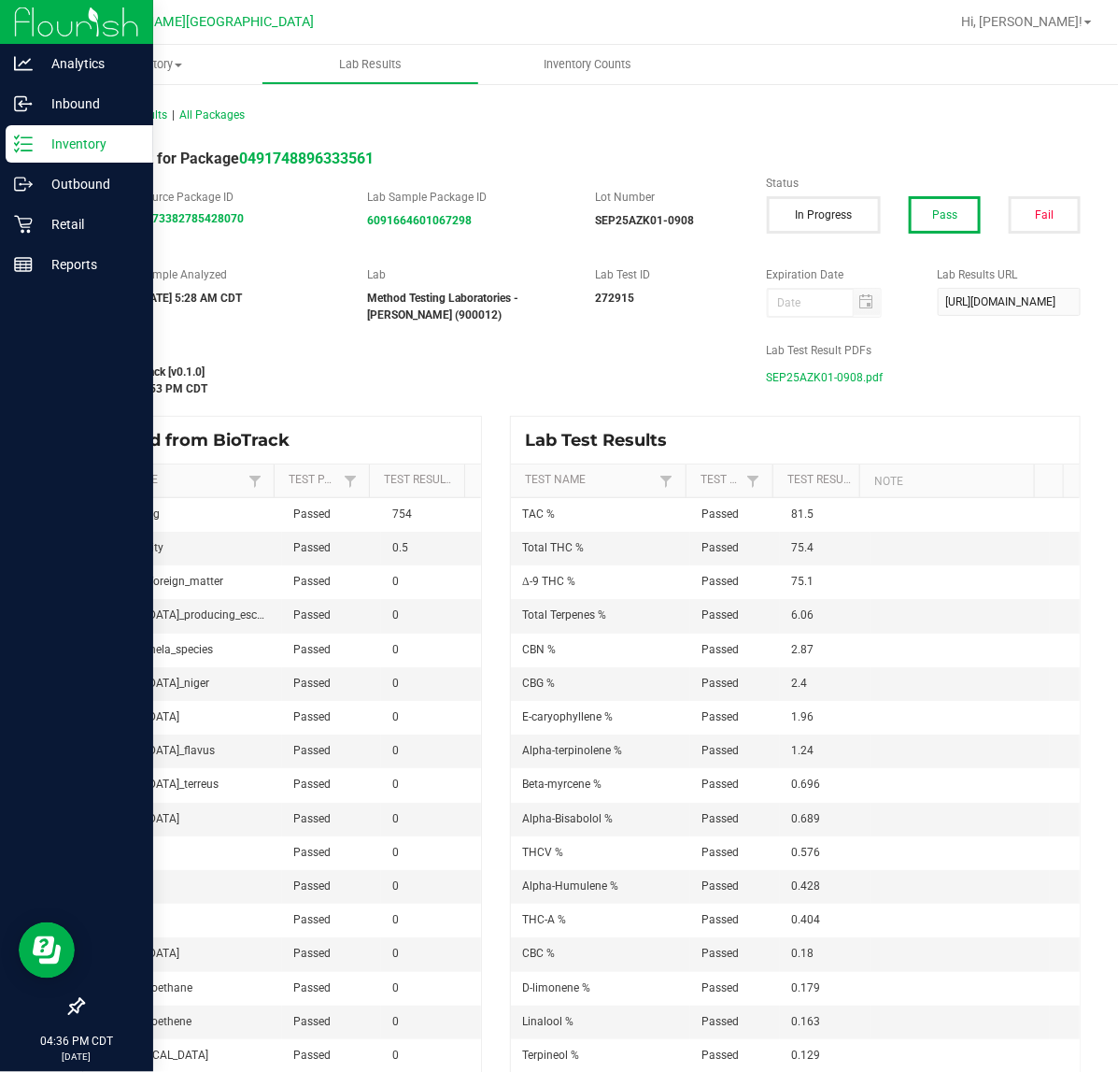
click at [39, 126] on div "Inventory" at bounding box center [80, 143] width 148 height 37
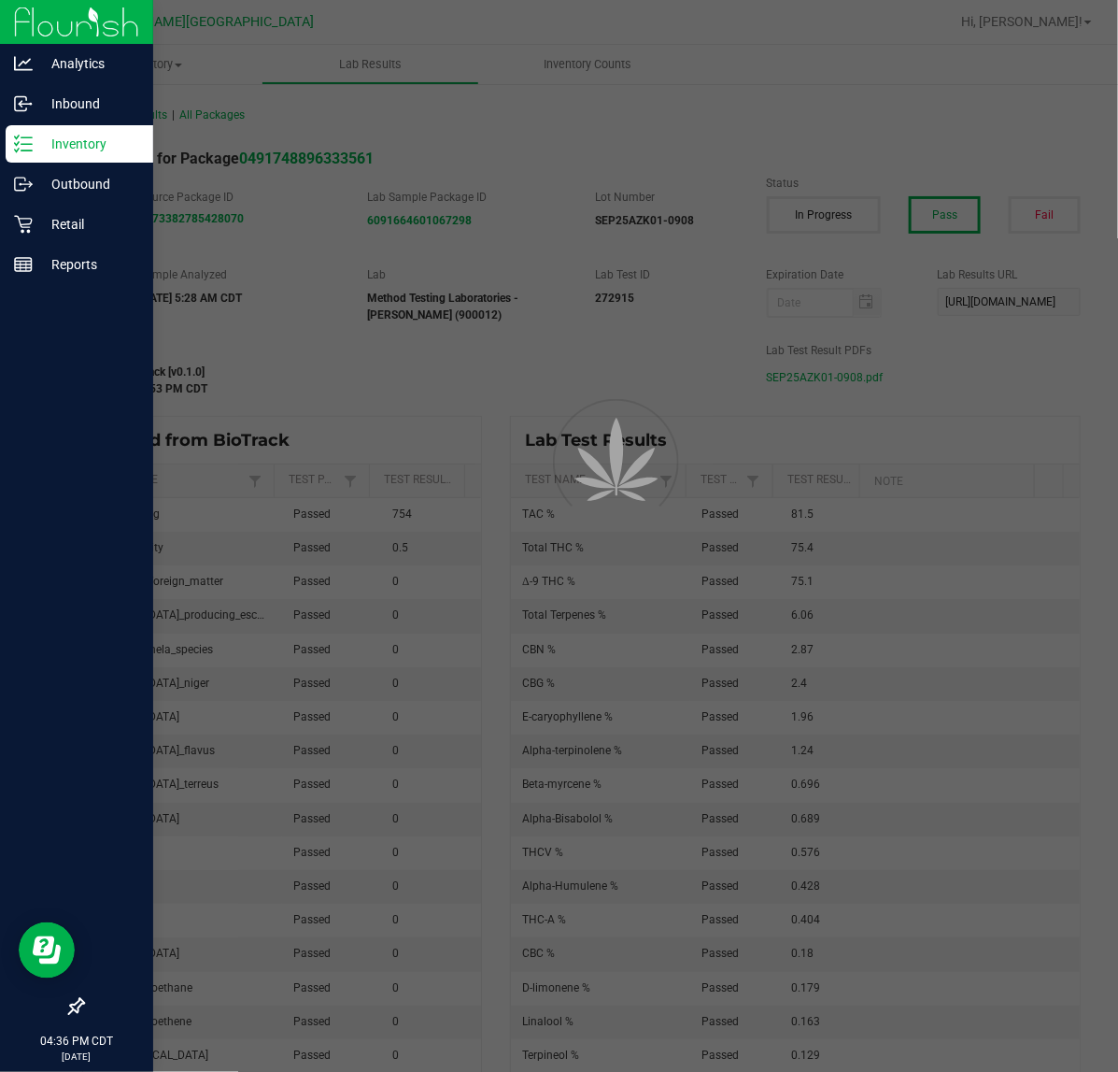
click at [38, 129] on div "Inventory" at bounding box center [80, 143] width 148 height 37
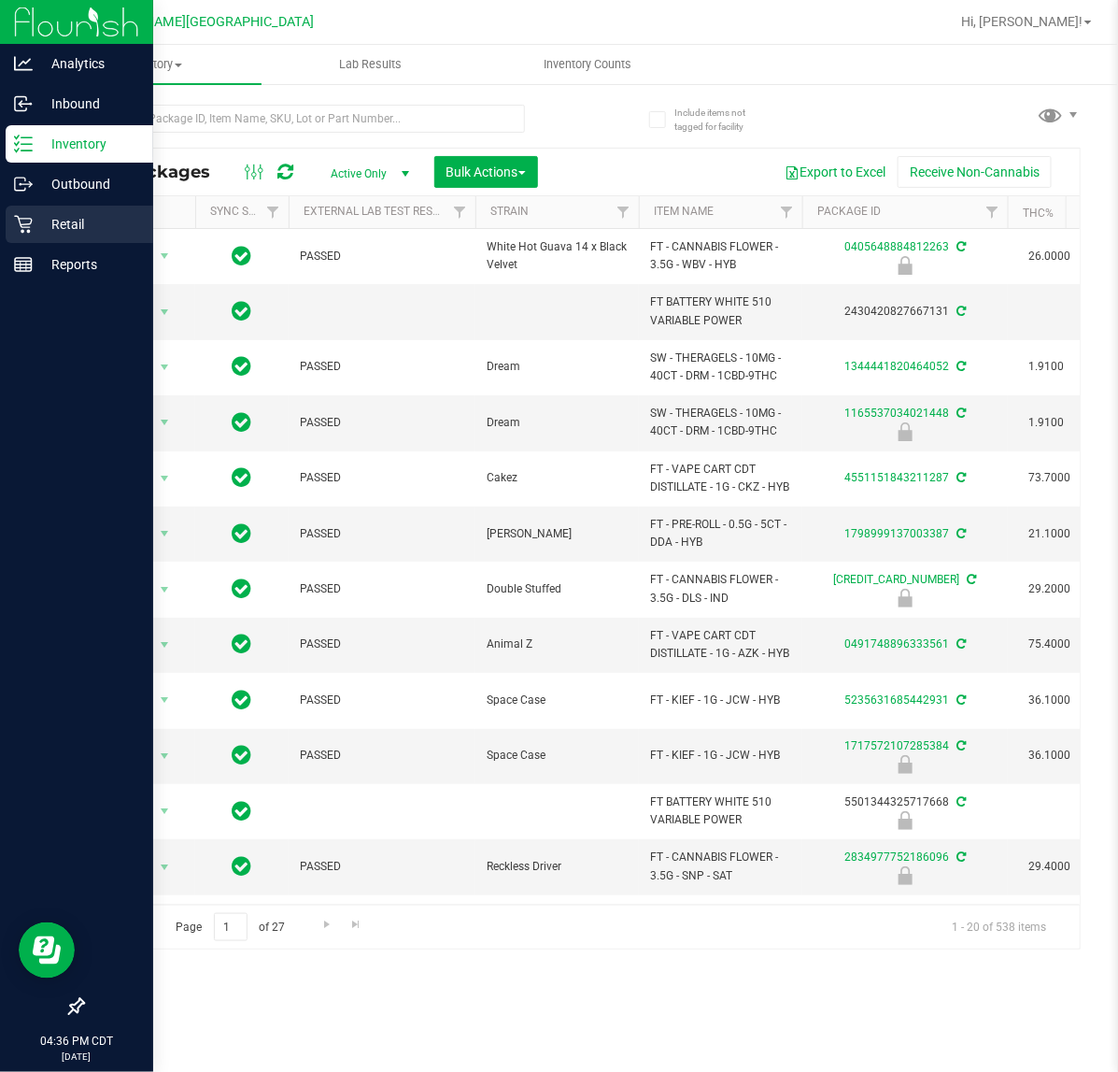
click at [40, 222] on p "Retail" at bounding box center [89, 224] width 112 height 22
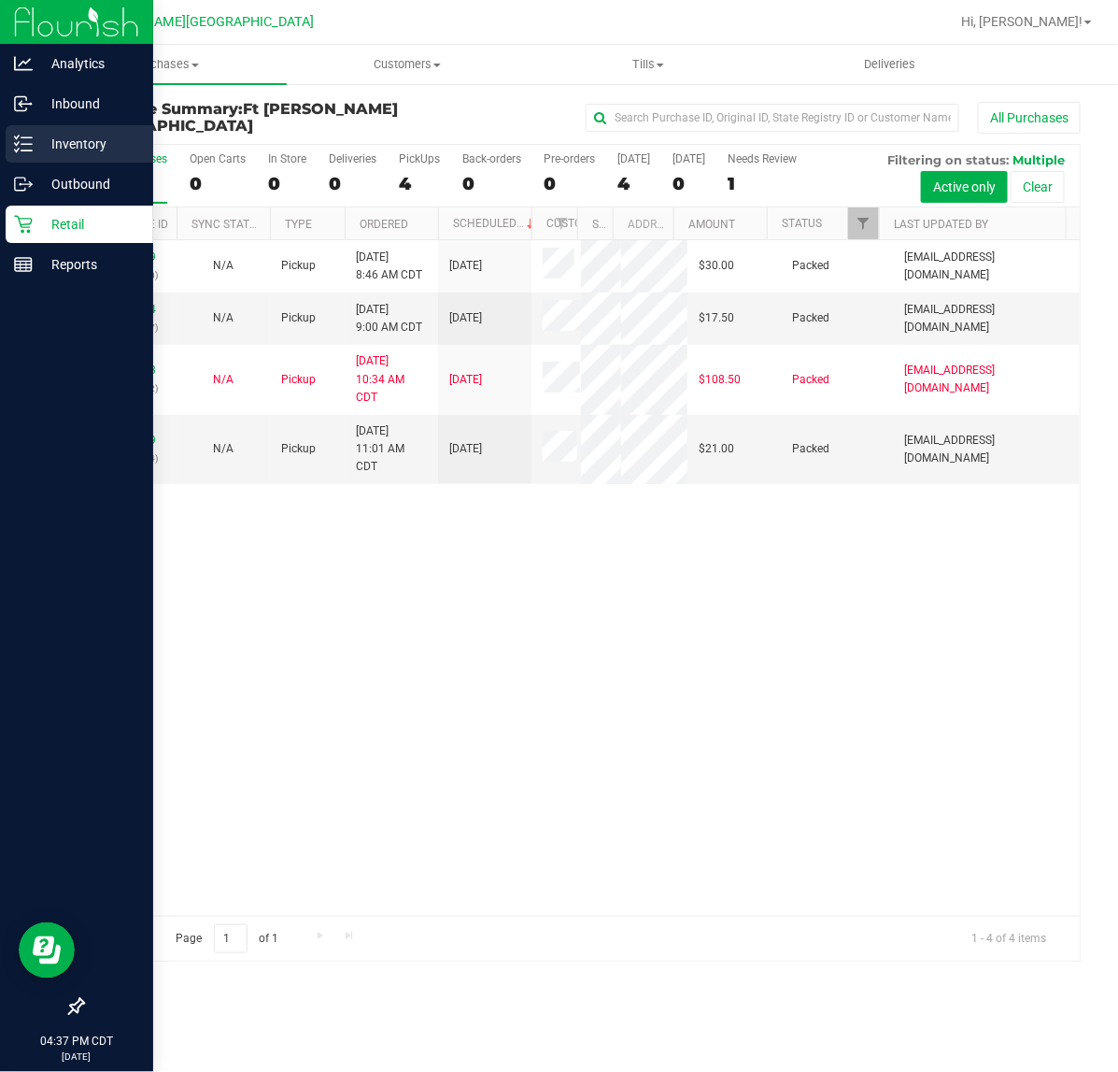
click at [21, 146] on icon at bounding box center [23, 144] width 19 height 19
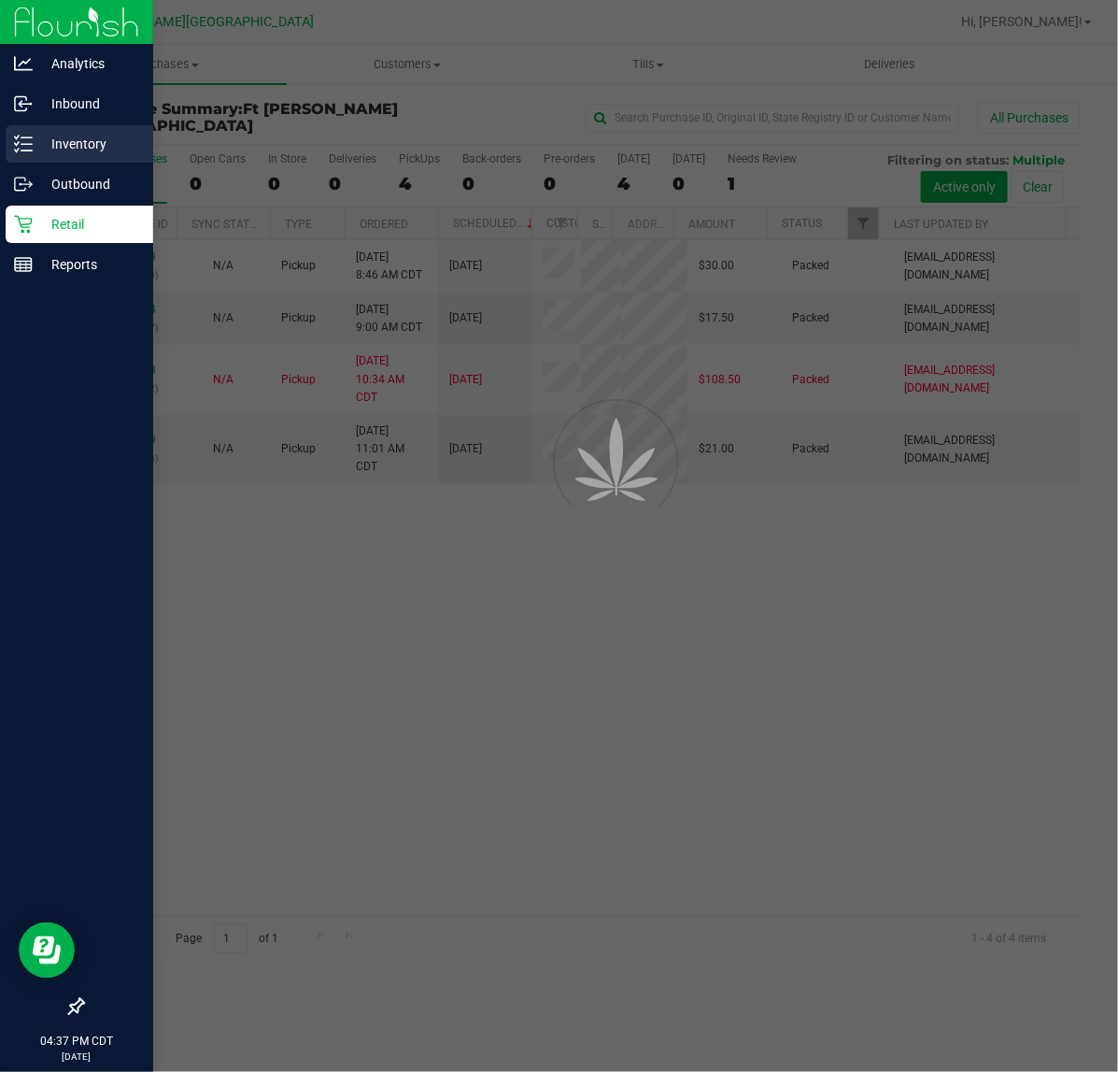
click at [21, 146] on icon at bounding box center [23, 144] width 19 height 19
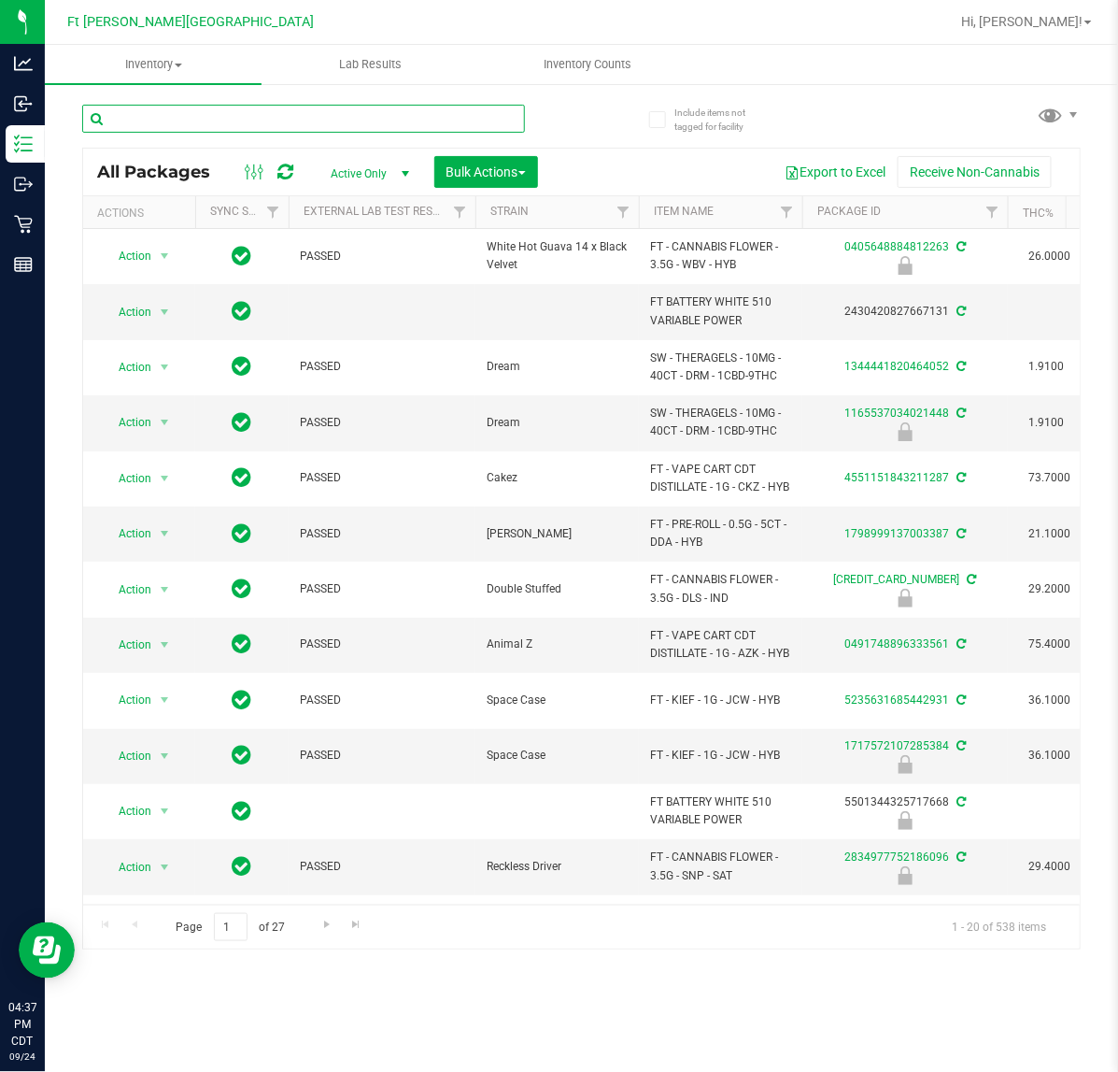
click at [152, 109] on input "text" at bounding box center [303, 119] width 443 height 28
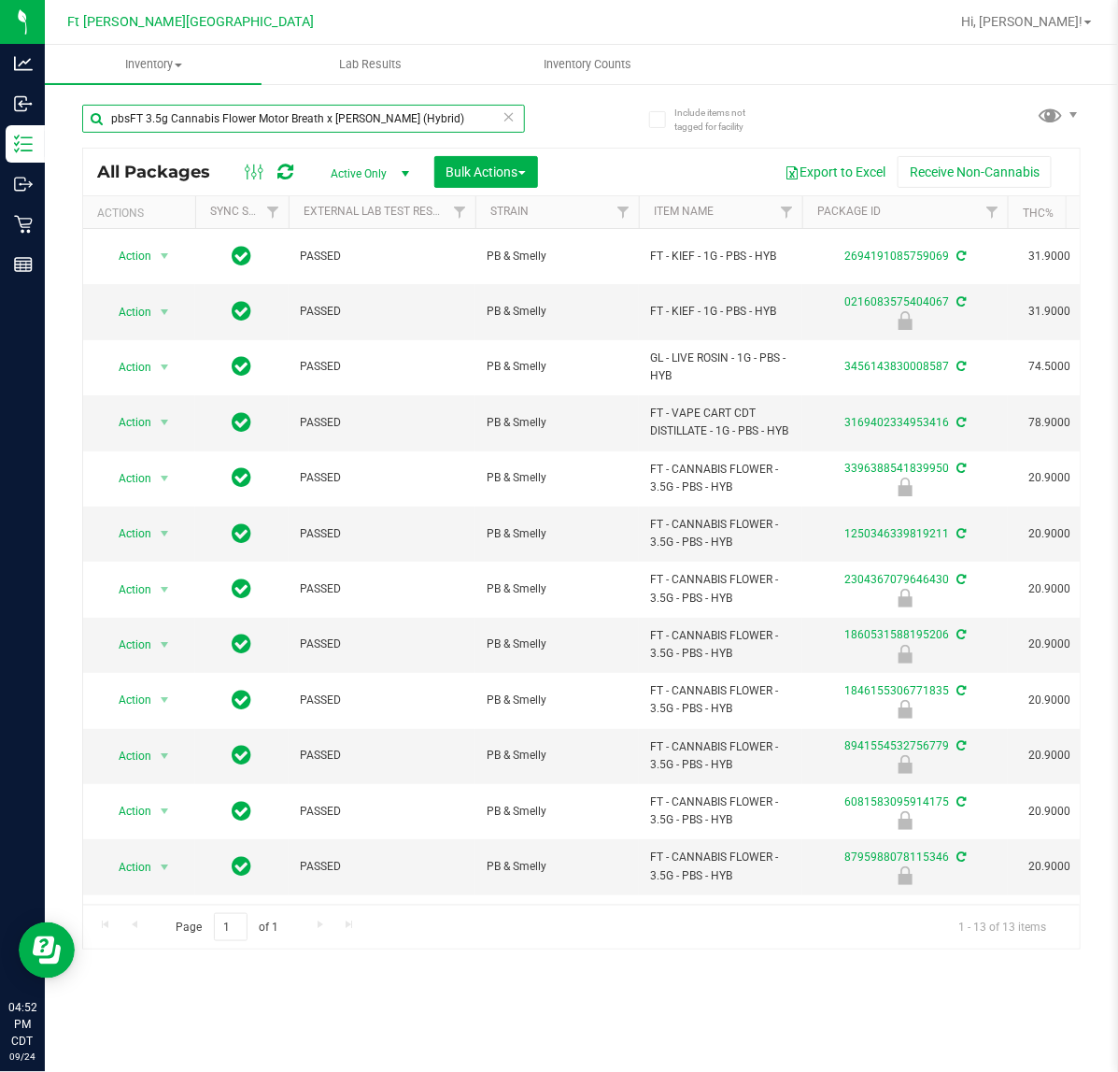
click at [129, 121] on input "pbsFT 3.5g Cannabis Flower Motor Breath x [PERSON_NAME] (Hybrid)" at bounding box center [303, 119] width 443 height 28
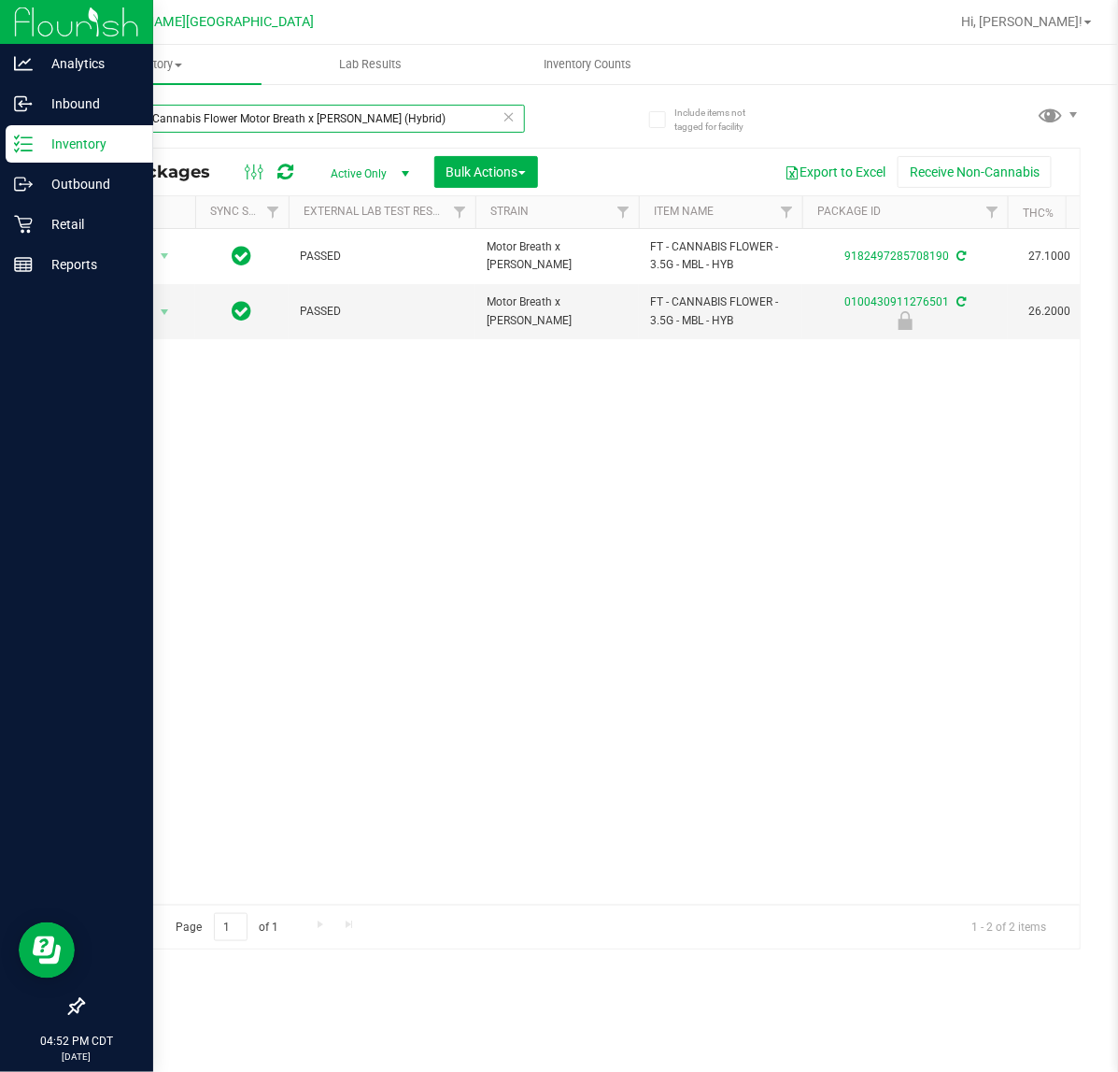
type input "FT 3.5g Cannabis Flower Motor Breath x [PERSON_NAME] (Hybrid)"
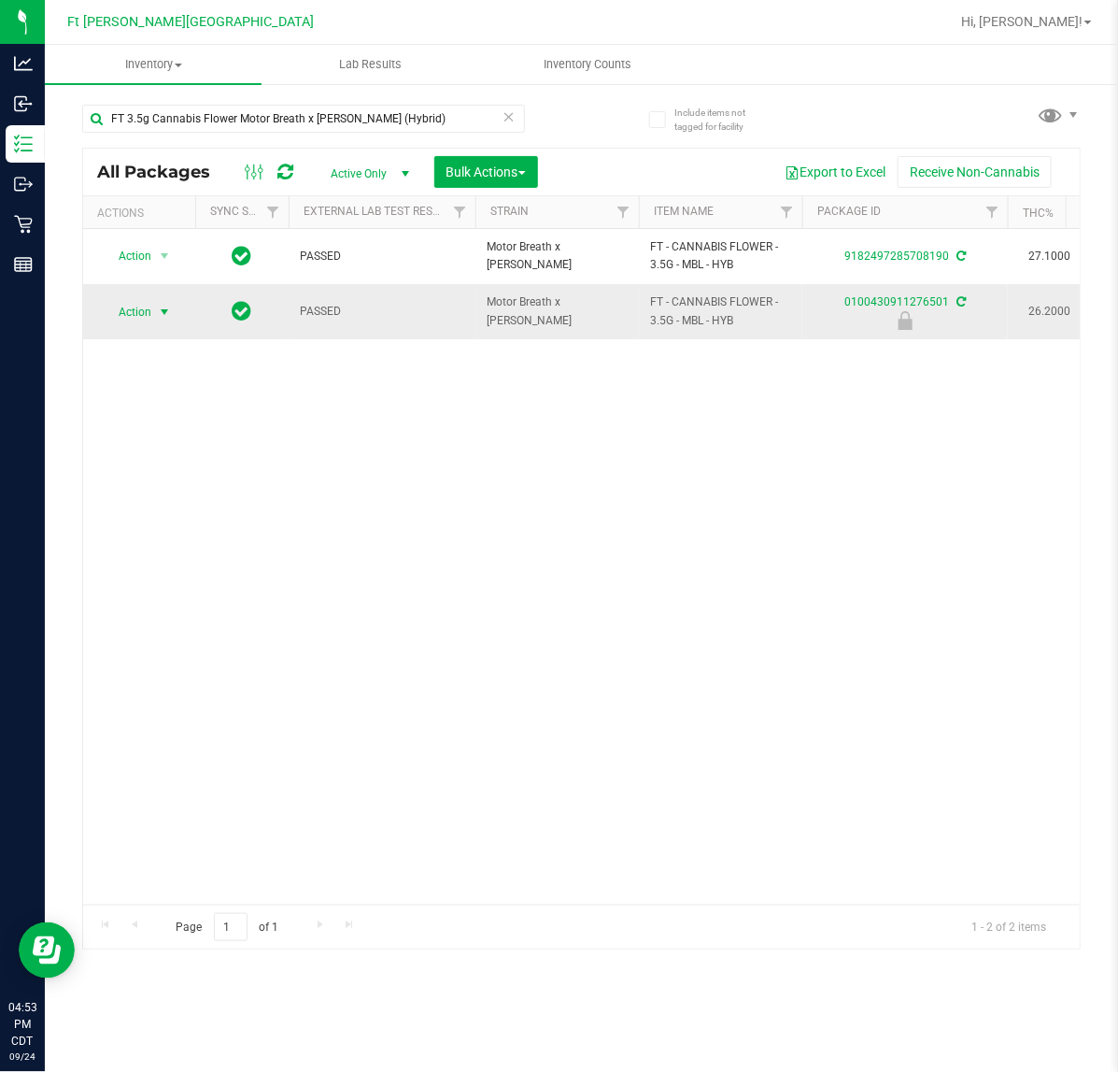
click at [145, 300] on span "Action" at bounding box center [127, 312] width 50 height 26
click at [146, 530] on div "Action Edit attributes Global inventory Locate package Package audit log Print …" at bounding box center [163, 439] width 122 height 227
click at [146, 520] on li "Unlock package" at bounding box center [163, 534] width 121 height 28
drag, startPoint x: 156, startPoint y: 325, endPoint x: 155, endPoint y: 338, distance: 13.1
click at [156, 324] on td "Action Action Adjust qty Create package Edit attributes Global inventory Locate…" at bounding box center [139, 311] width 112 height 54
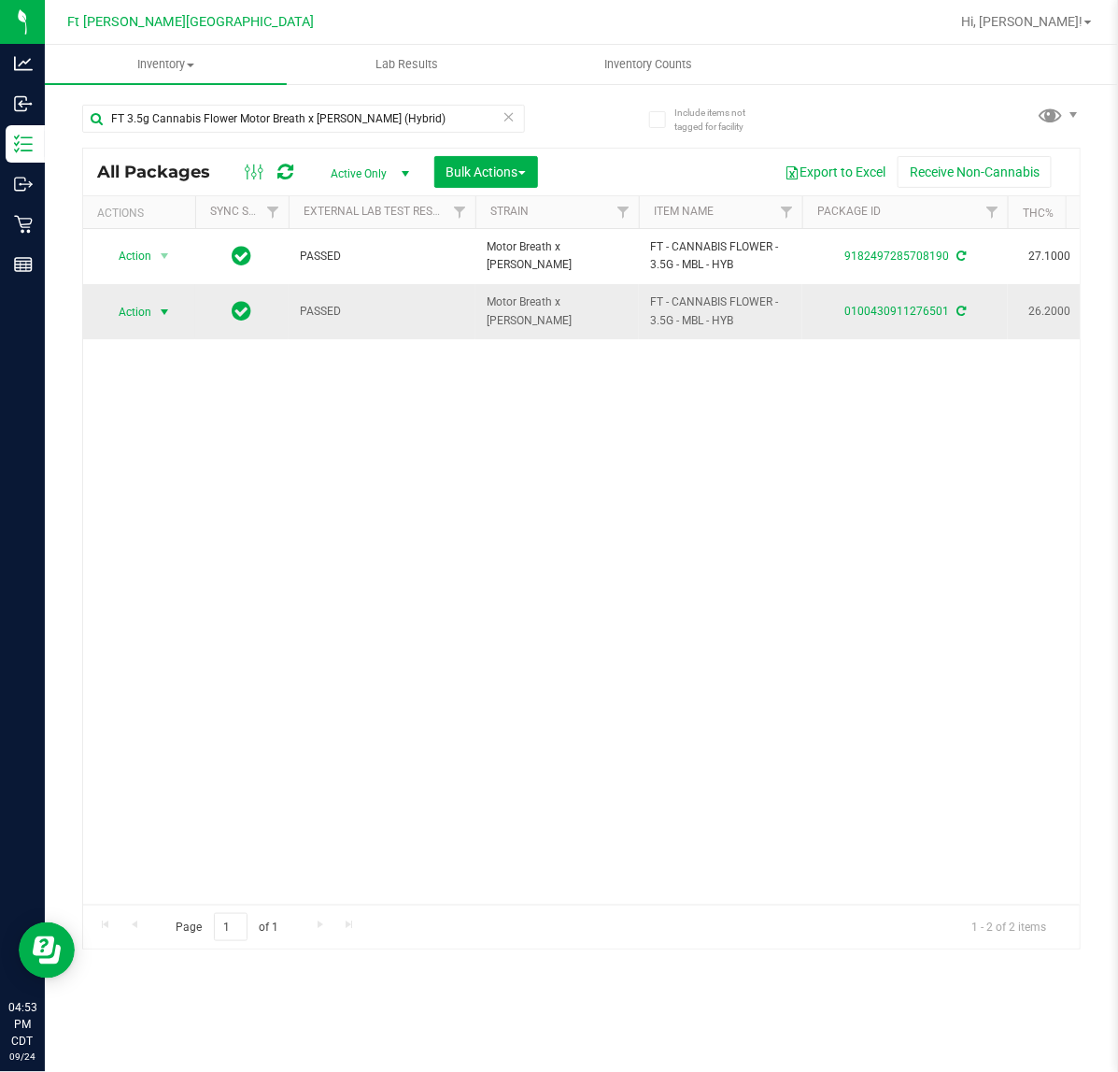
click at [146, 310] on span "Action" at bounding box center [127, 312] width 50 height 26
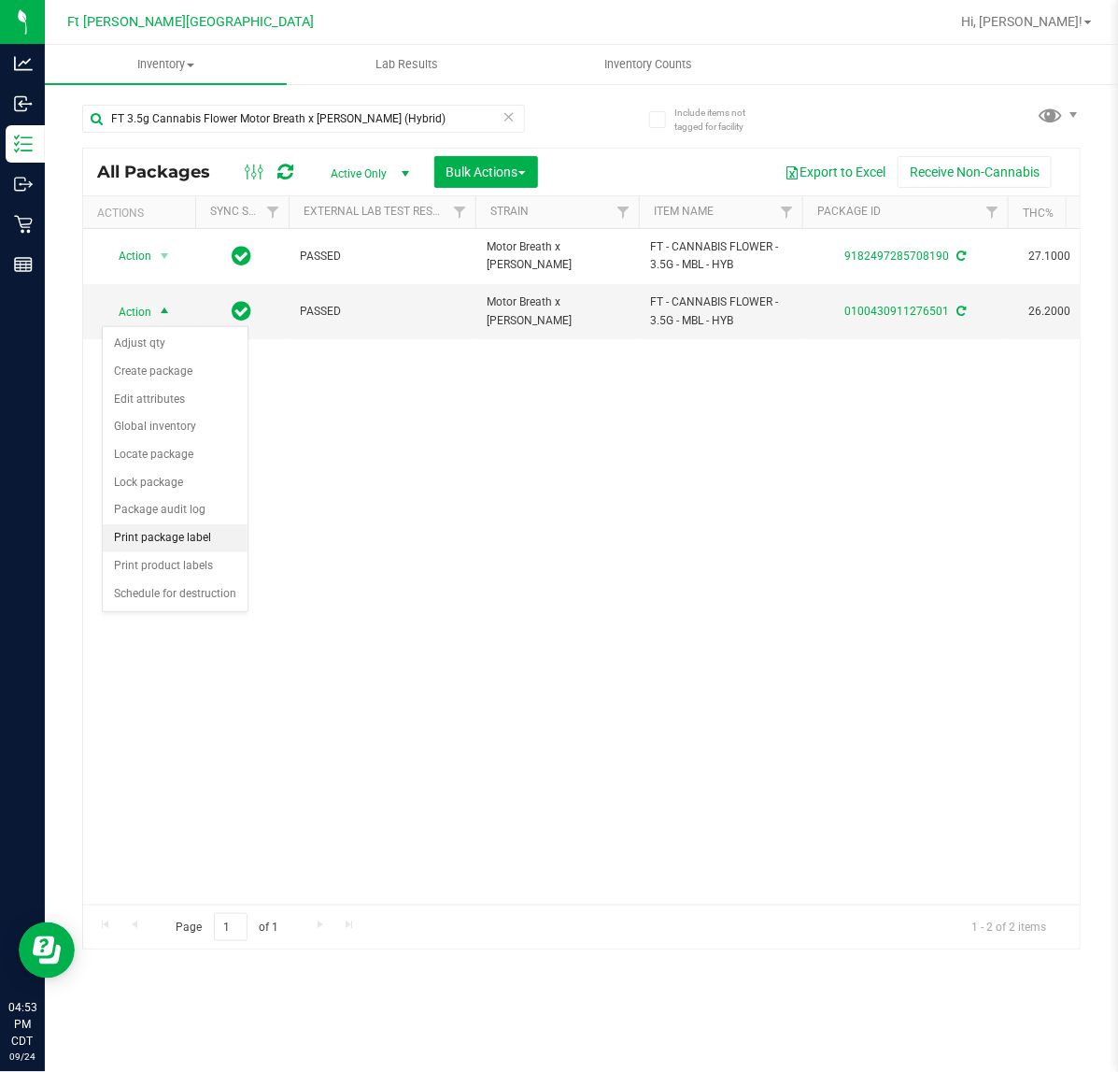
click at [168, 533] on li "Print package label" at bounding box center [175, 538] width 145 height 28
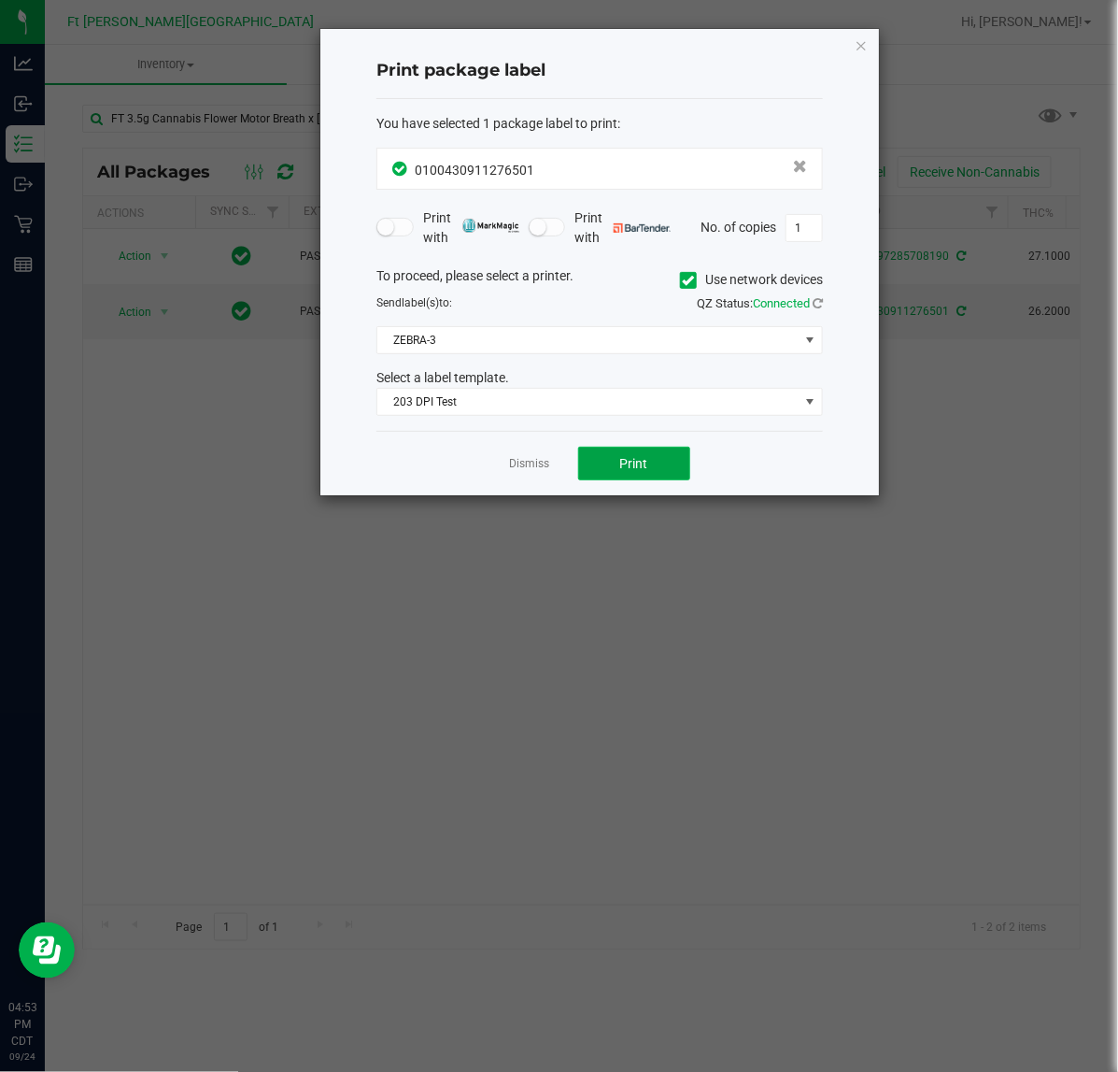
click at [623, 450] on button "Print" at bounding box center [634, 464] width 112 height 34
drag, startPoint x: 543, startPoint y: 469, endPoint x: 515, endPoint y: 476, distance: 29.0
click at [543, 469] on link "Dismiss" at bounding box center [530, 464] width 40 height 16
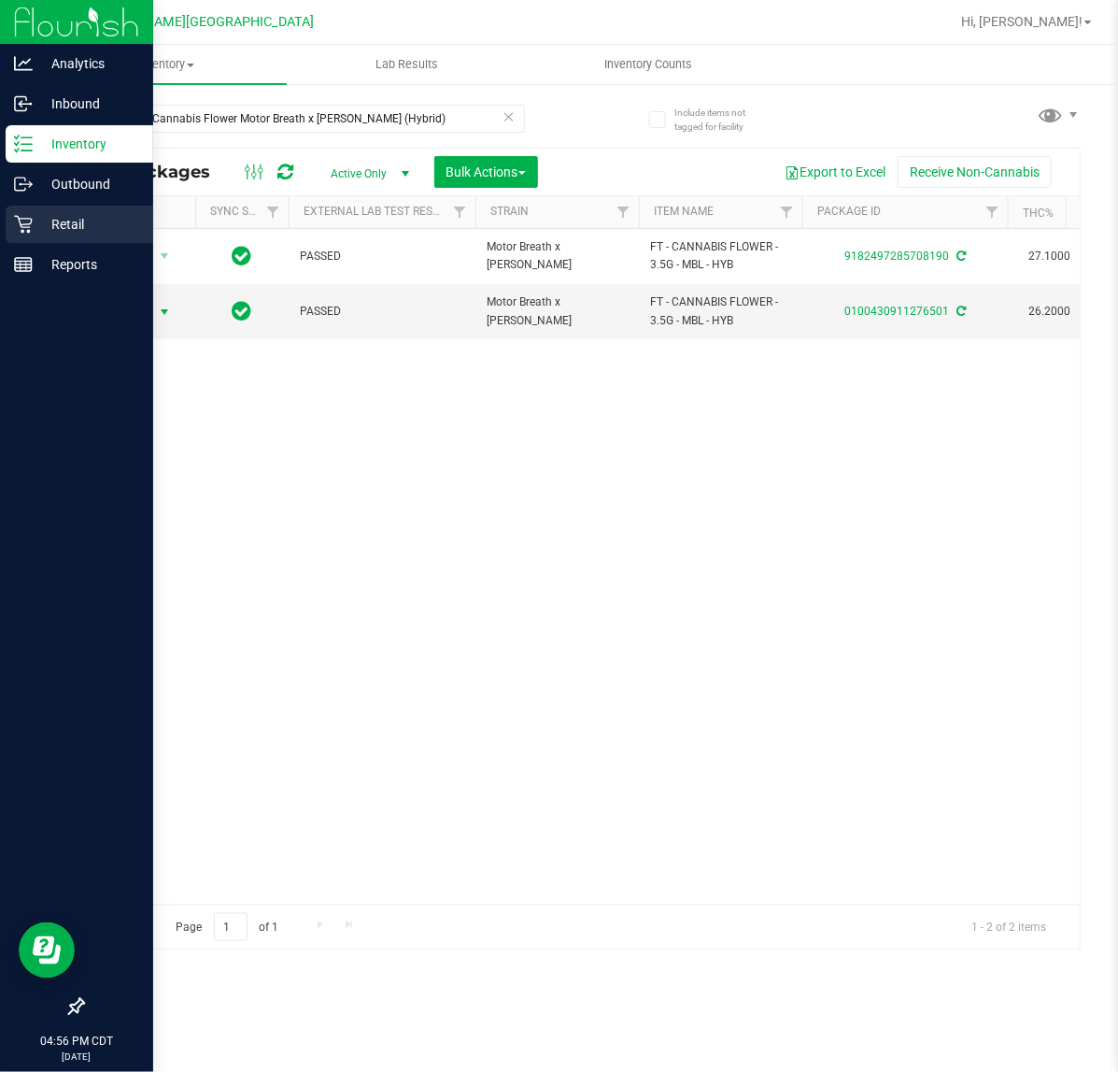
click at [61, 230] on p "Retail" at bounding box center [89, 224] width 112 height 22
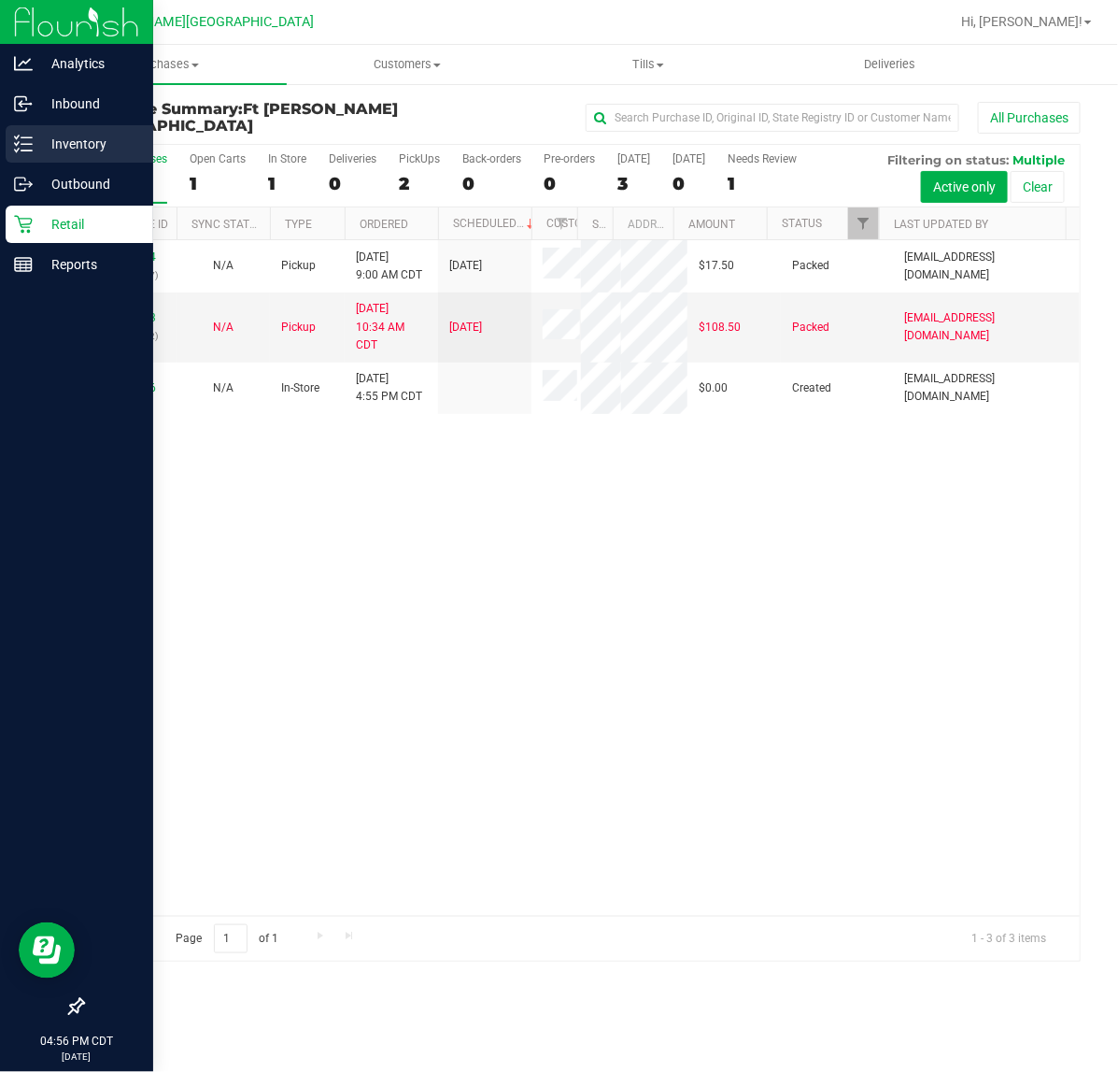
click at [68, 149] on p "Inventory" at bounding box center [89, 144] width 112 height 22
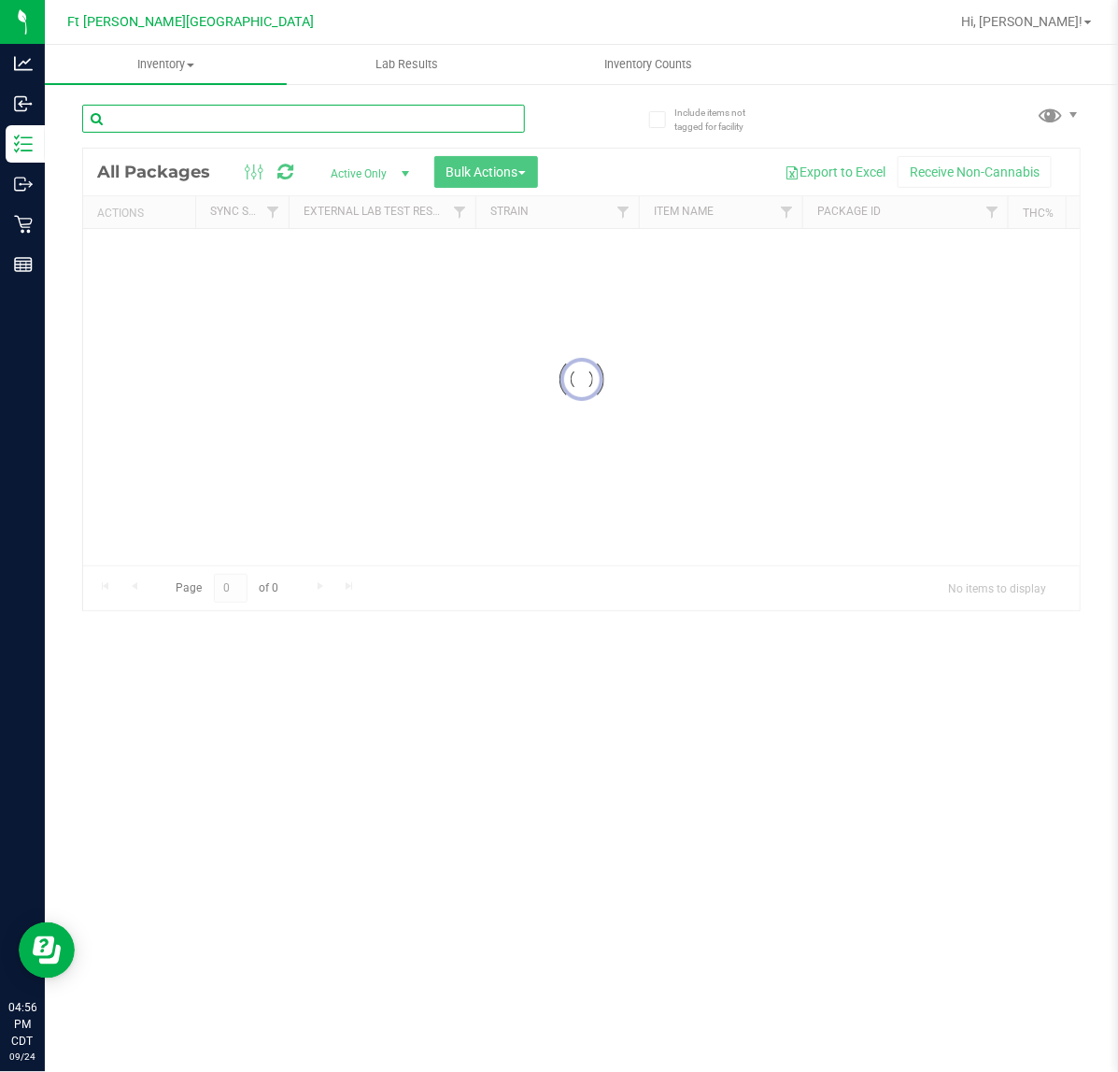
click at [117, 112] on input "text" at bounding box center [303, 119] width 443 height 28
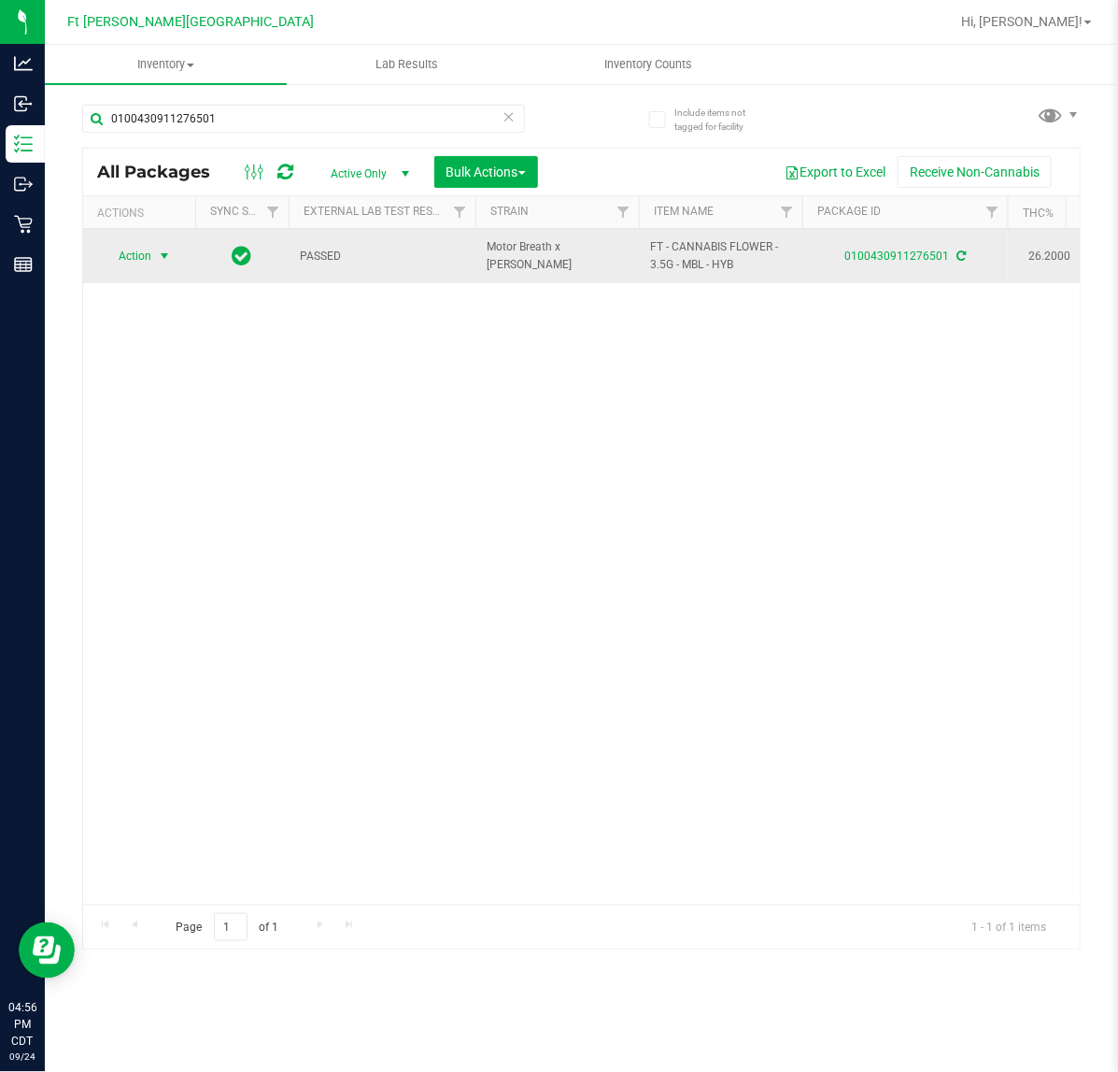
click at [135, 248] on span "Action" at bounding box center [127, 256] width 50 height 26
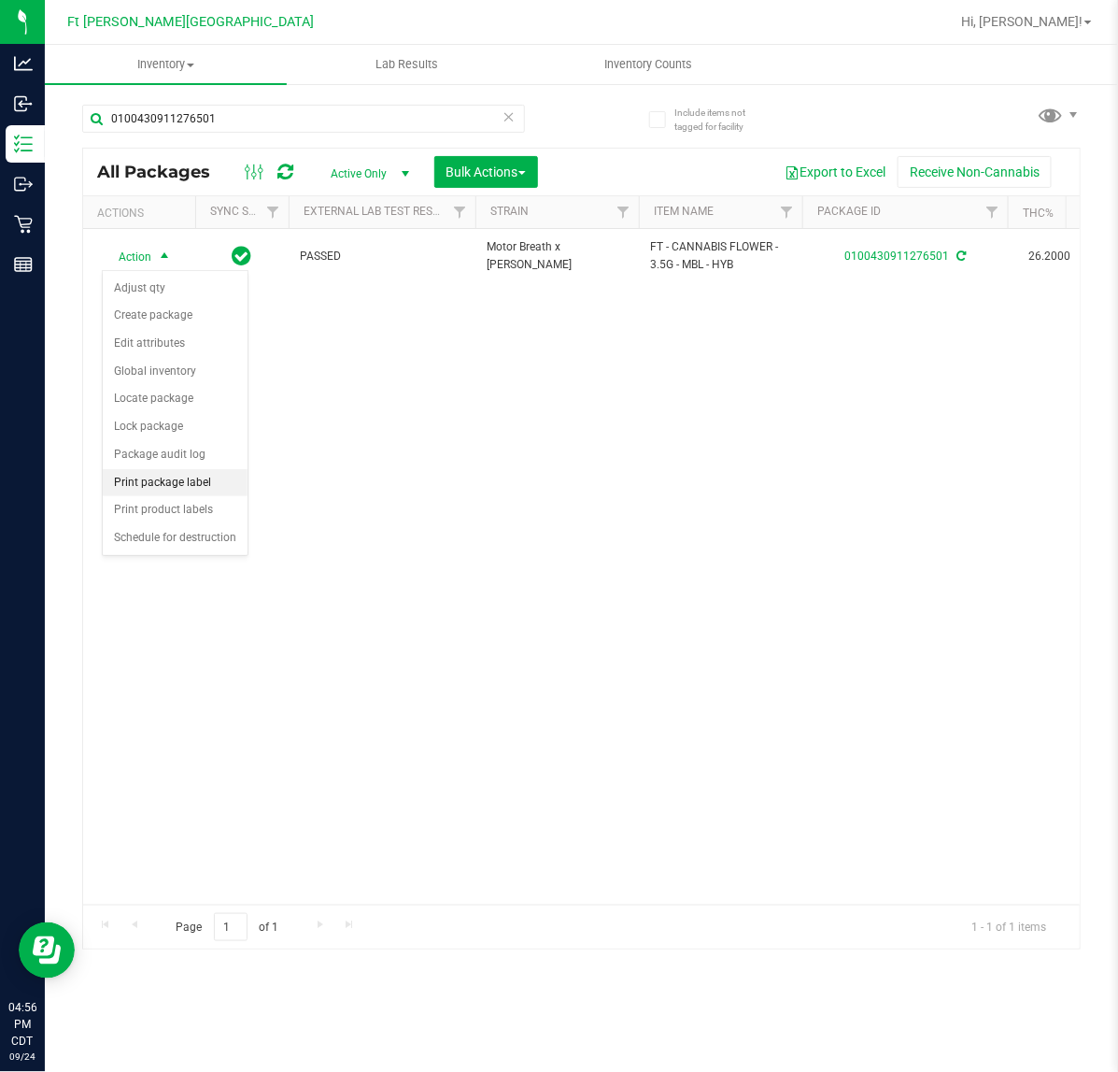
click at [140, 489] on li "Print package label" at bounding box center [175, 483] width 145 height 28
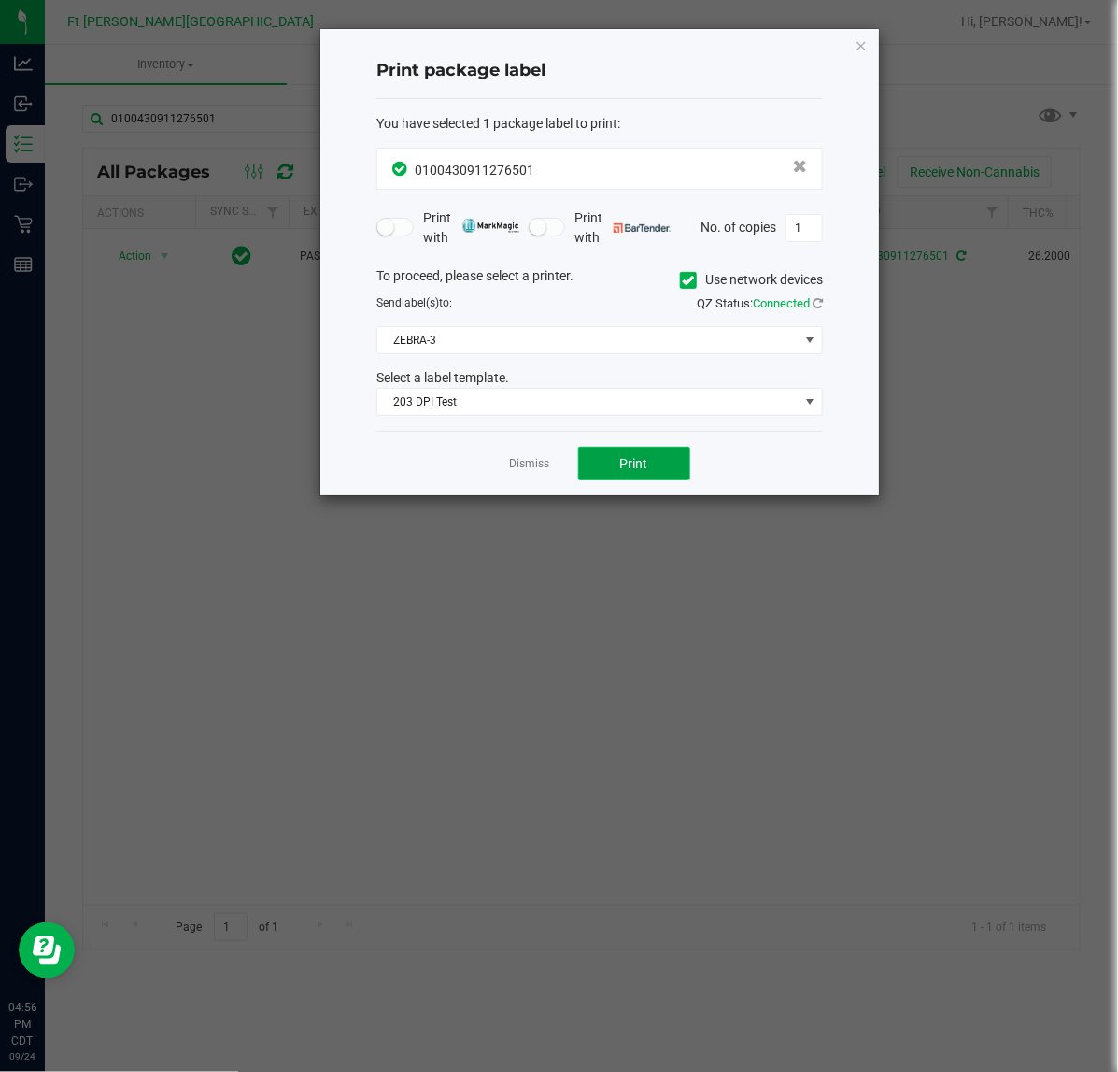
click at [632, 456] on span "Print" at bounding box center [634, 463] width 28 height 15
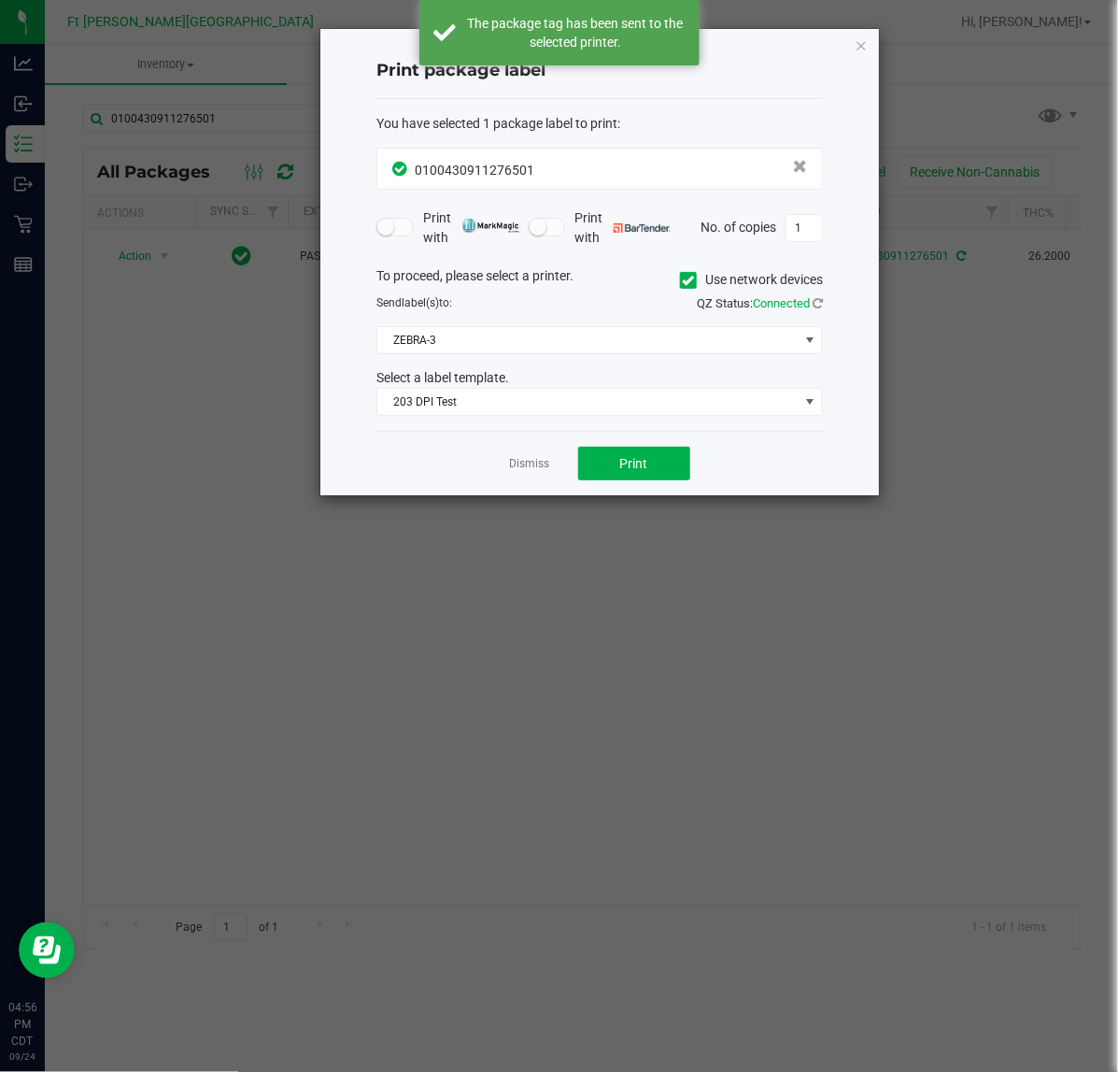
click at [537, 454] on div "Dismiss Print" at bounding box center [599, 463] width 447 height 64
click at [538, 470] on link "Dismiss" at bounding box center [530, 464] width 40 height 16
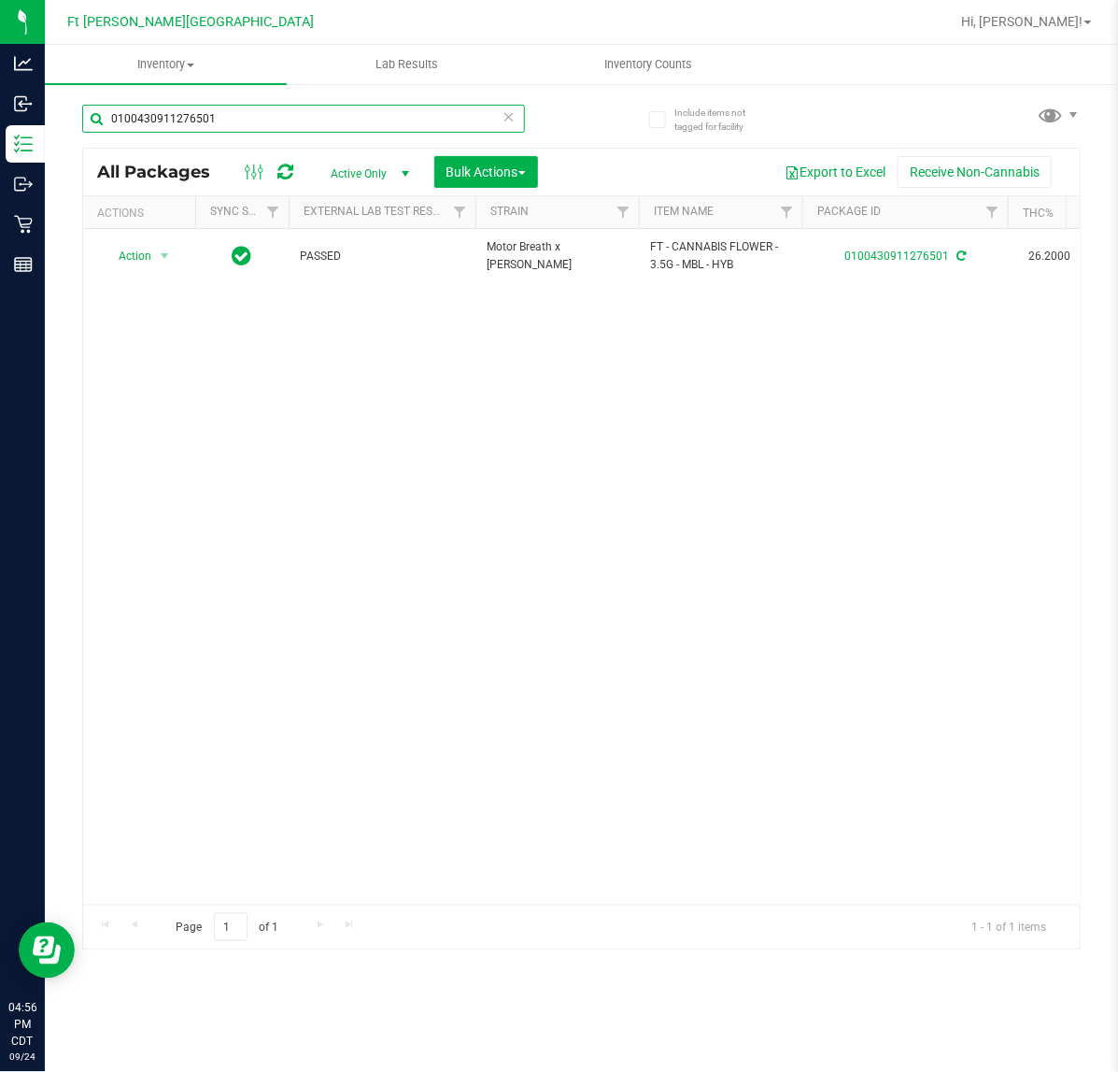
drag, startPoint x: 273, startPoint y: 121, endPoint x: -490, endPoint y: 305, distance: 784.2
click at [0, 305] on html "Analytics Inbound Inventory Outbound Retail Reports 04:56 PM CDT [DATE] 09/24 F…" at bounding box center [559, 536] width 1118 height 1072
click at [236, 114] on input "0100430911276501" at bounding box center [303, 119] width 443 height 28
drag, startPoint x: 234, startPoint y: 112, endPoint x: -288, endPoint y: 152, distance: 523.8
click at [0, 152] on html "Analytics Inbound Inventory Outbound Retail Reports 05:11 PM CDT [DATE] 09/24 F…" at bounding box center [559, 536] width 1118 height 1072
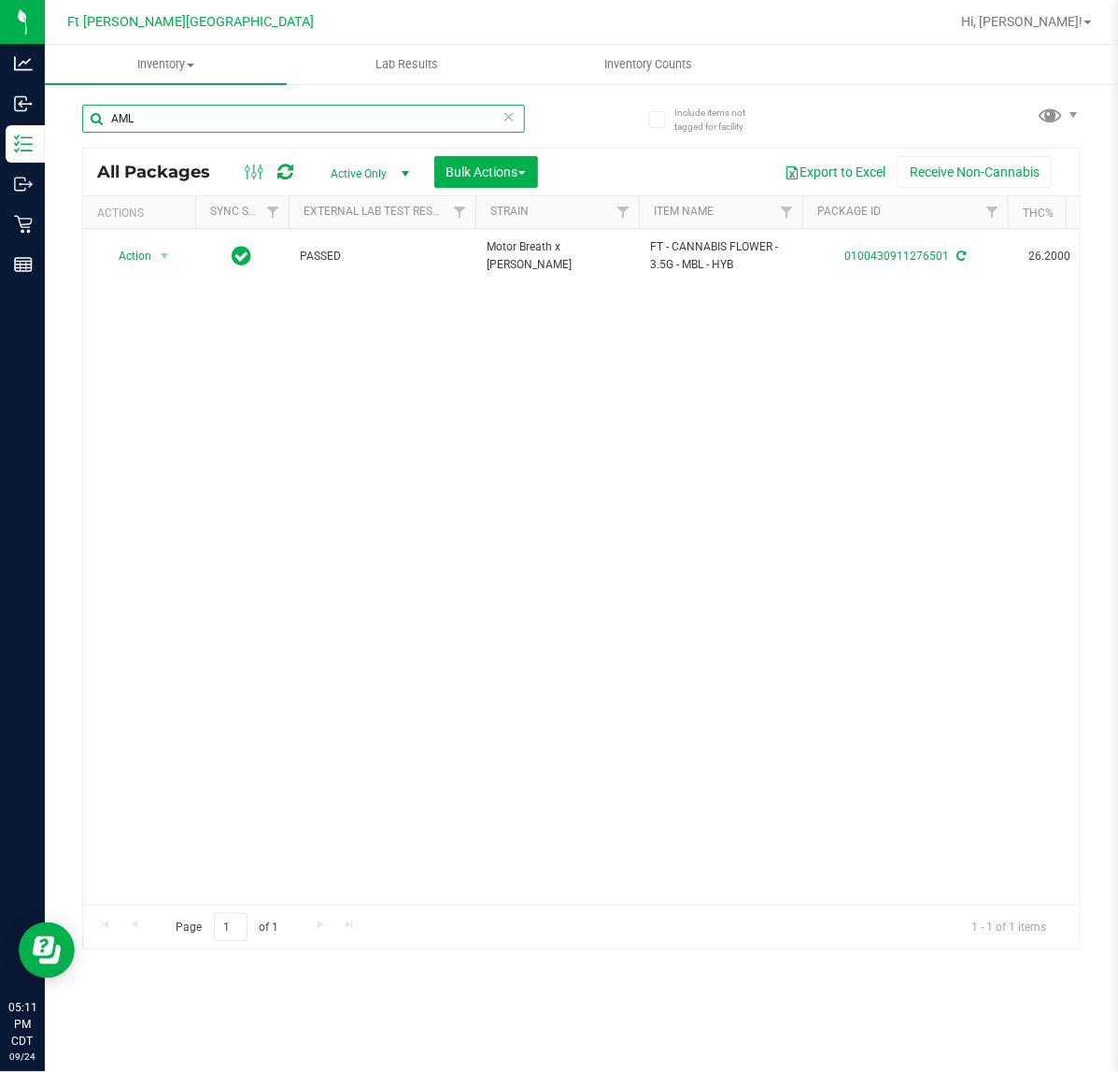
type input "AML"
